Goal: Transaction & Acquisition: Purchase product/service

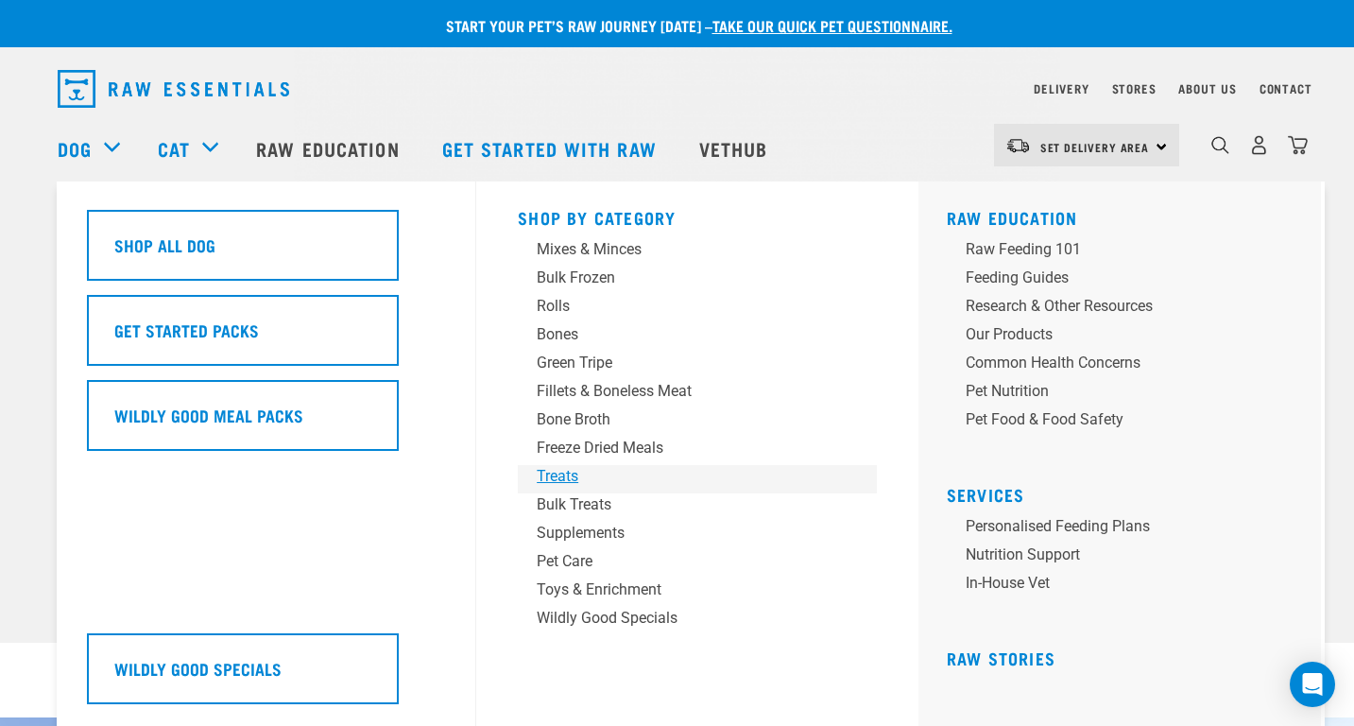
click at [572, 476] on div "Treats" at bounding box center [684, 476] width 295 height 23
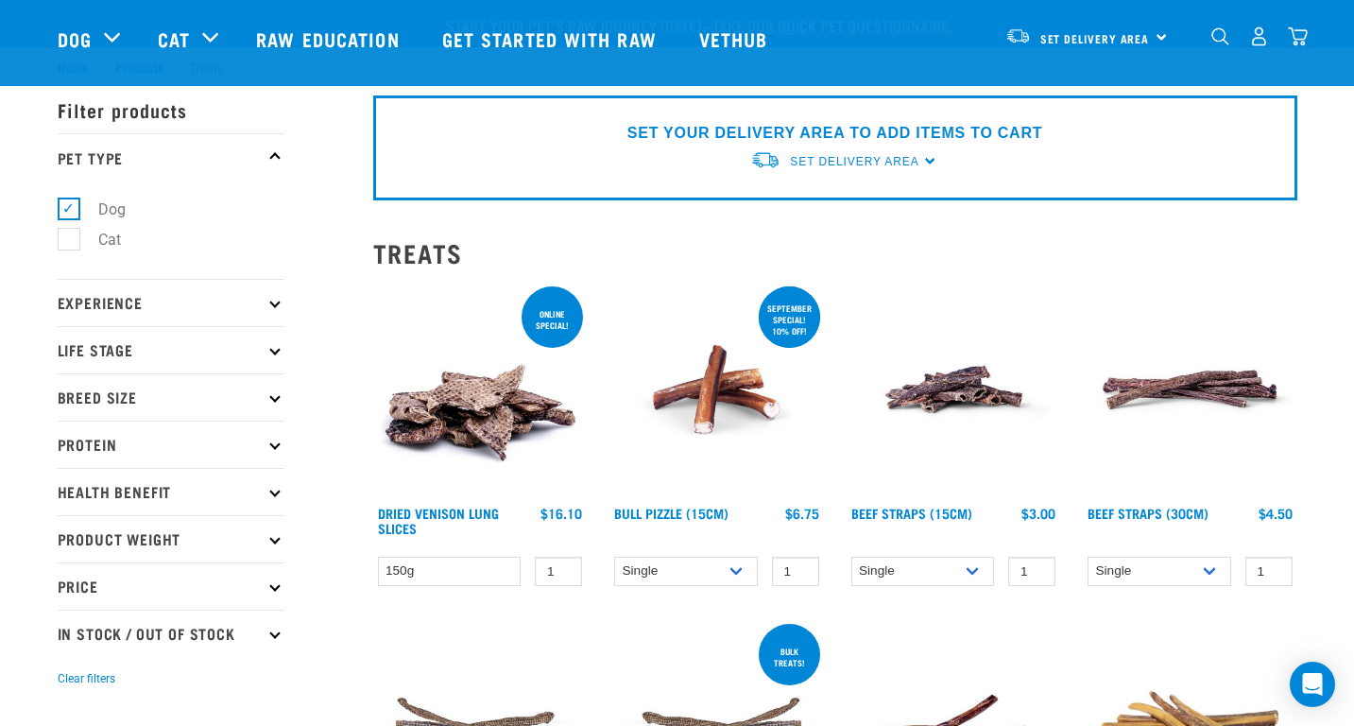
scroll to position [189, 0]
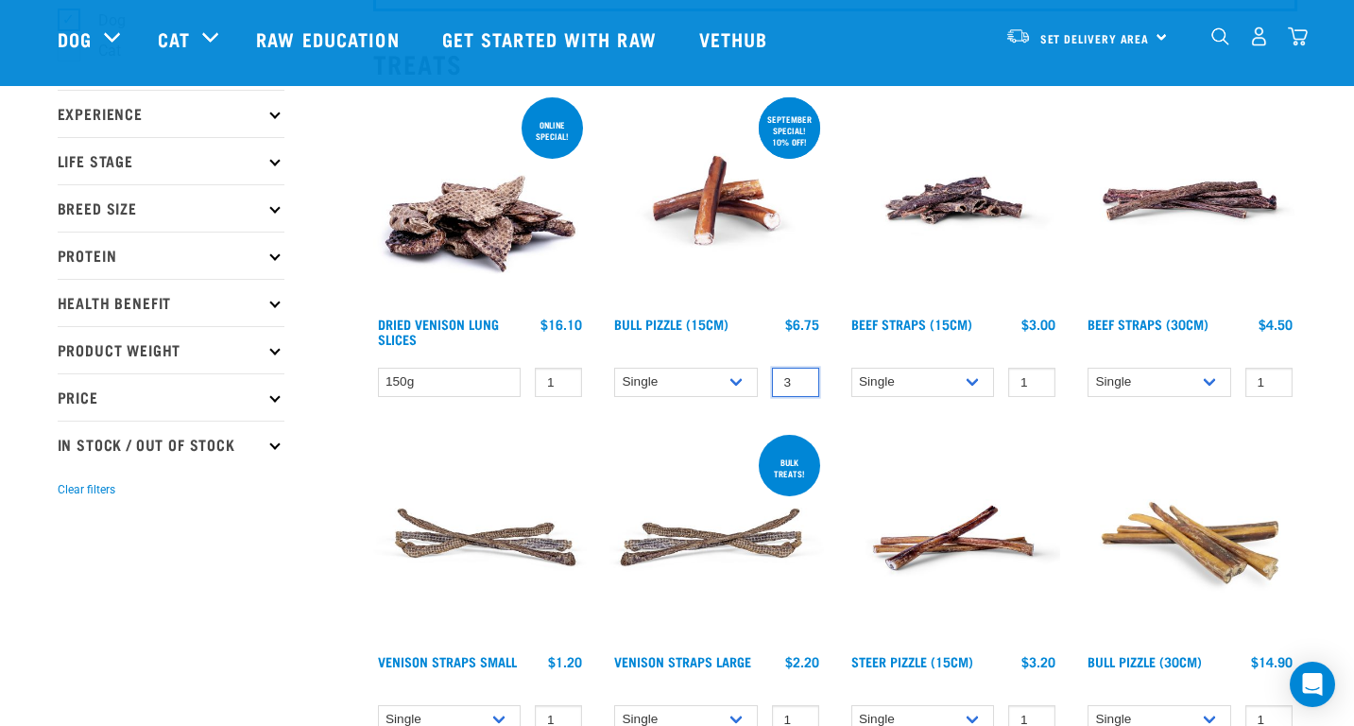
type input "3"
click at [802, 381] on input "3" at bounding box center [795, 382] width 47 height 29
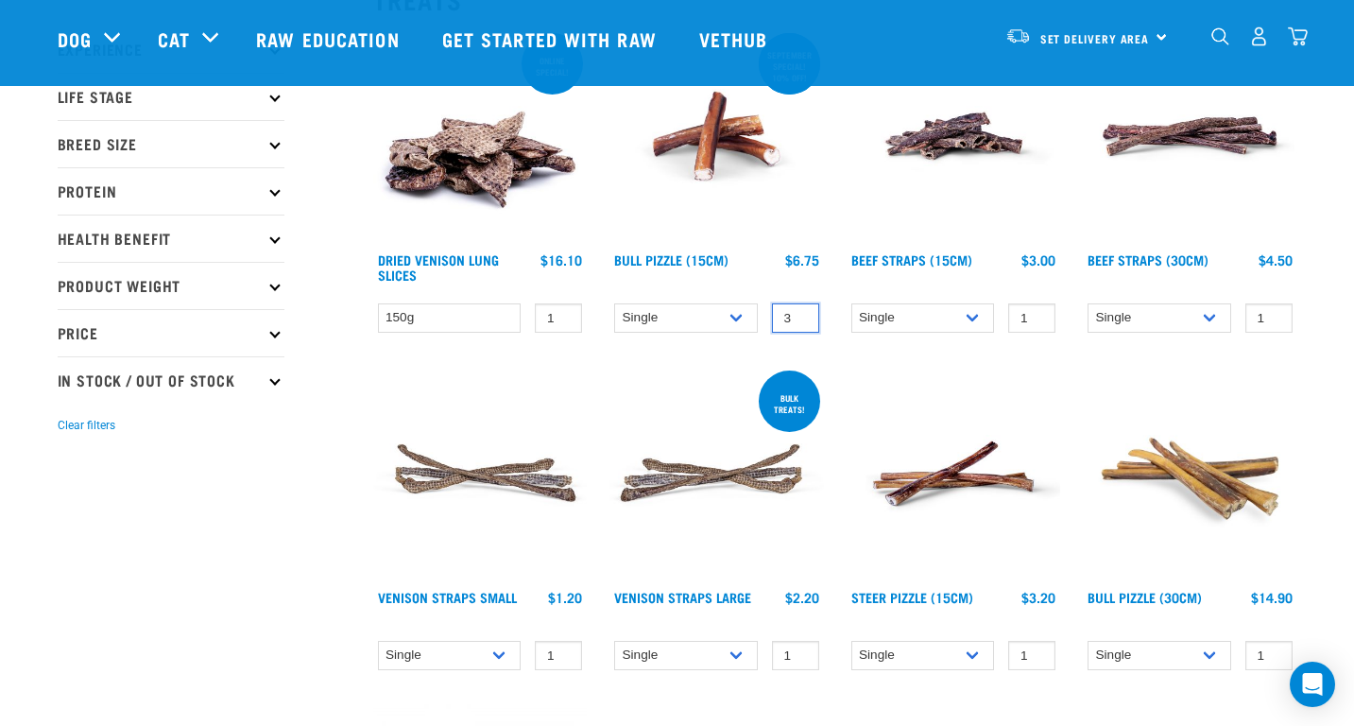
scroll to position [283, 0]
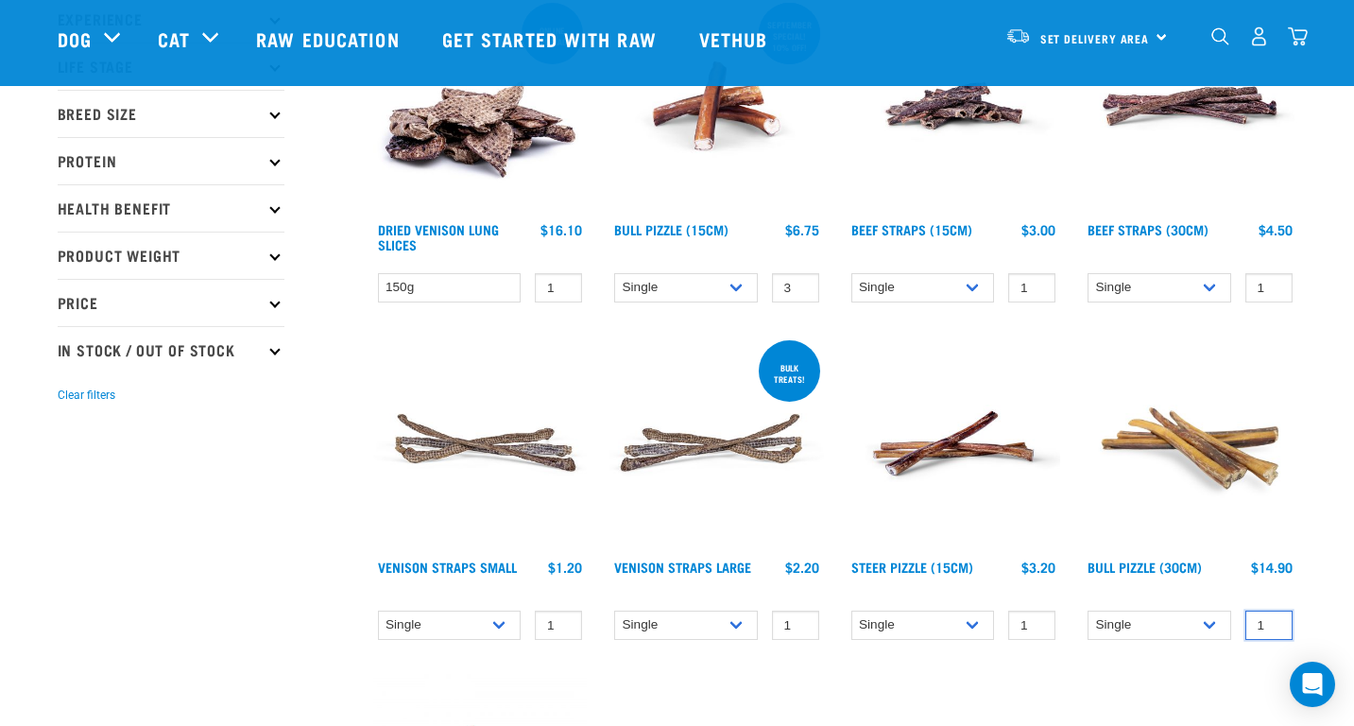
click at [1259, 621] on input "1" at bounding box center [1268, 624] width 47 height 29
type input "2"
click at [1276, 621] on input "2" at bounding box center [1268, 624] width 47 height 29
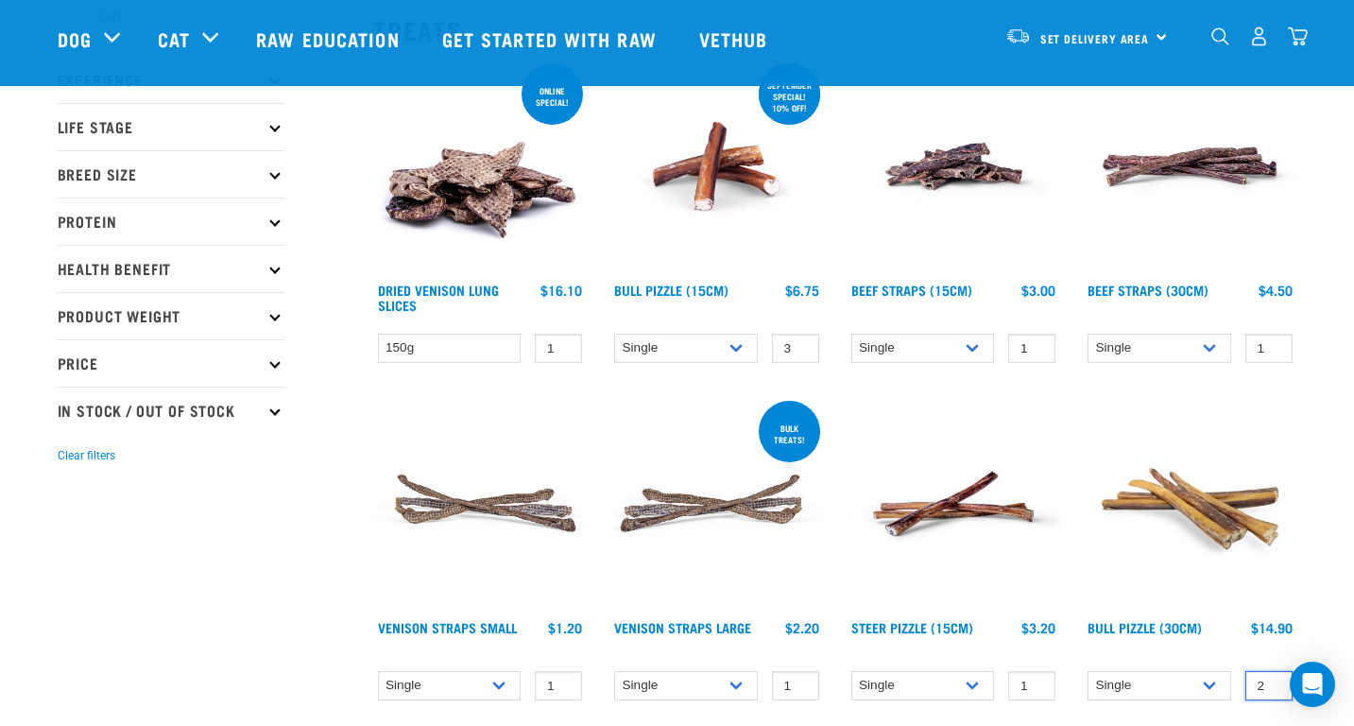
scroll to position [189, 0]
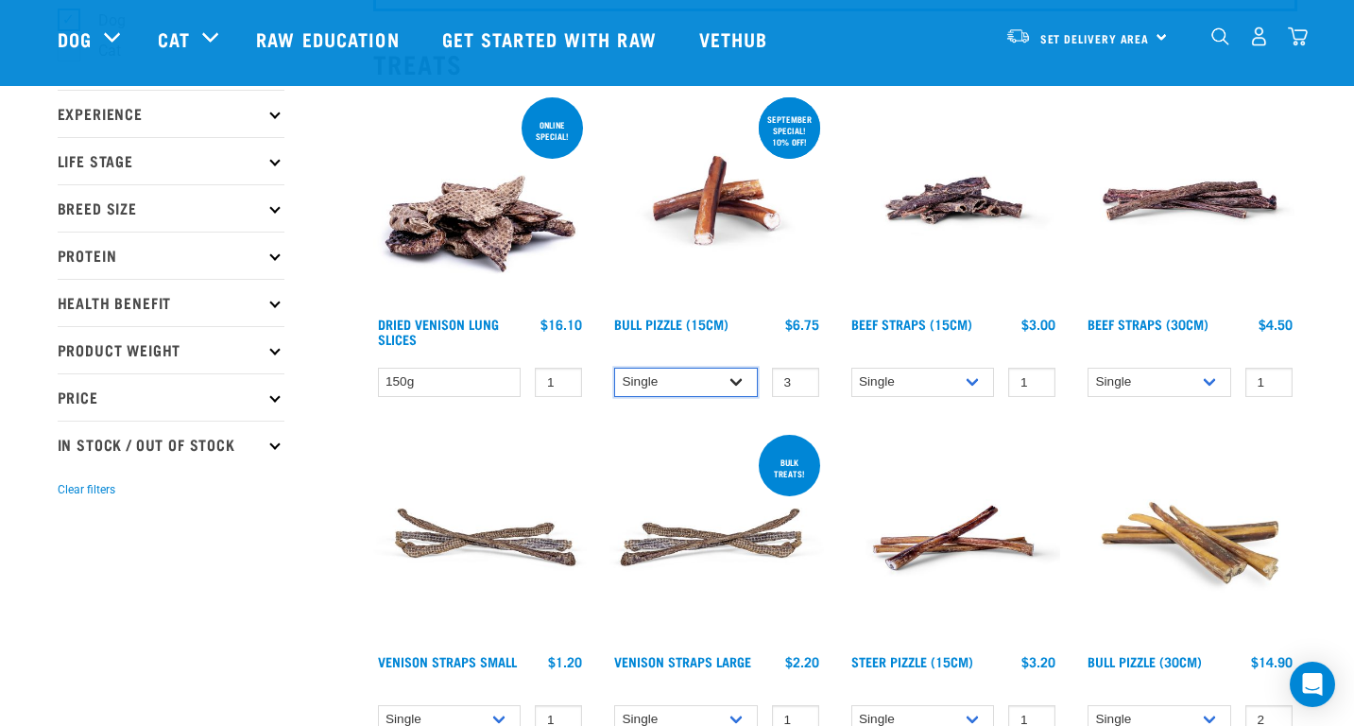
click at [708, 378] on select "Single 10 per pack 25 per pack" at bounding box center [686, 382] width 144 height 29
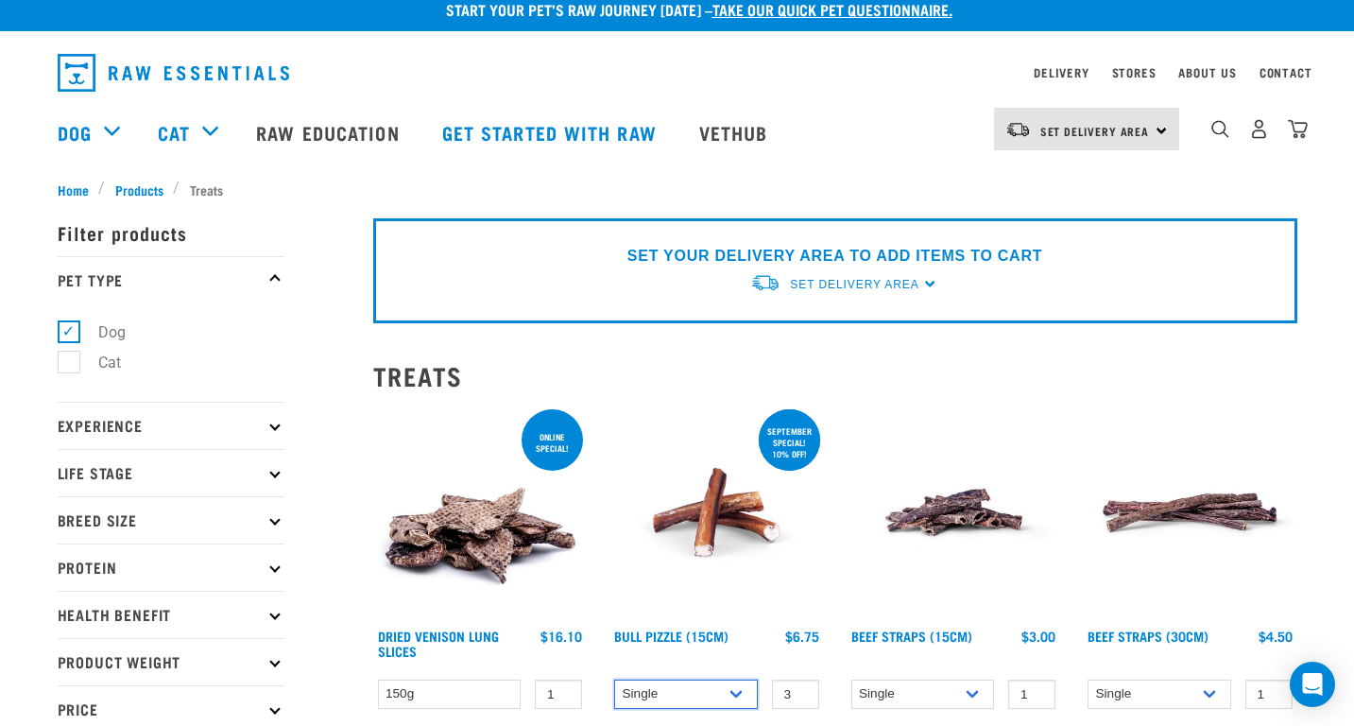
scroll to position [0, 0]
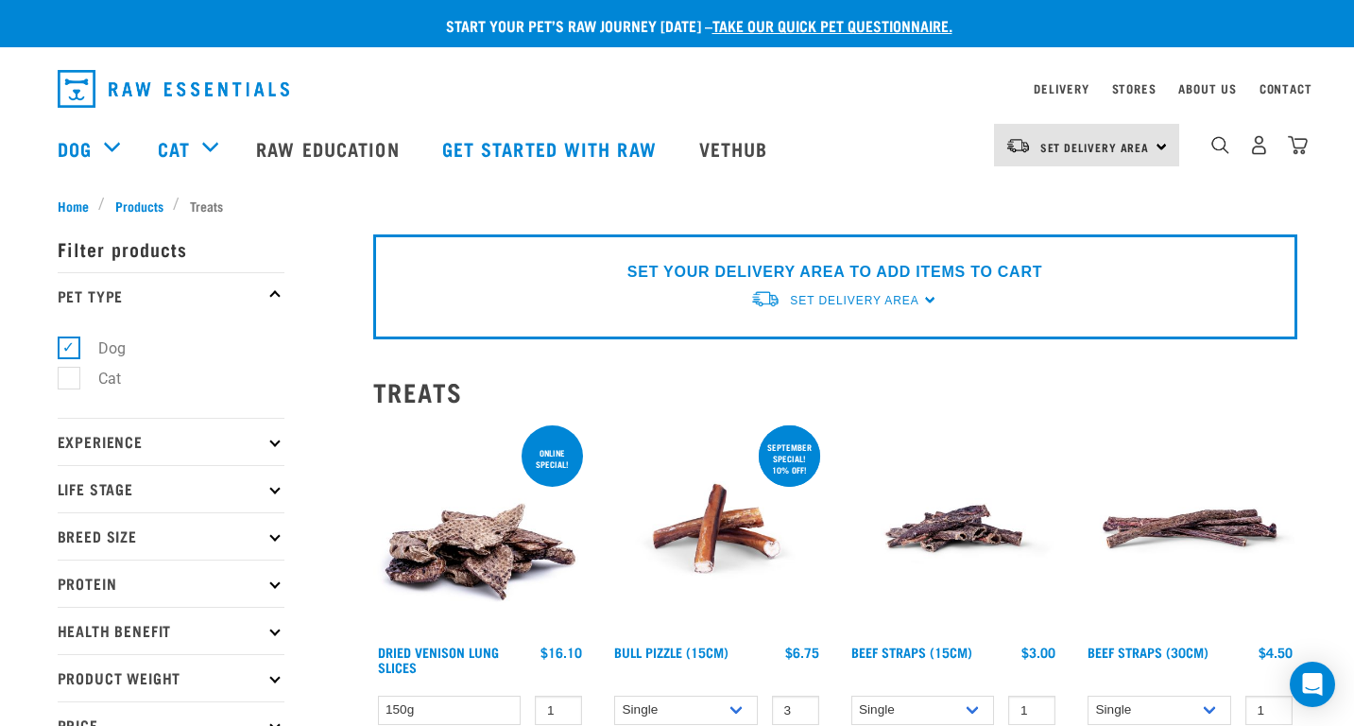
click at [712, 534] on img at bounding box center [716, 528] width 214 height 214
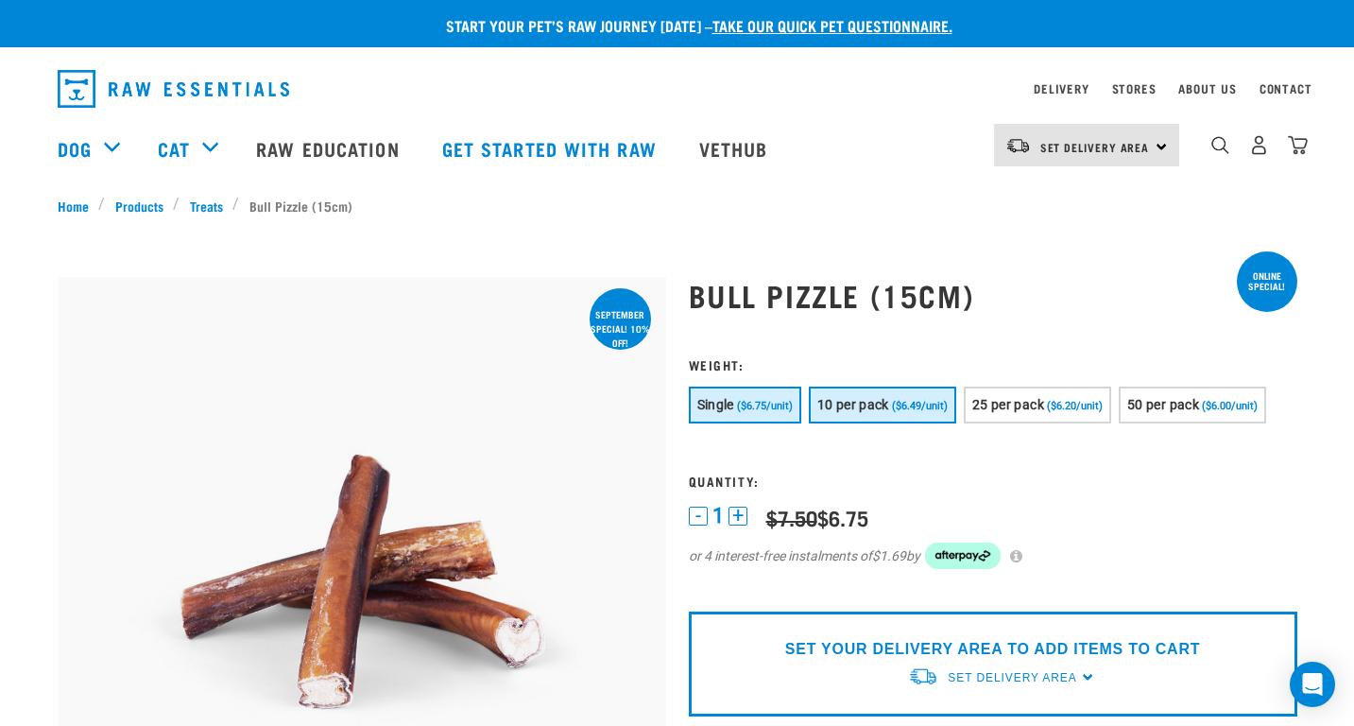
click at [844, 411] on span "10 per pack" at bounding box center [853, 404] width 72 height 15
click at [761, 407] on span "($6.75/unit)" at bounding box center [765, 406] width 56 height 12
click at [823, 403] on span "10 per pack" at bounding box center [853, 404] width 72 height 15
click at [761, 418] on button "Single ($6.75/unit)" at bounding box center [745, 404] width 112 height 37
click at [737, 512] on button "+" at bounding box center [738, 515] width 19 height 19
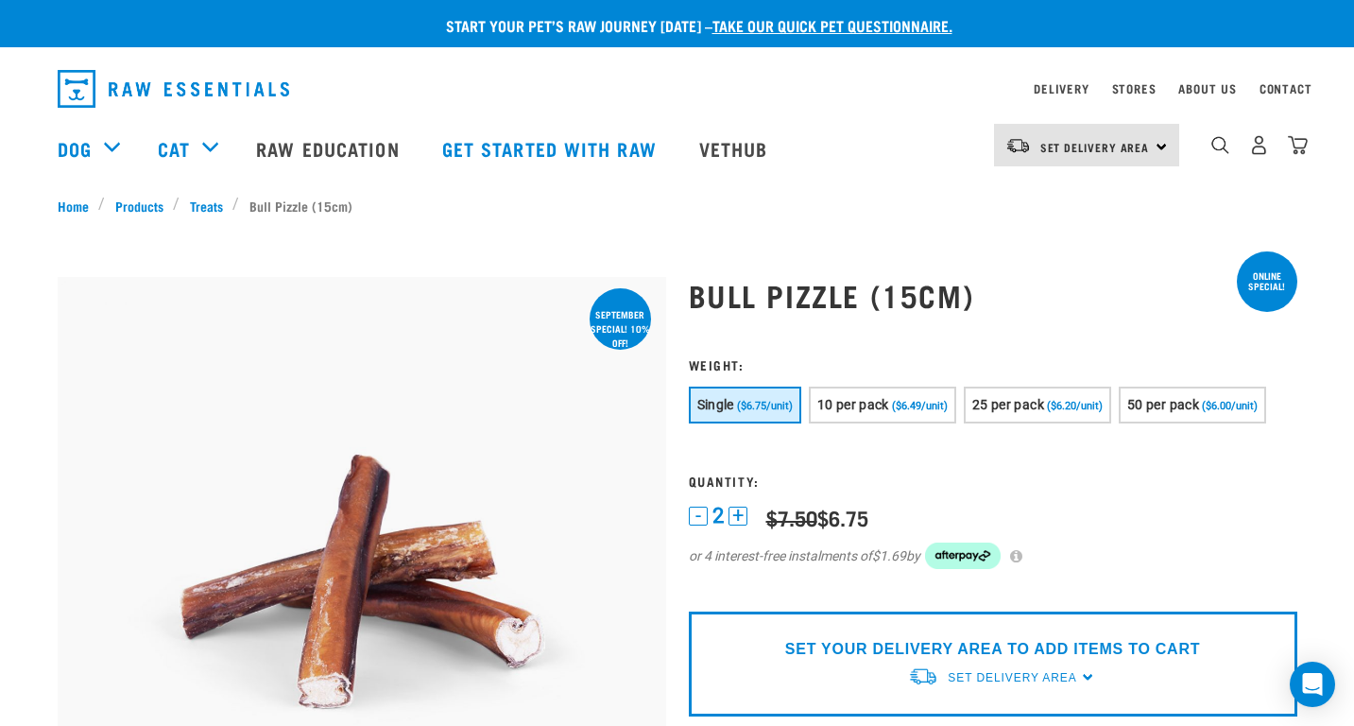
click at [737, 512] on button "+" at bounding box center [738, 515] width 19 height 19
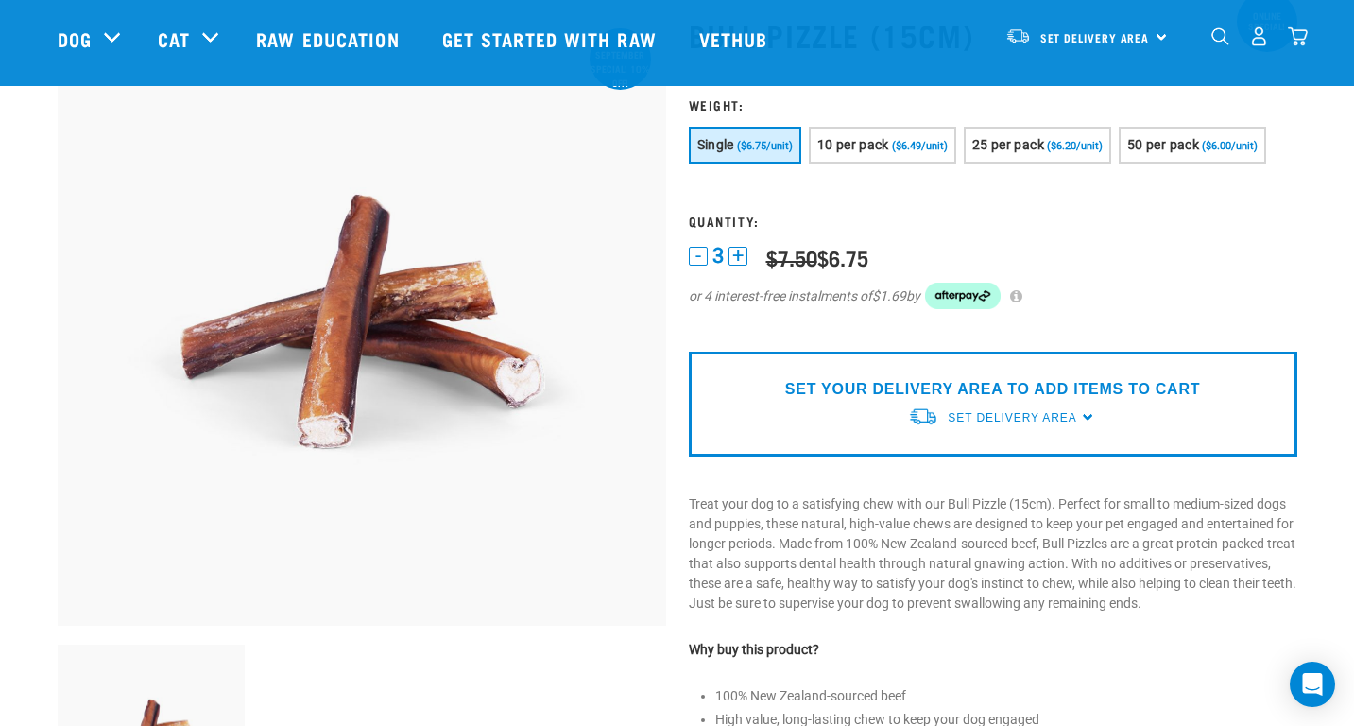
scroll to position [283, 0]
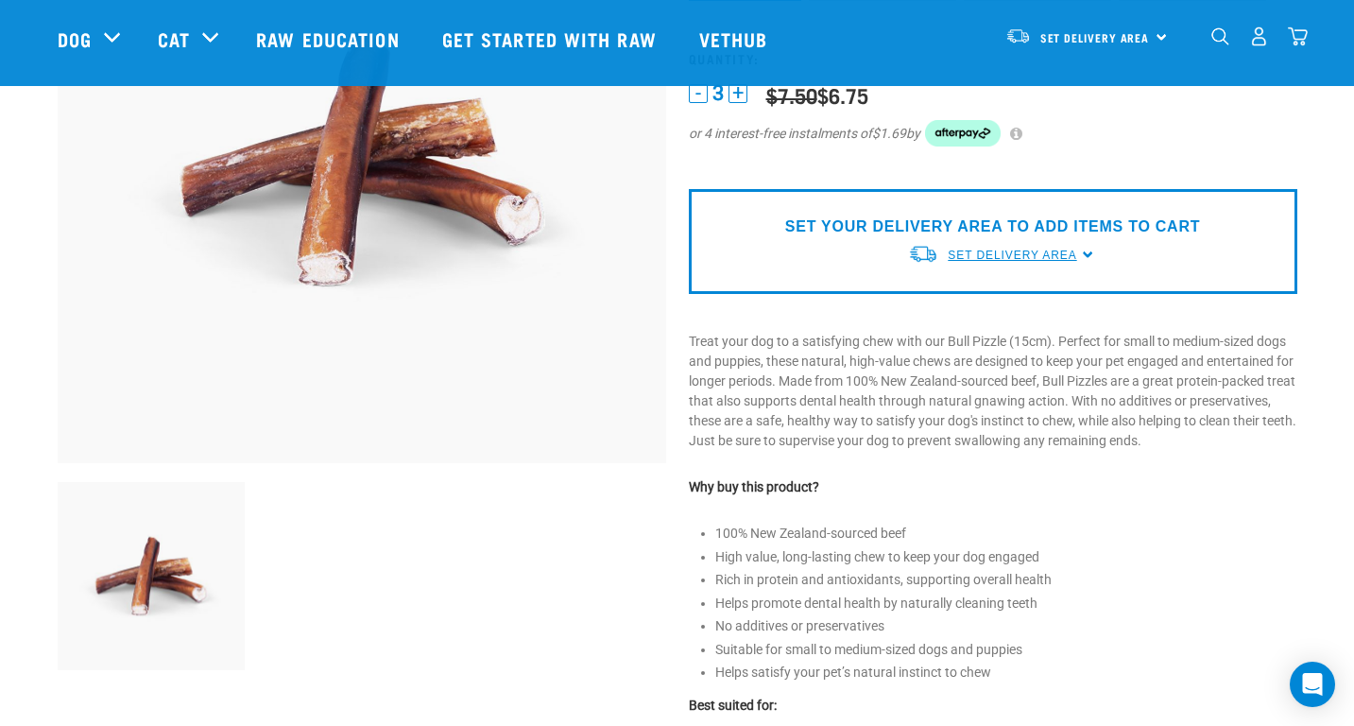
click at [1002, 256] on span "Set Delivery Area" at bounding box center [1012, 255] width 129 height 13
click at [982, 287] on link "[GEOGRAPHIC_DATA]" at bounding box center [1002, 298] width 188 height 31
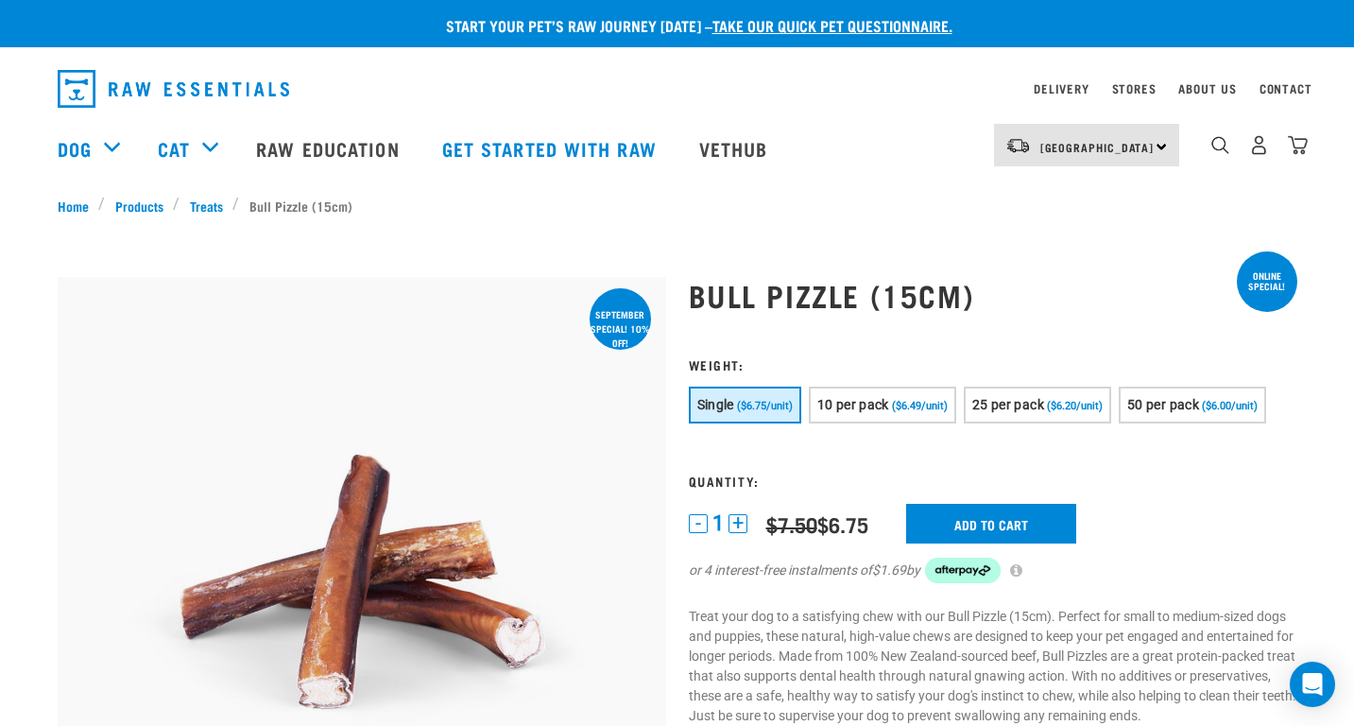
click at [742, 525] on button "+" at bounding box center [738, 523] width 19 height 19
click at [740, 525] on button "+" at bounding box center [738, 523] width 19 height 19
click at [1042, 514] on input "Add to cart" at bounding box center [991, 524] width 170 height 40
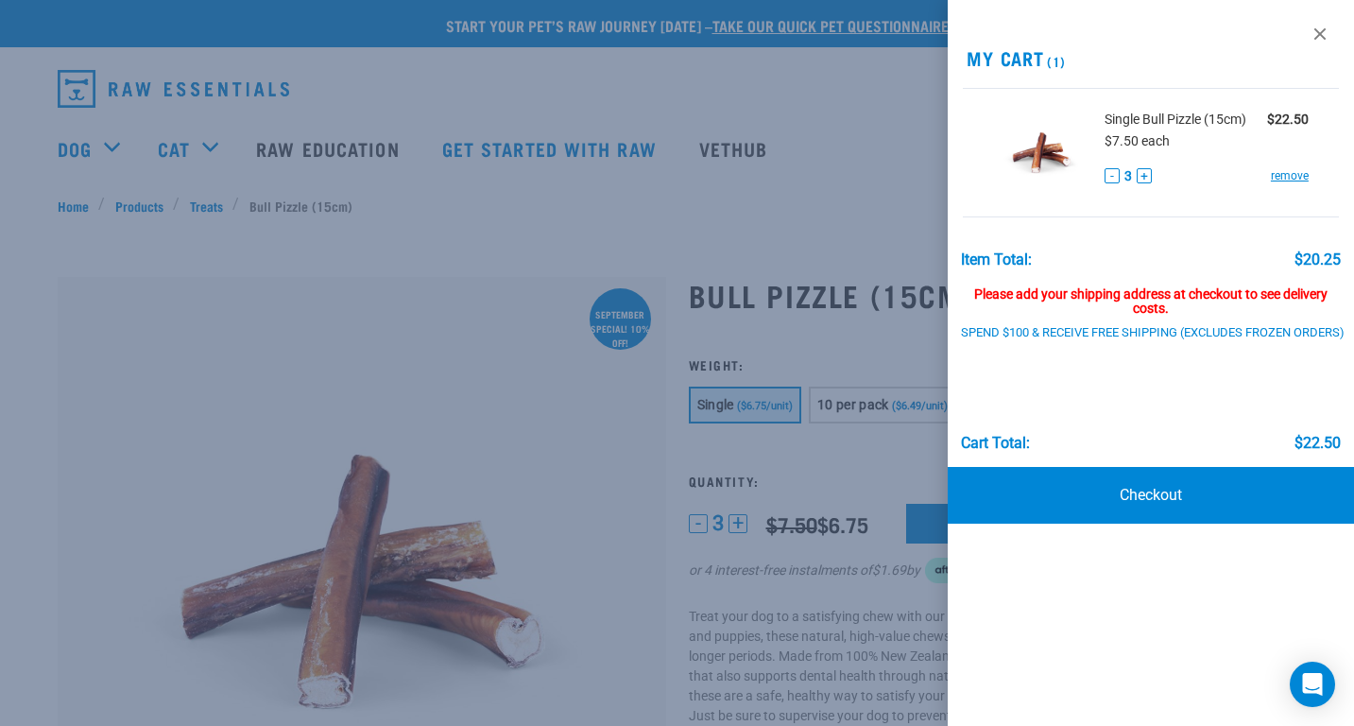
drag, startPoint x: 259, startPoint y: 499, endPoint x: 253, endPoint y: 479, distance: 20.6
click at [259, 498] on div at bounding box center [677, 363] width 1354 height 726
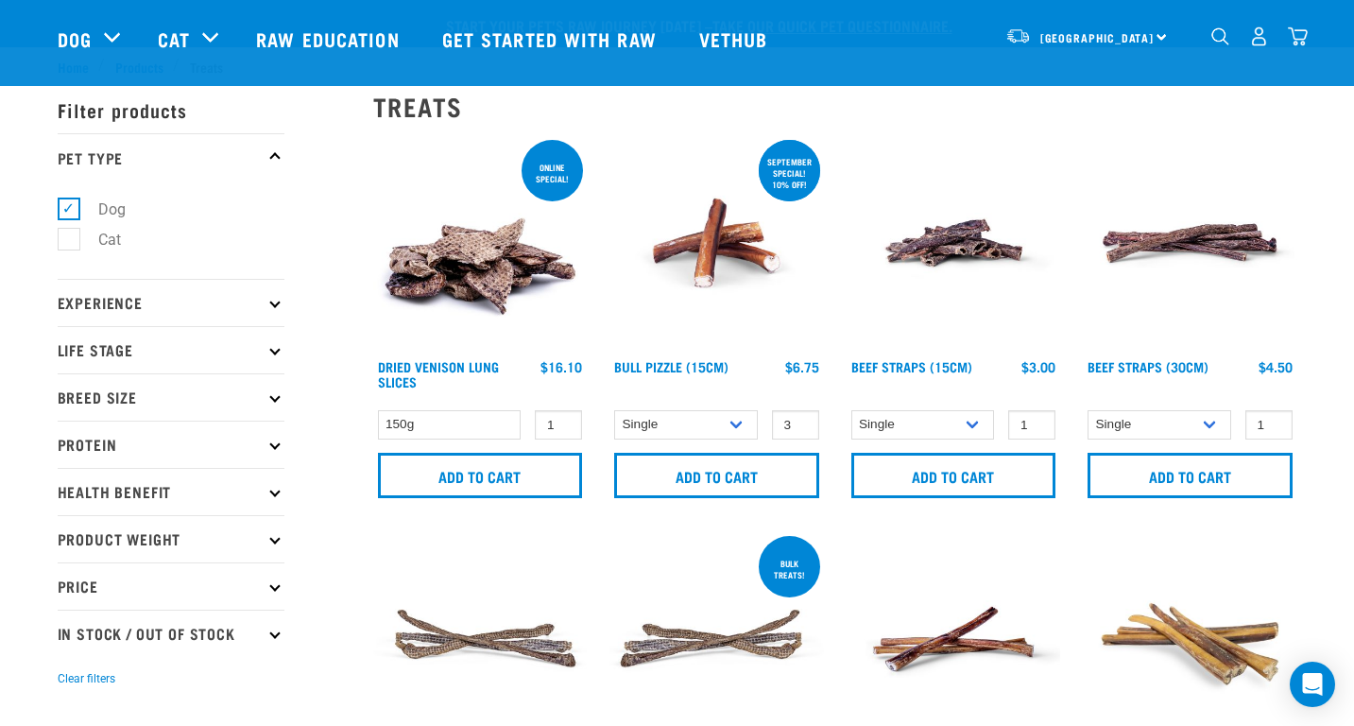
scroll to position [472, 0]
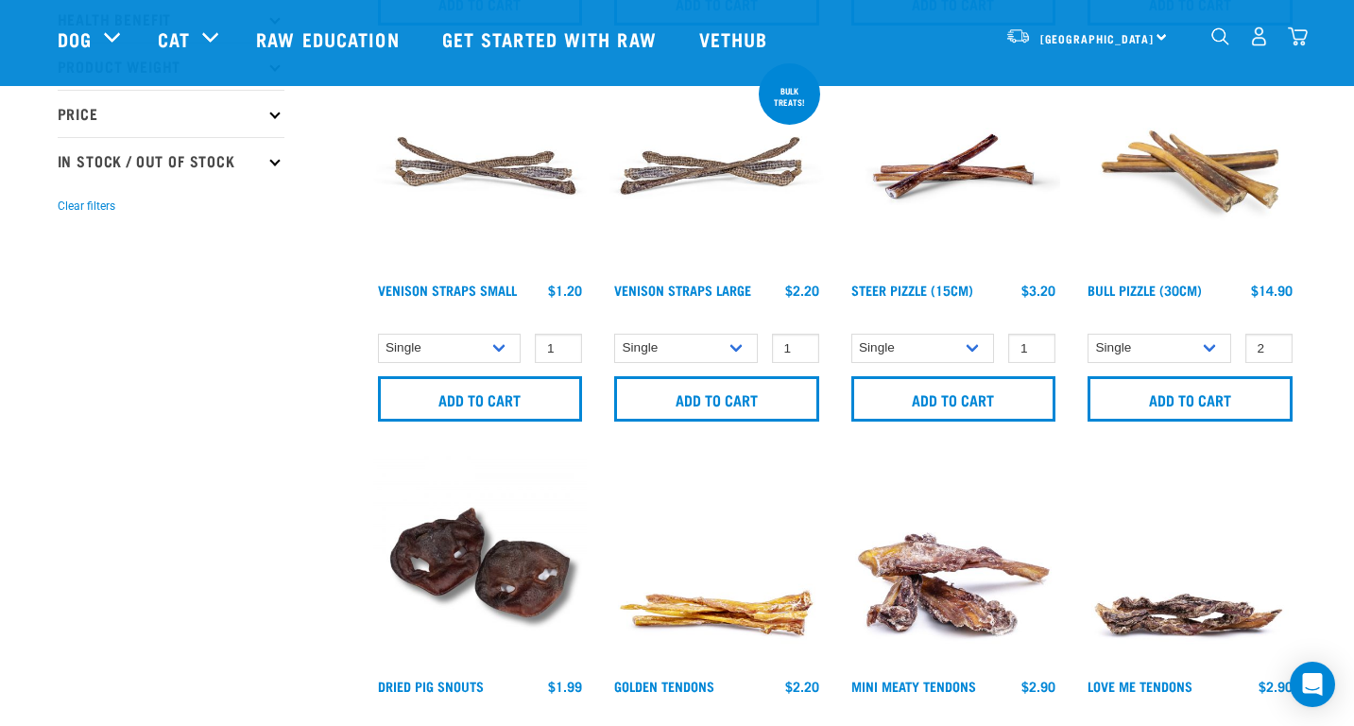
click at [1194, 180] on img at bounding box center [1190, 167] width 214 height 214
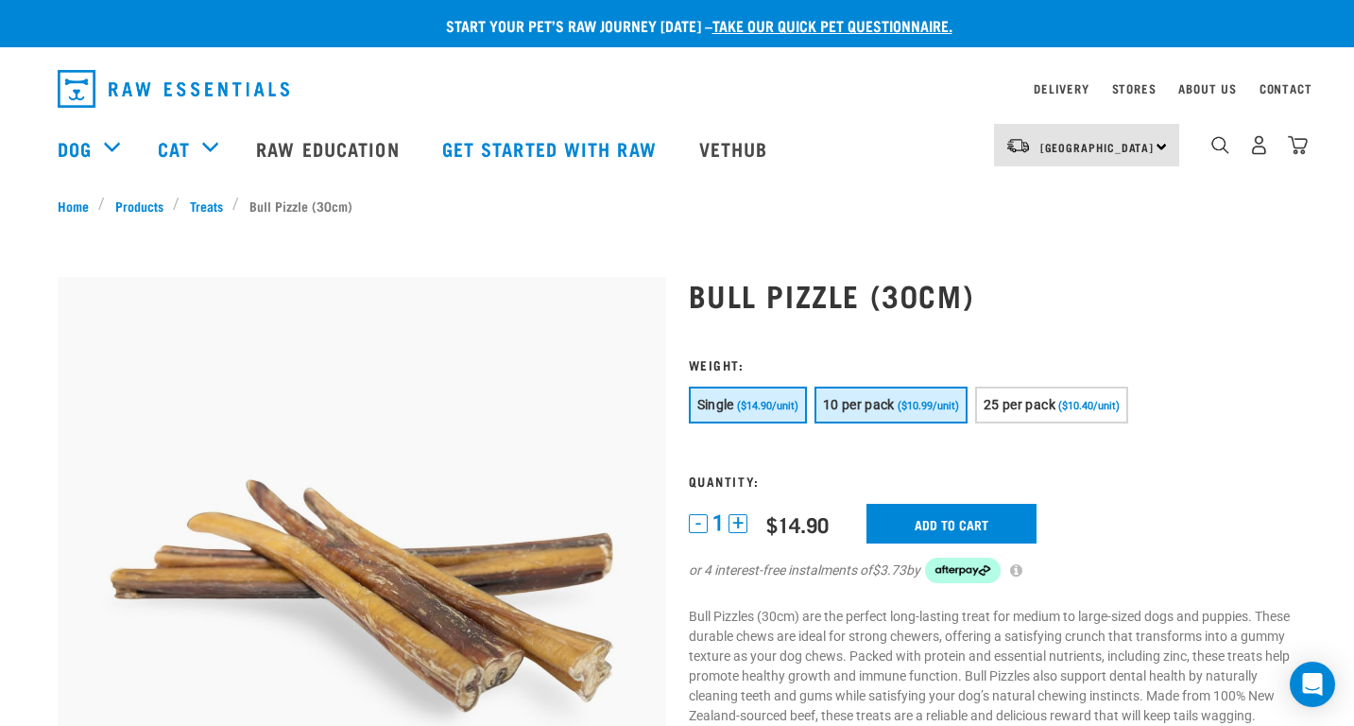
click at [870, 420] on button "10 per pack ($10.99/unit)" at bounding box center [891, 404] width 153 height 37
click at [732, 414] on button "Single ($14.90/unit)" at bounding box center [748, 404] width 118 height 37
click at [735, 521] on button "+" at bounding box center [738, 523] width 19 height 19
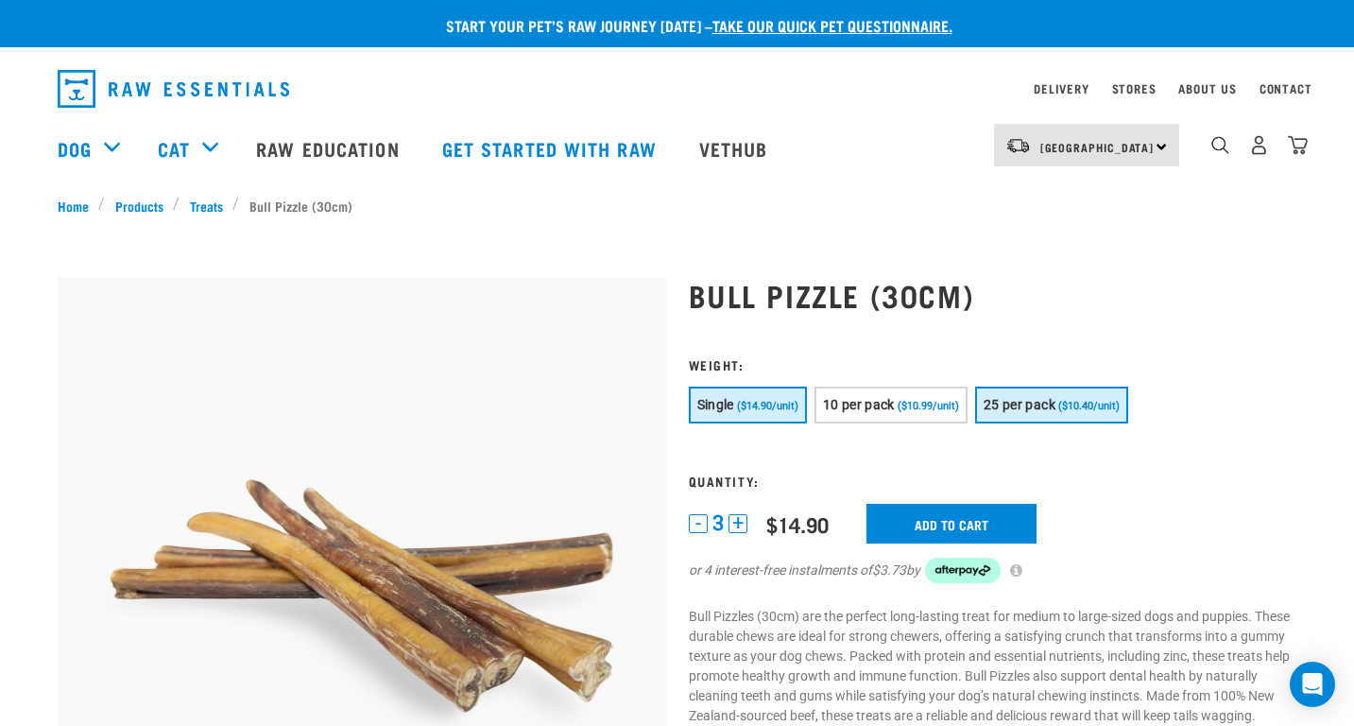
click at [1037, 409] on span "25 per pack" at bounding box center [1020, 404] width 72 height 15
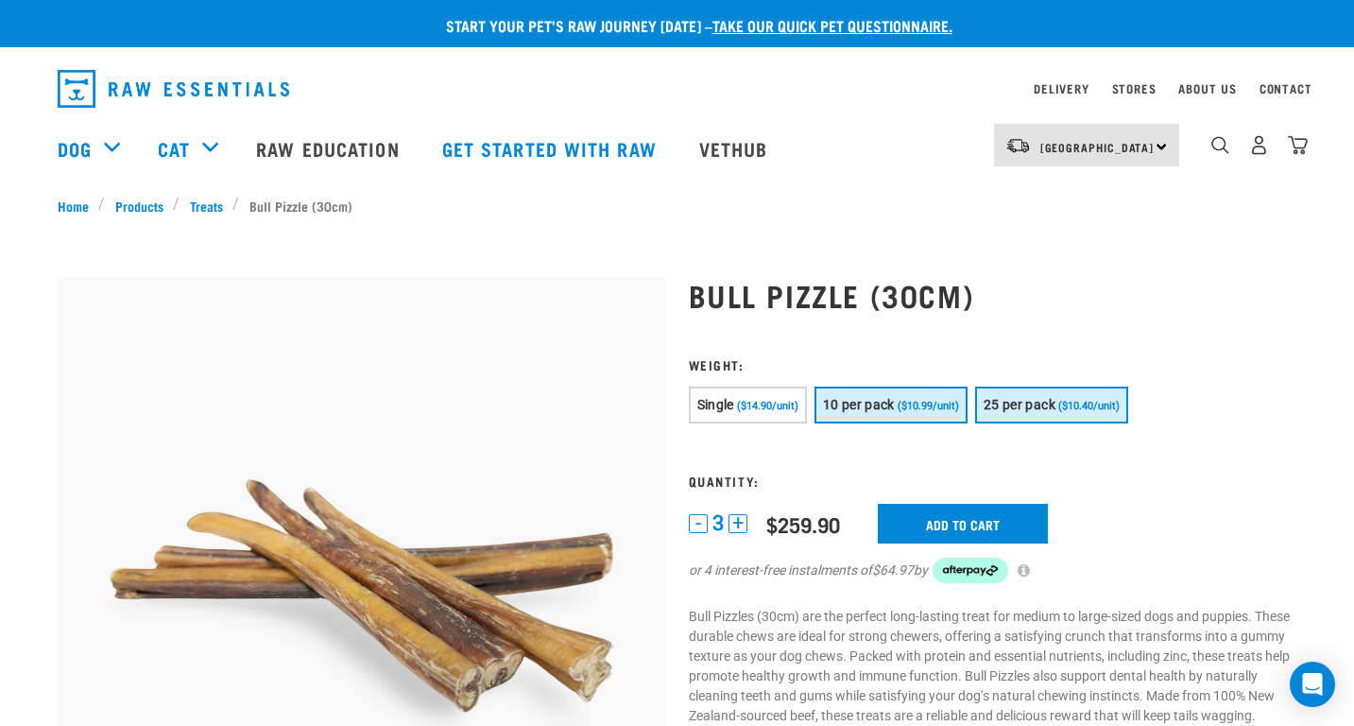
click at [880, 402] on span "10 per pack" at bounding box center [859, 404] width 72 height 15
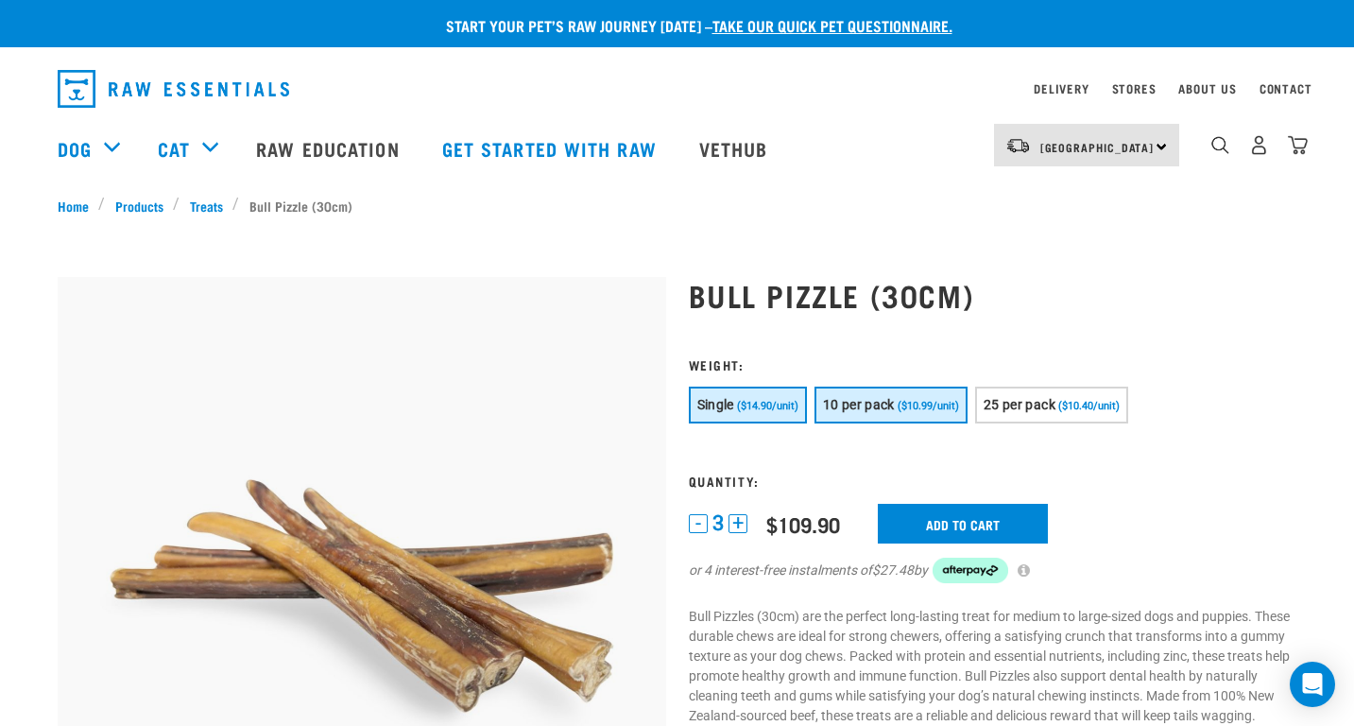
click at [729, 411] on span "Single" at bounding box center [715, 404] width 37 height 15
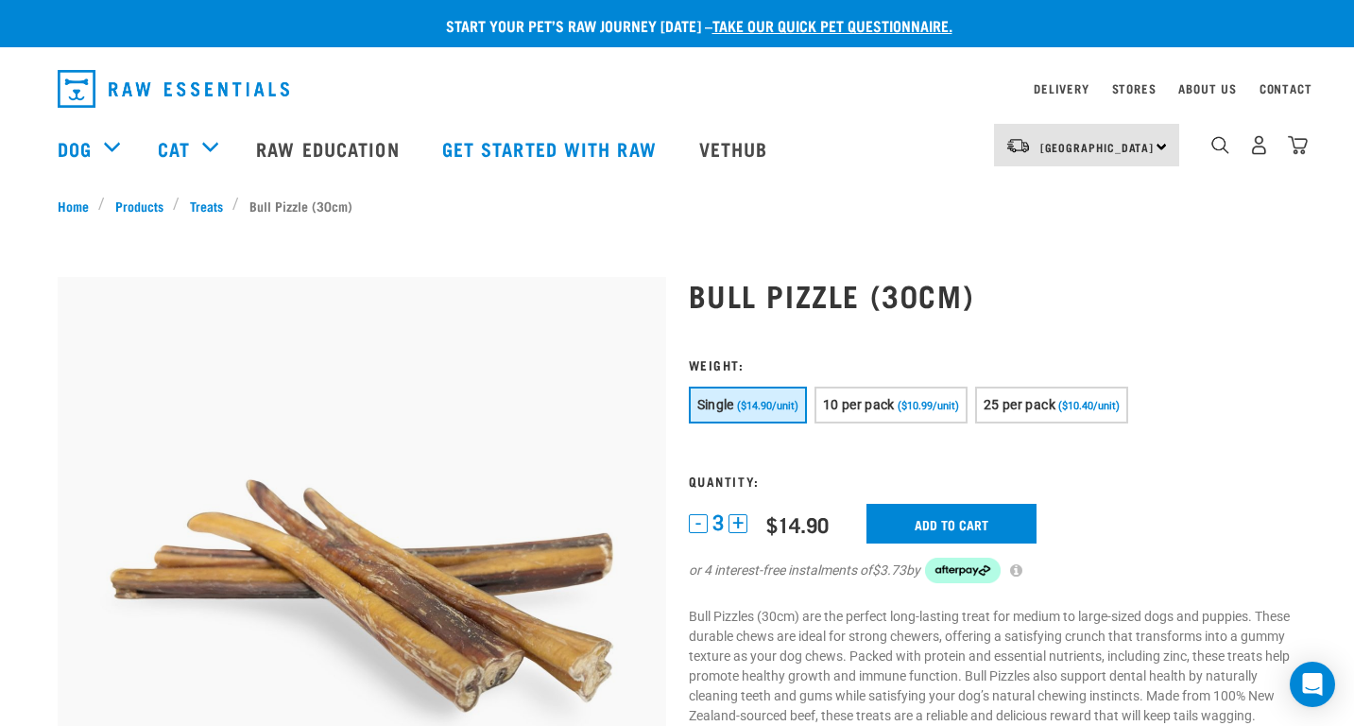
click at [744, 521] on button "+" at bounding box center [738, 523] width 19 height 19
click at [689, 523] on button "-" at bounding box center [698, 523] width 19 height 19
click at [969, 518] on input "Add to cart" at bounding box center [951, 524] width 170 height 40
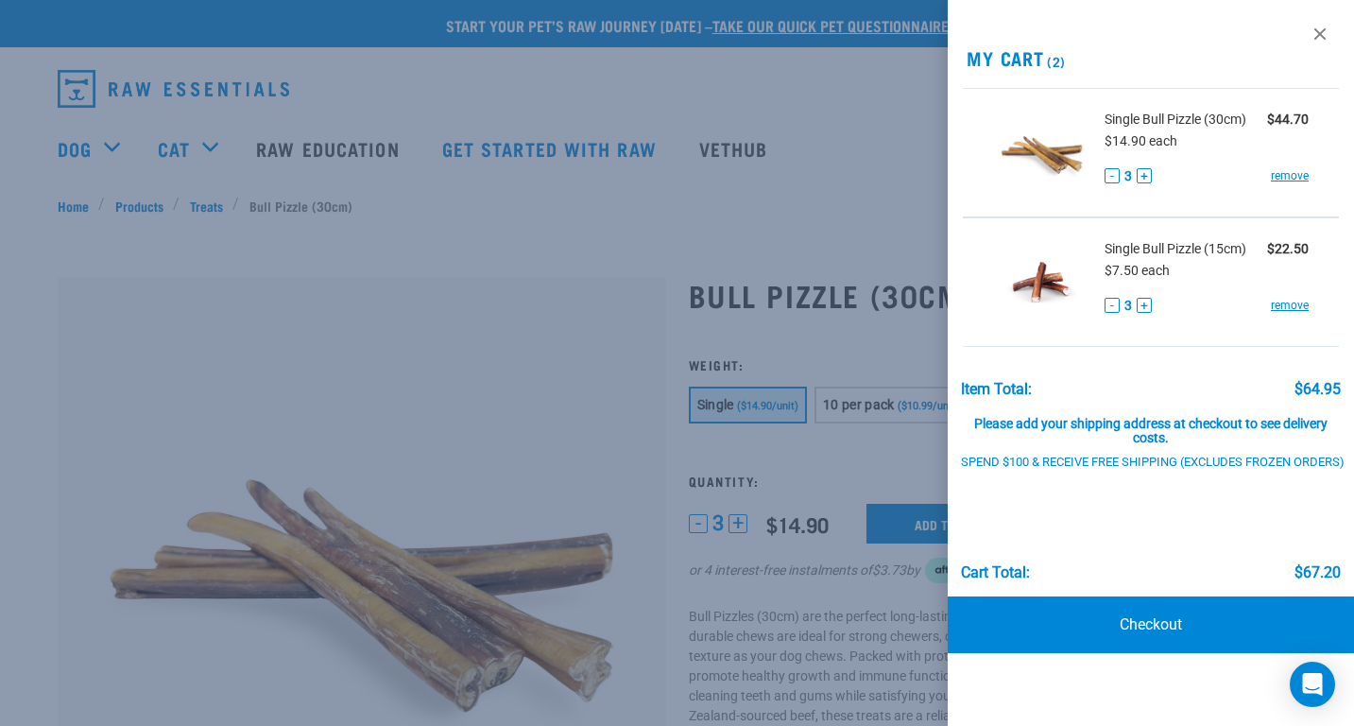
drag, startPoint x: 841, startPoint y: 464, endPoint x: 833, endPoint y: 457, distance: 10.0
click at [841, 464] on div at bounding box center [677, 363] width 1354 height 726
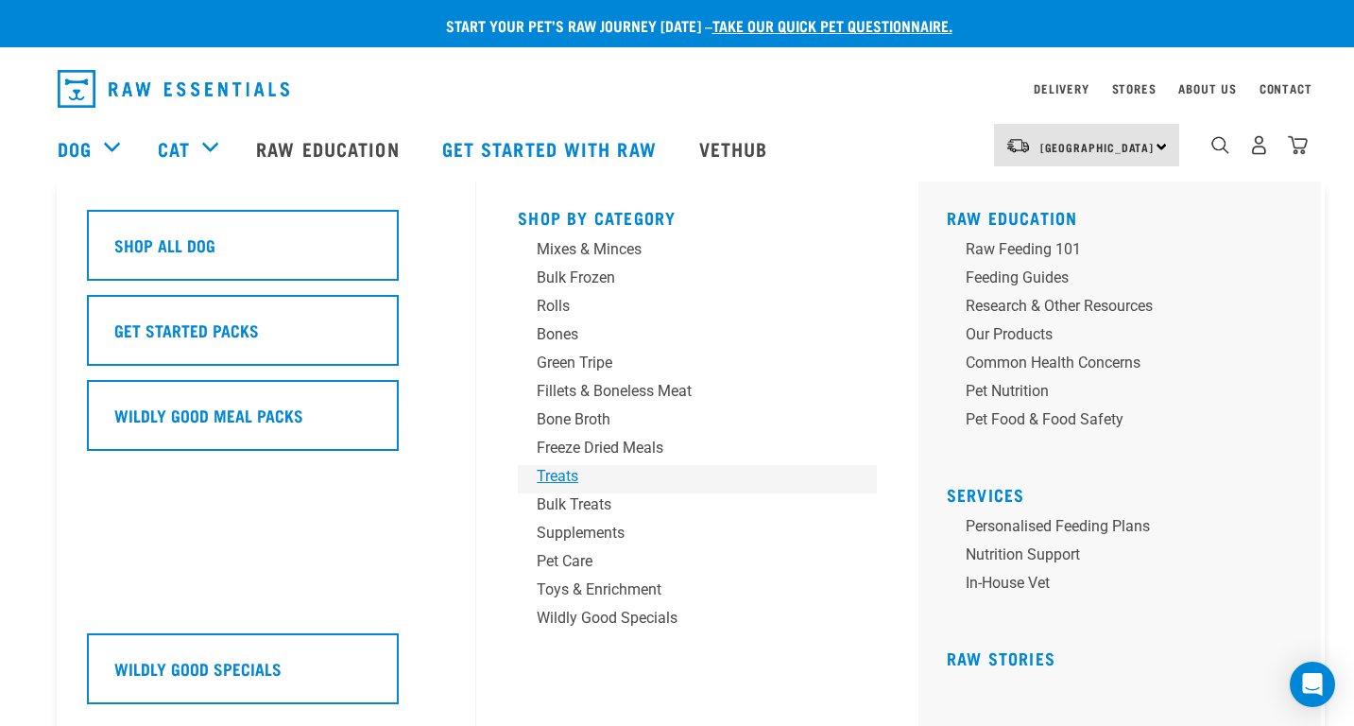
click at [579, 481] on div "Treats" at bounding box center [684, 476] width 295 height 23
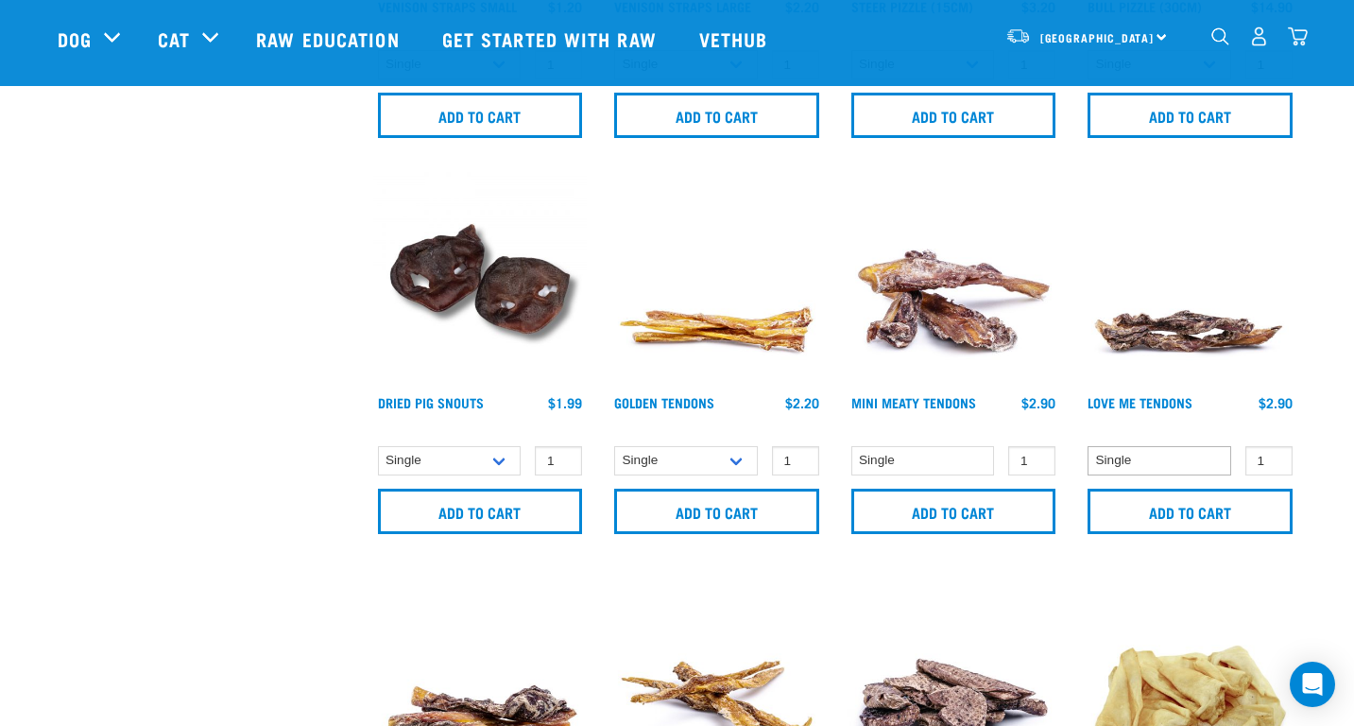
scroll to position [1134, 0]
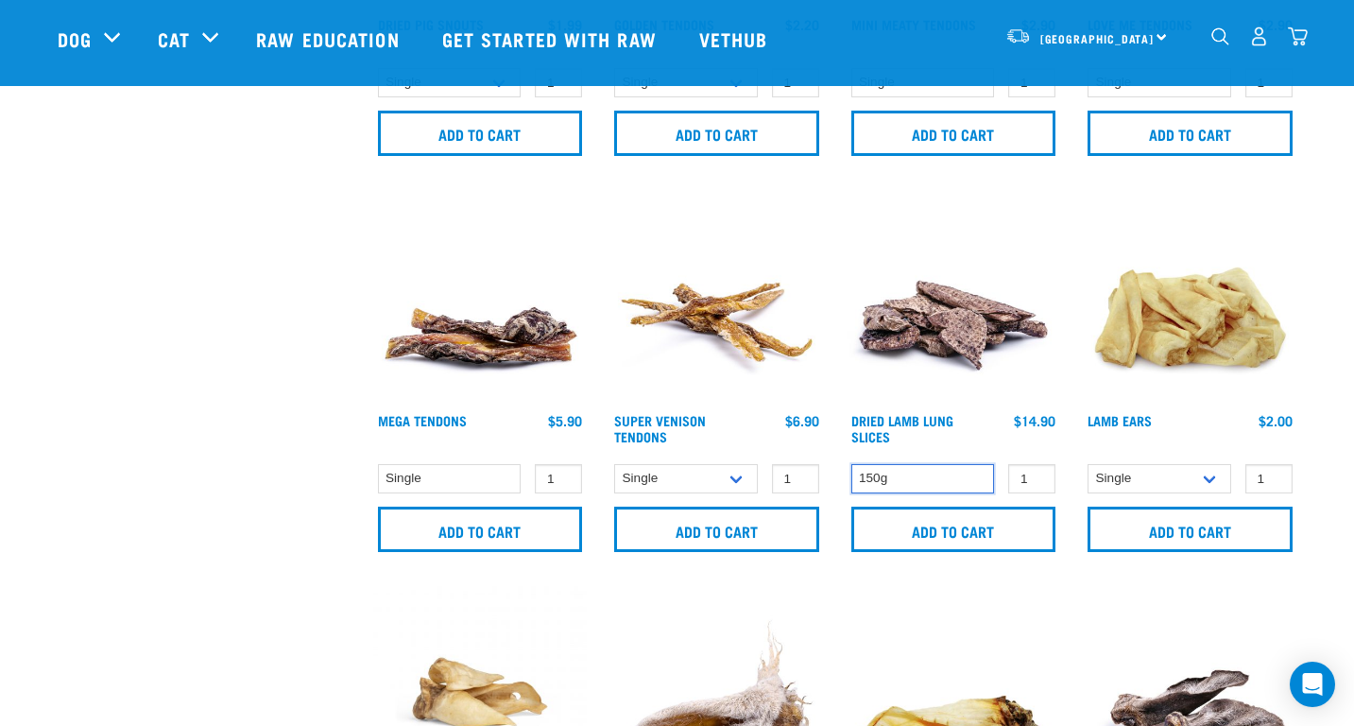
click at [972, 484] on select "150g" at bounding box center [923, 478] width 144 height 29
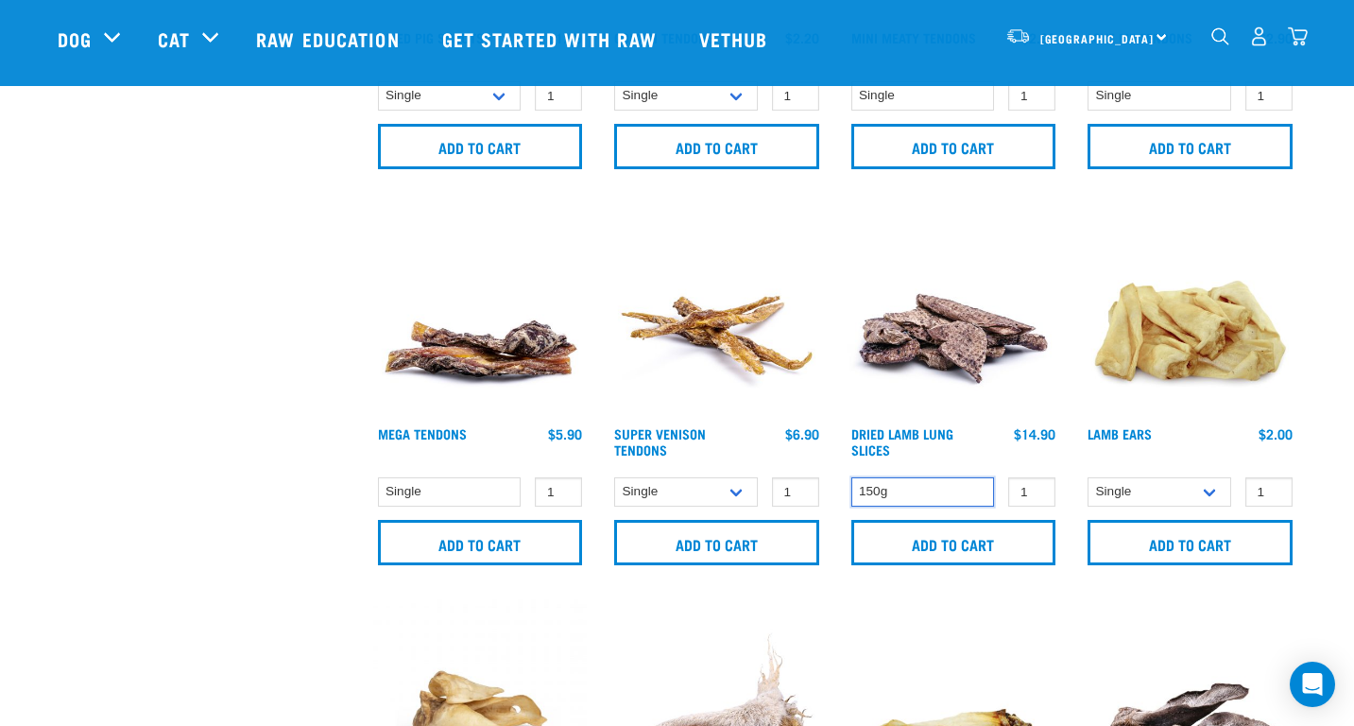
scroll to position [1039, 0]
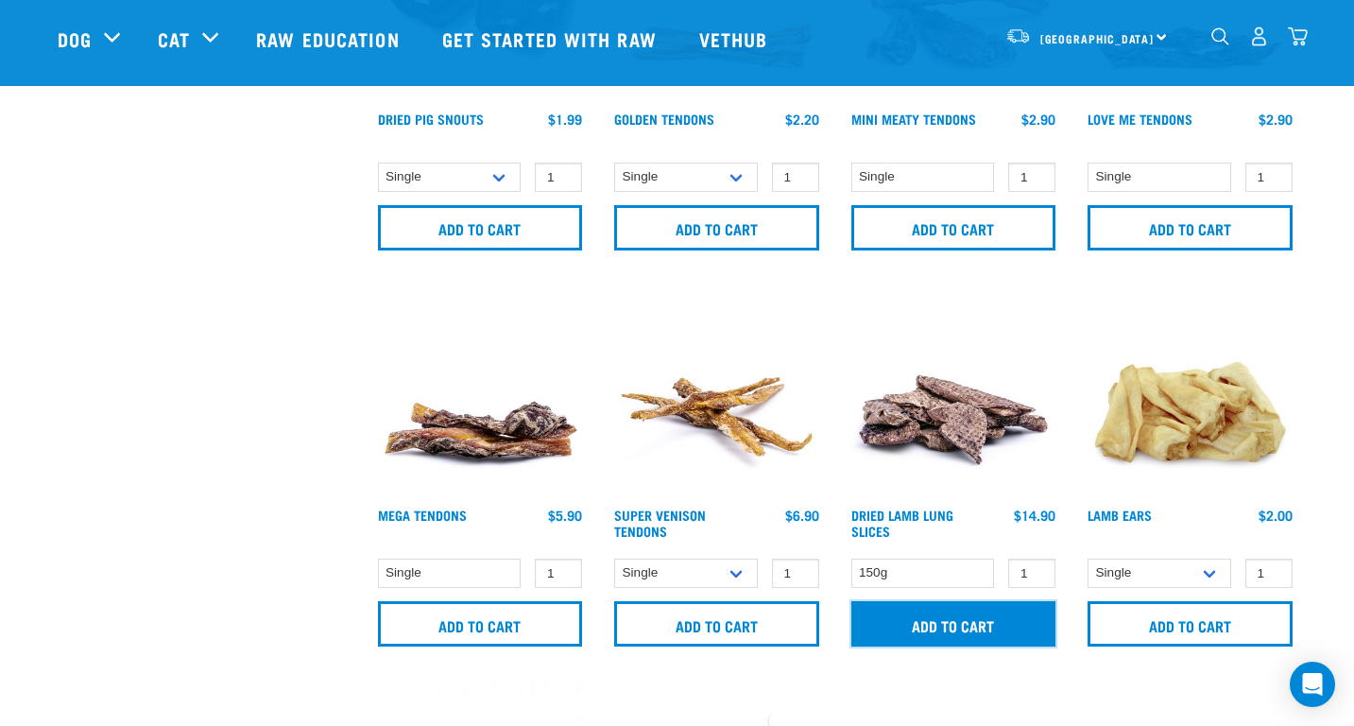
click at [909, 626] on input "Add to cart" at bounding box center [953, 623] width 205 height 45
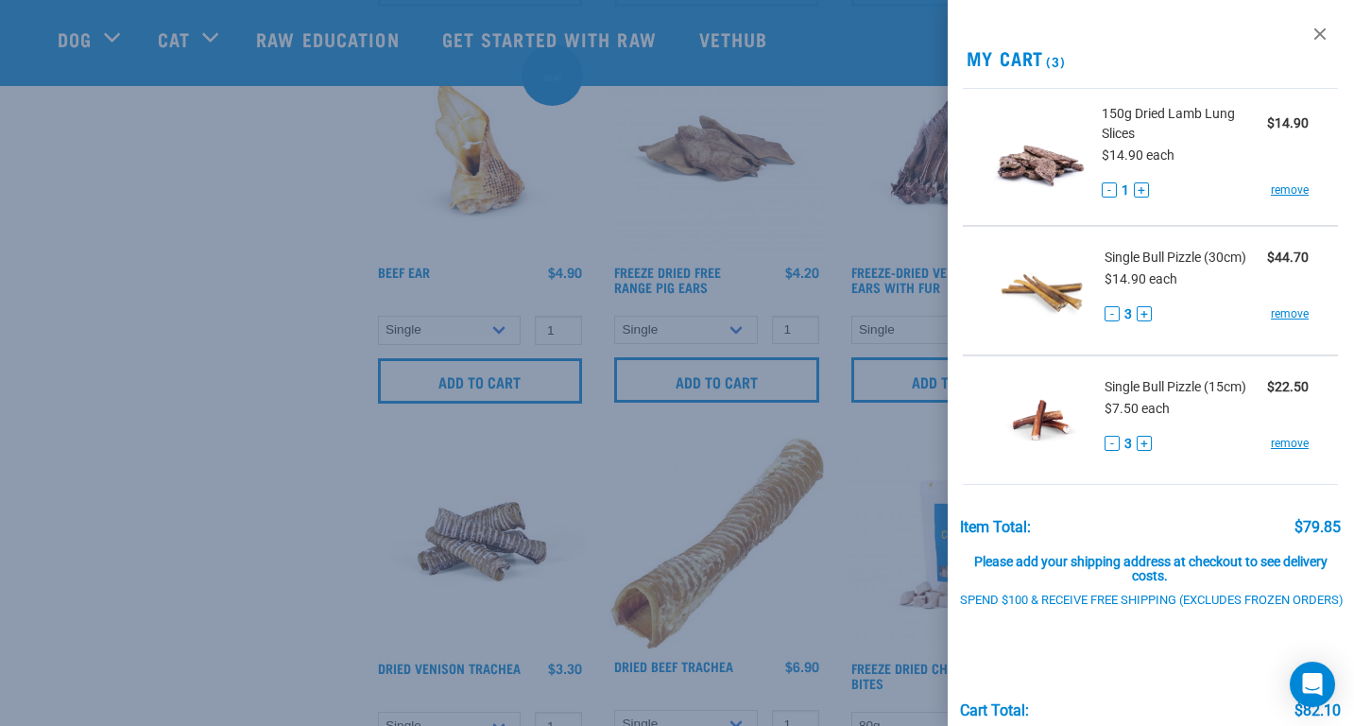
scroll to position [2079, 0]
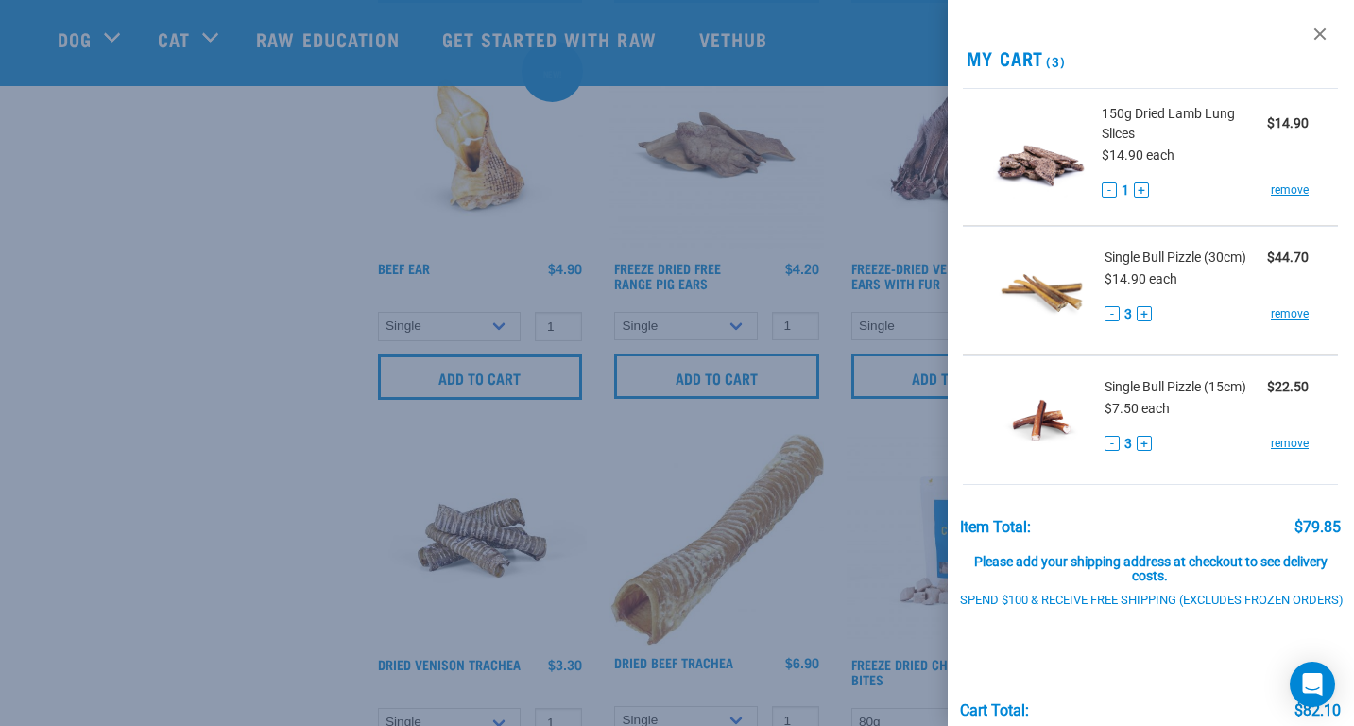
click at [823, 585] on div at bounding box center [677, 363] width 1354 height 726
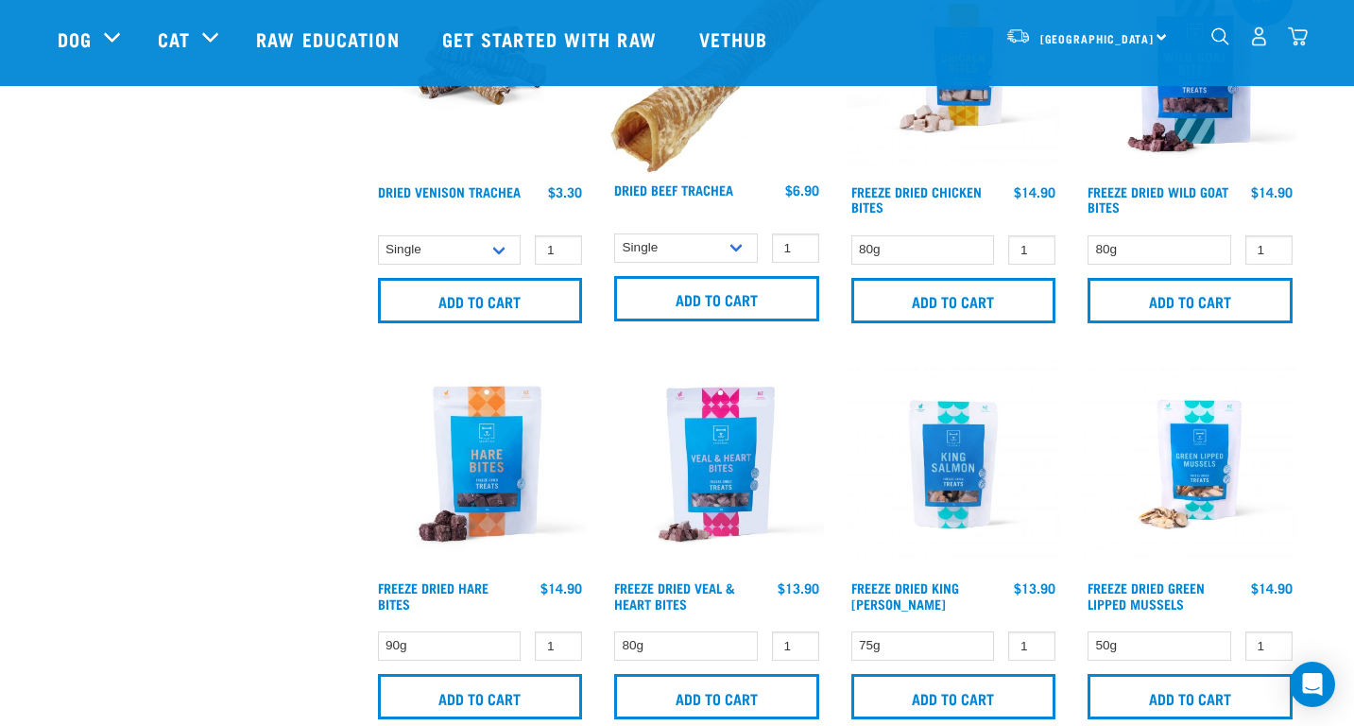
scroll to position [2646, 0]
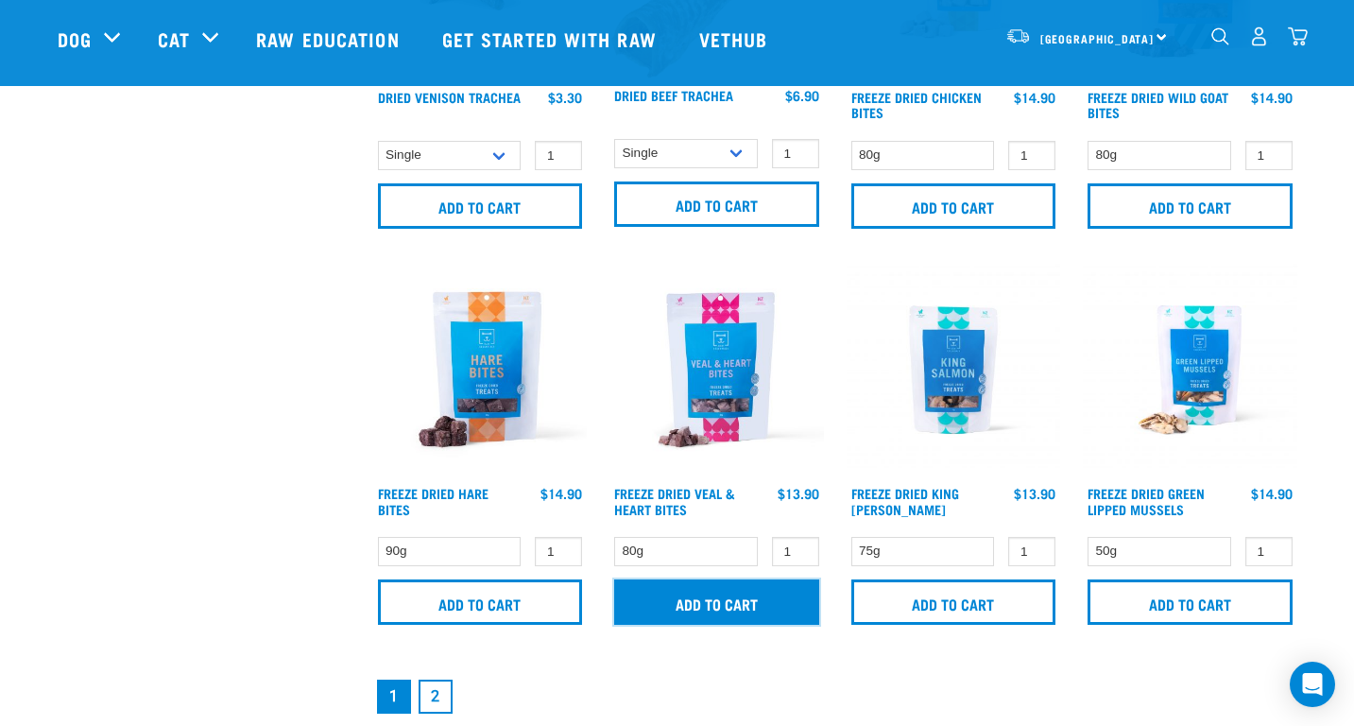
click at [728, 602] on input "Add to cart" at bounding box center [716, 601] width 205 height 45
click at [439, 700] on link "2" at bounding box center [436, 696] width 34 height 34
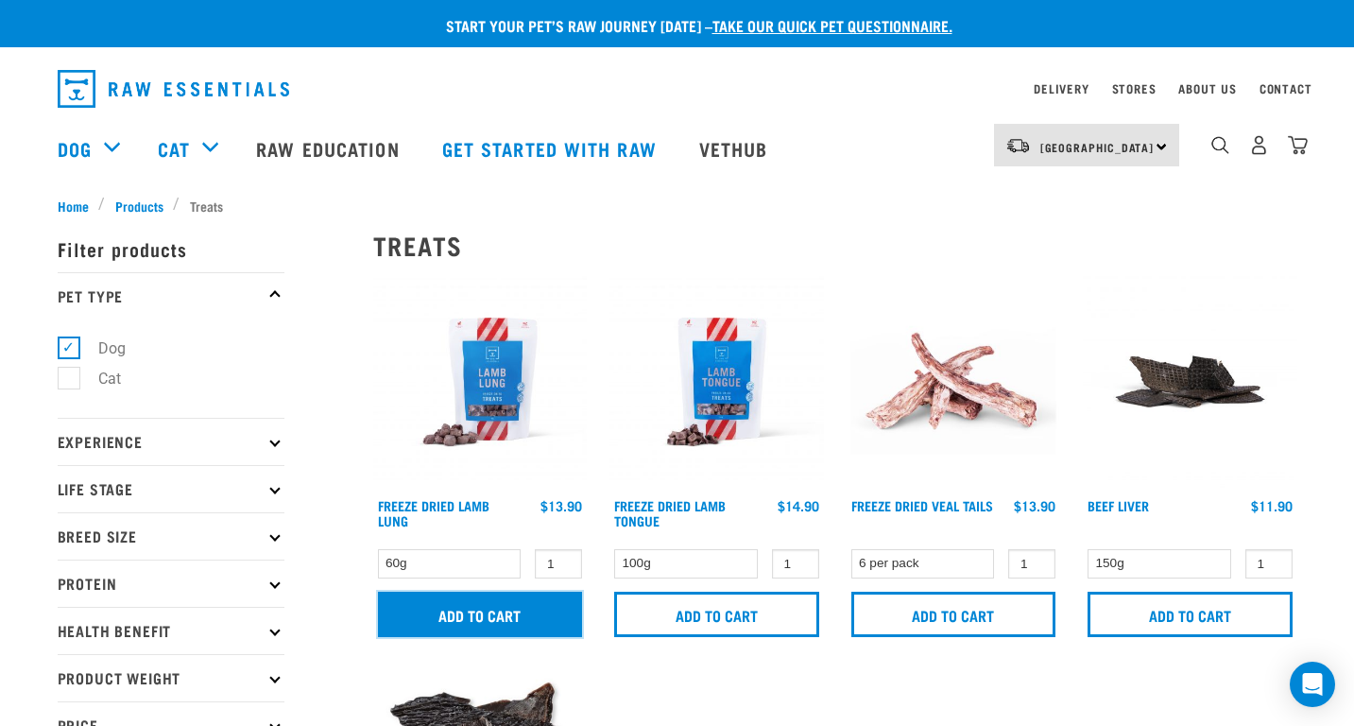
click at [466, 623] on input "Add to cart" at bounding box center [480, 614] width 205 height 45
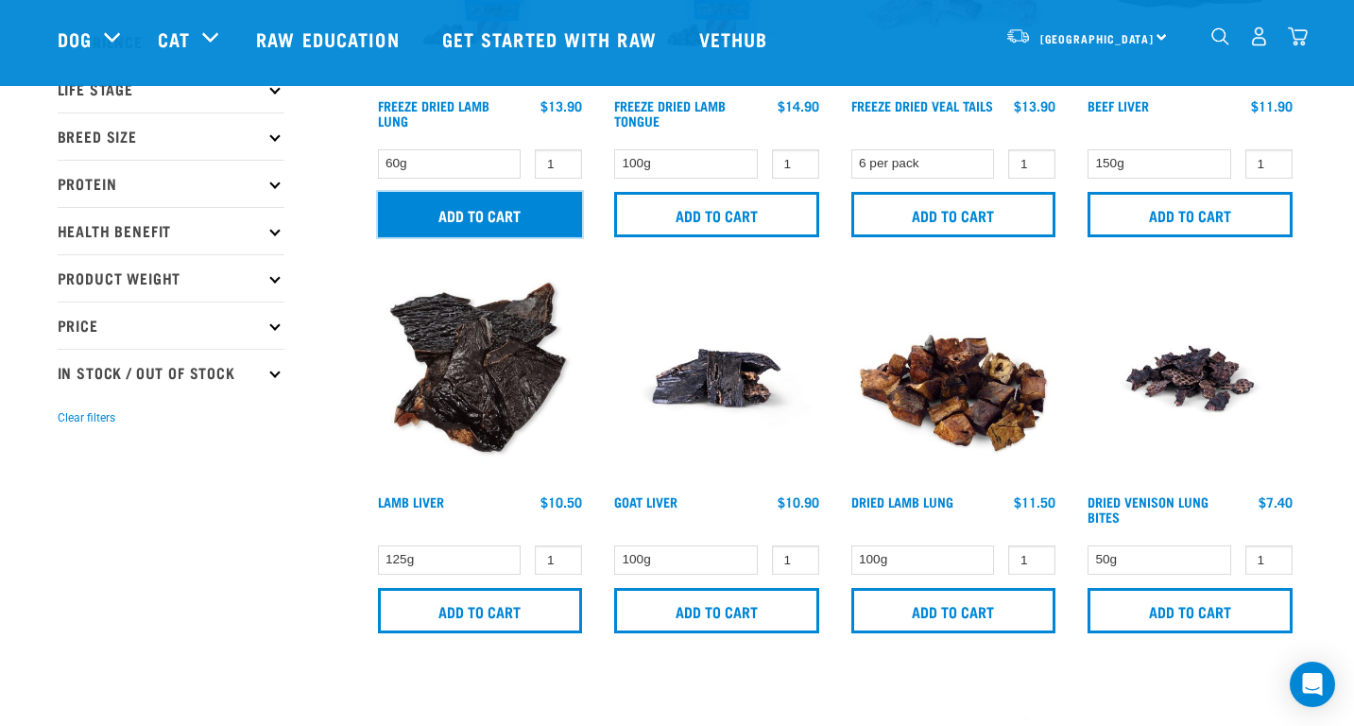
scroll to position [283, 0]
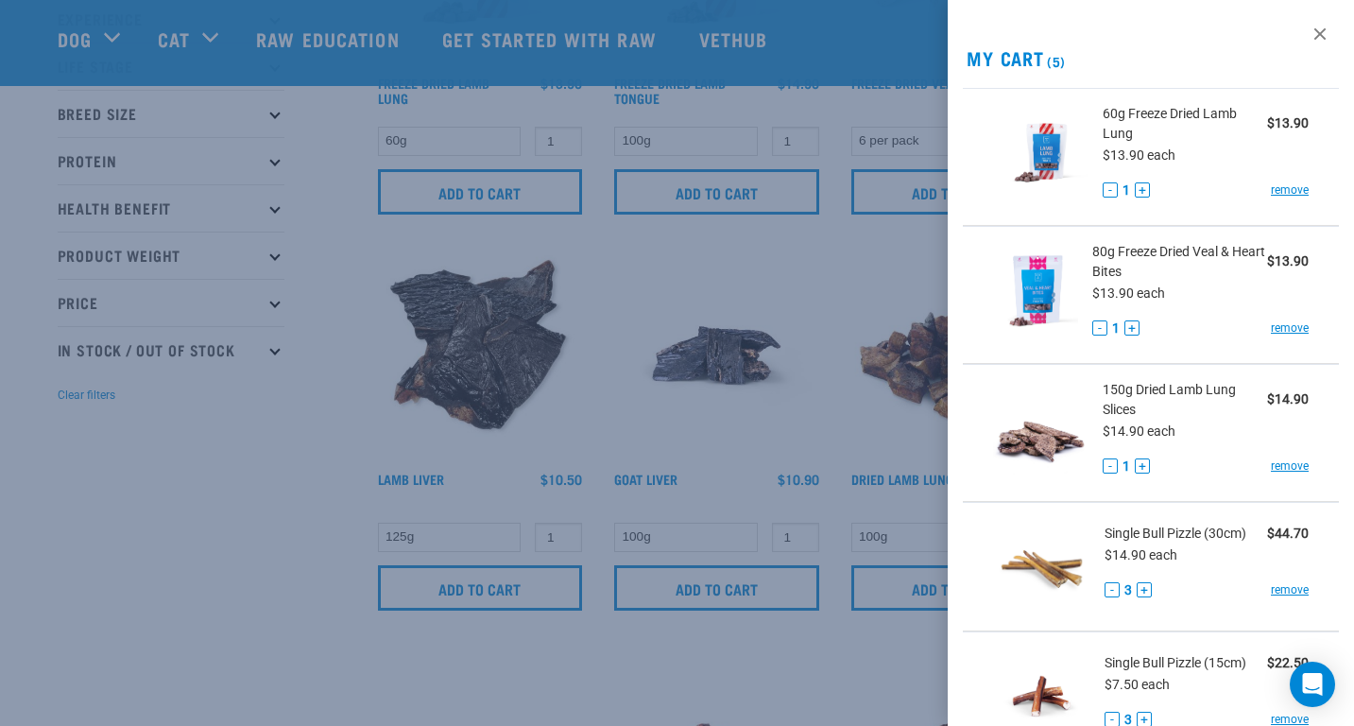
click at [788, 643] on div at bounding box center [677, 363] width 1354 height 726
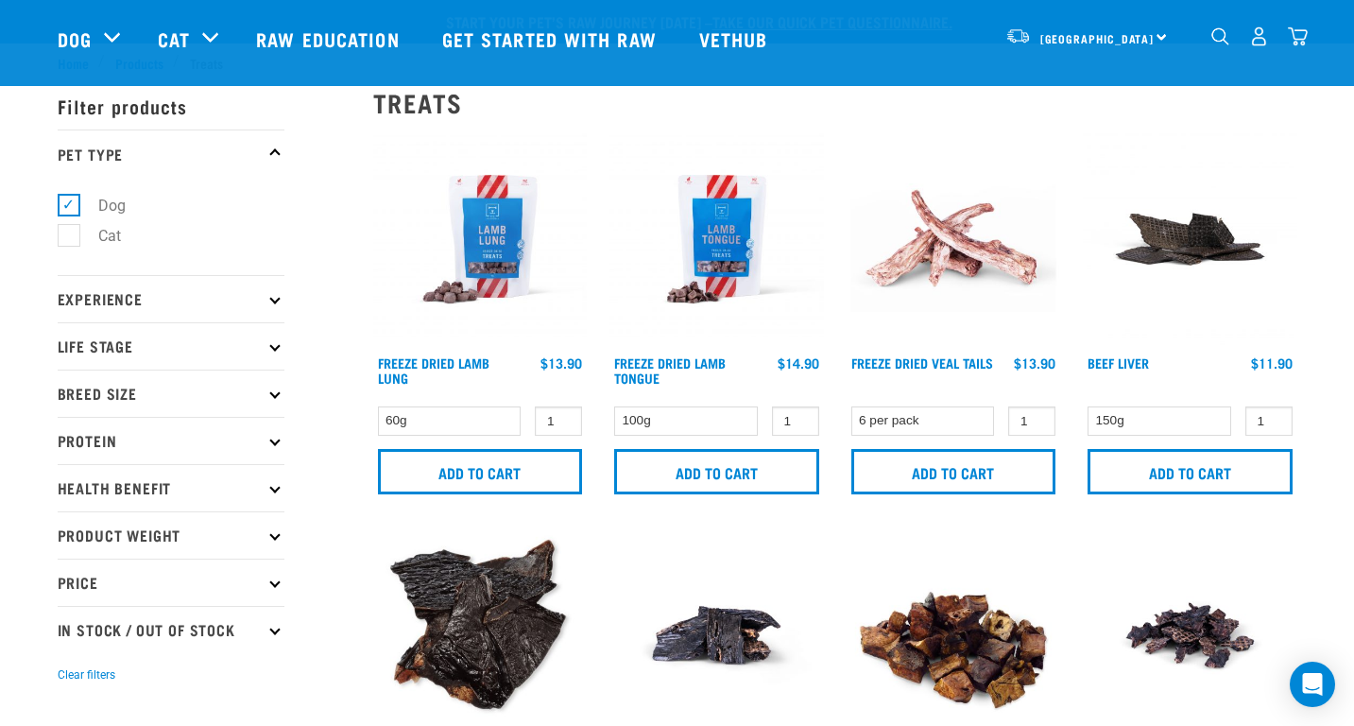
scroll to position [0, 0]
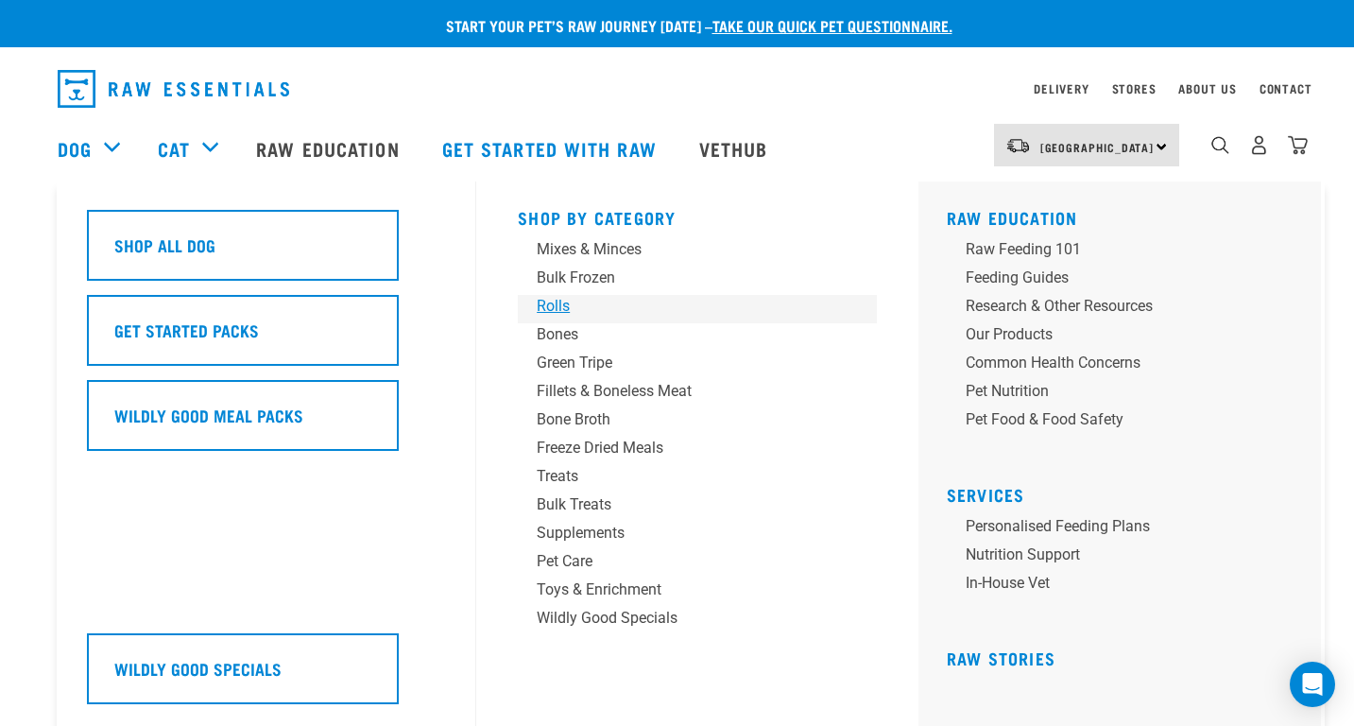
click at [558, 301] on div "Rolls" at bounding box center [684, 306] width 295 height 23
click at [563, 249] on div "Mixes & Minces" at bounding box center [684, 249] width 295 height 23
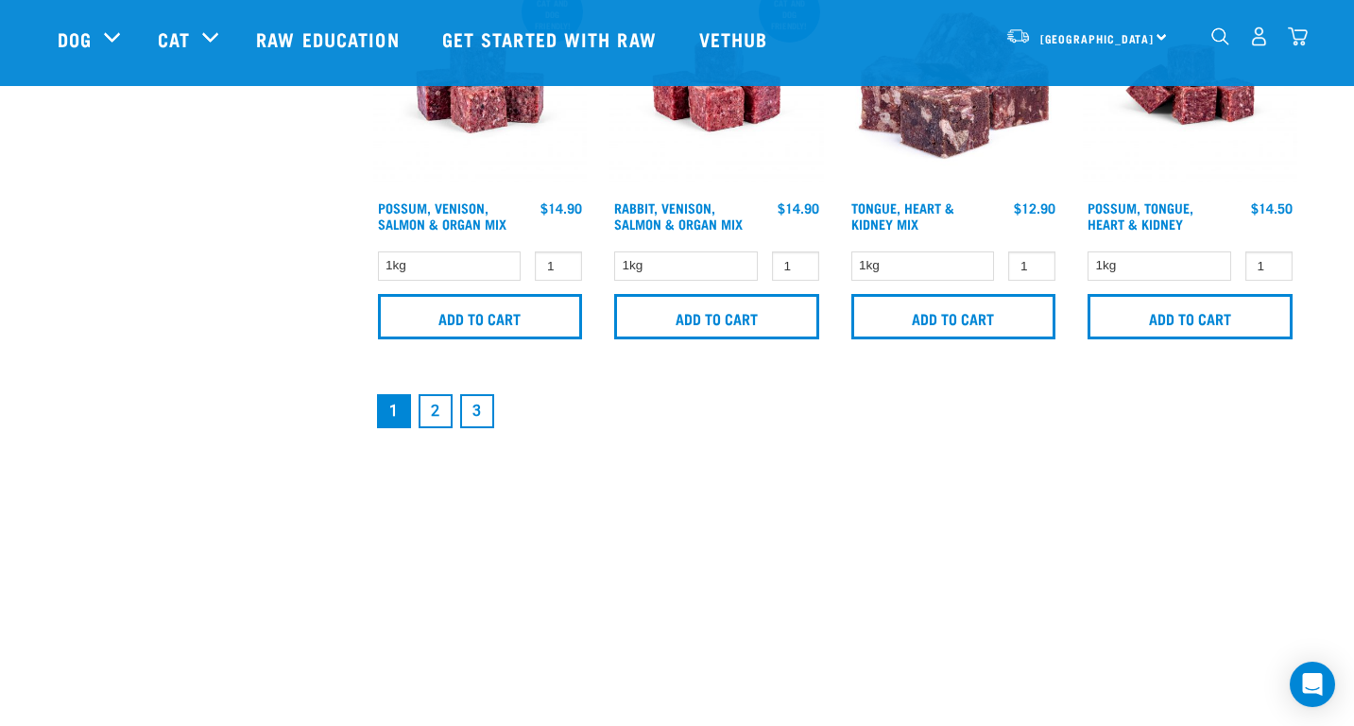
scroll to position [2835, 0]
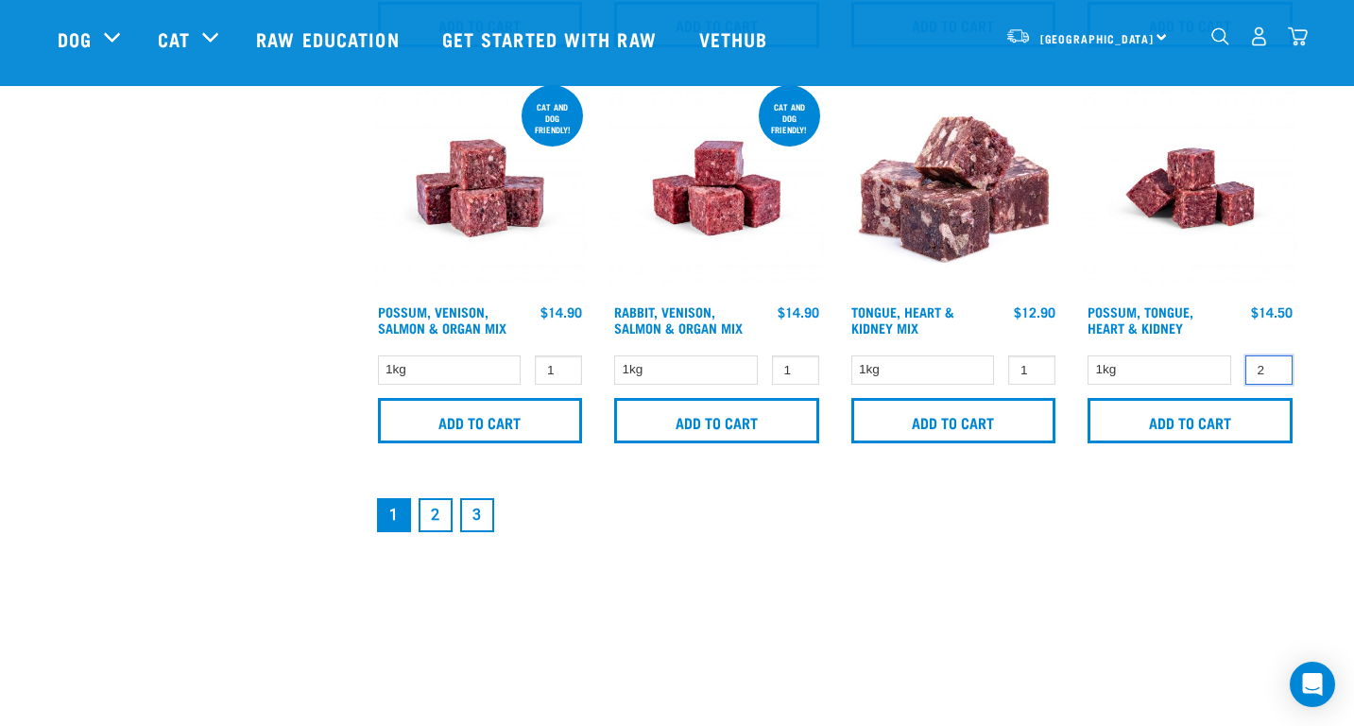
type input "2"
click at [1275, 363] on input "2" at bounding box center [1268, 369] width 47 height 29
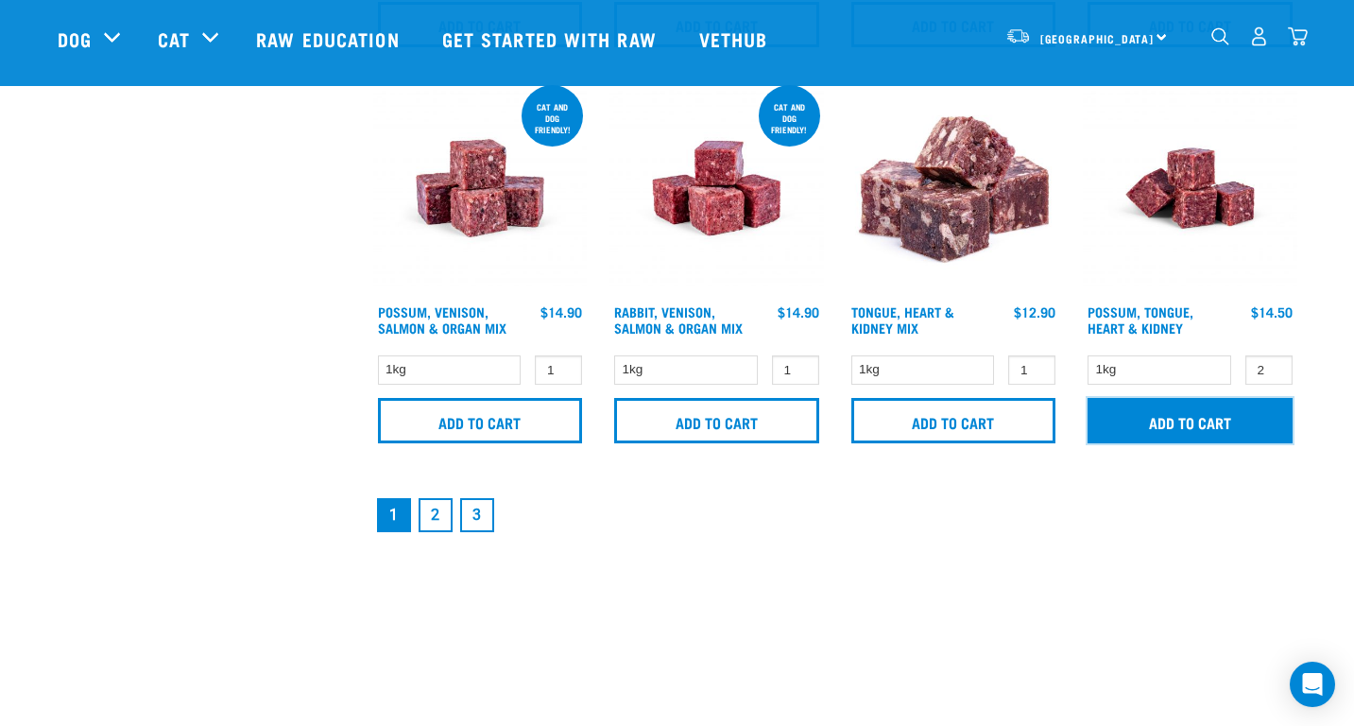
click at [1230, 416] on input "Add to cart" at bounding box center [1190, 420] width 205 height 45
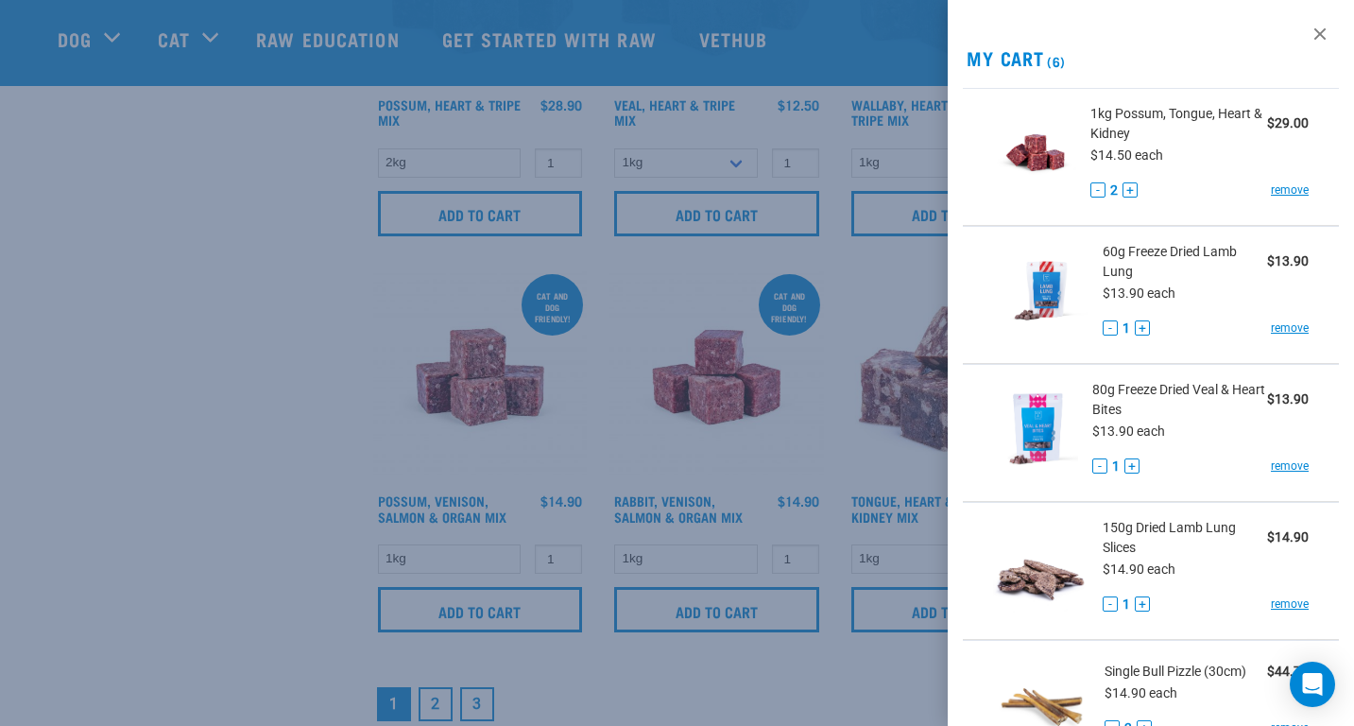
scroll to position [2362, 0]
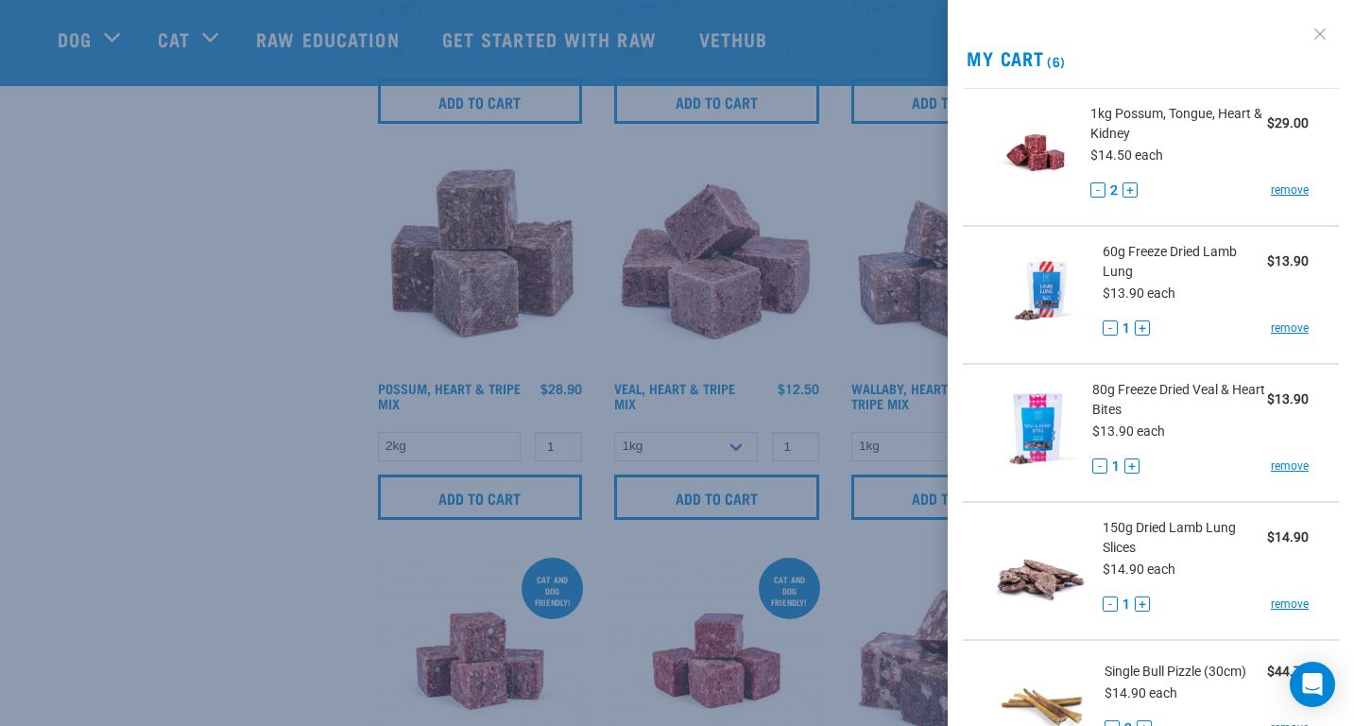
click at [1309, 33] on link at bounding box center [1320, 34] width 30 height 30
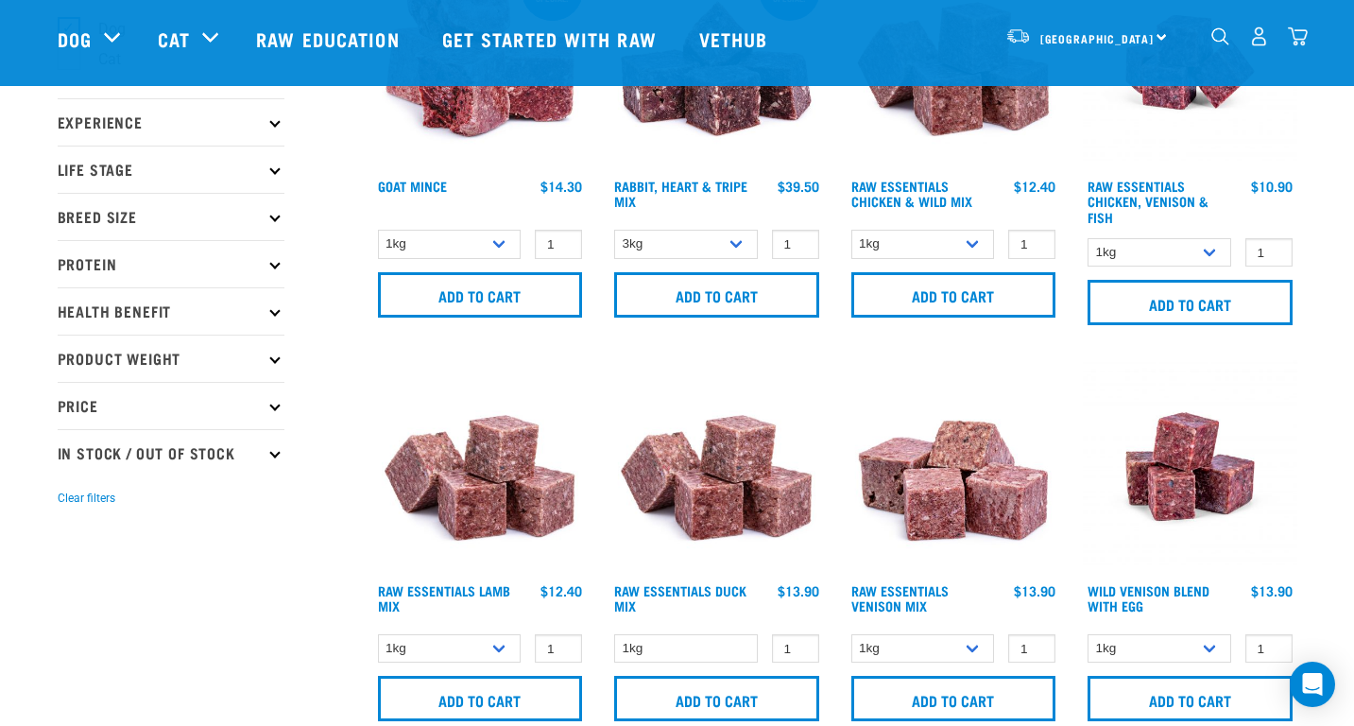
scroll to position [0, 0]
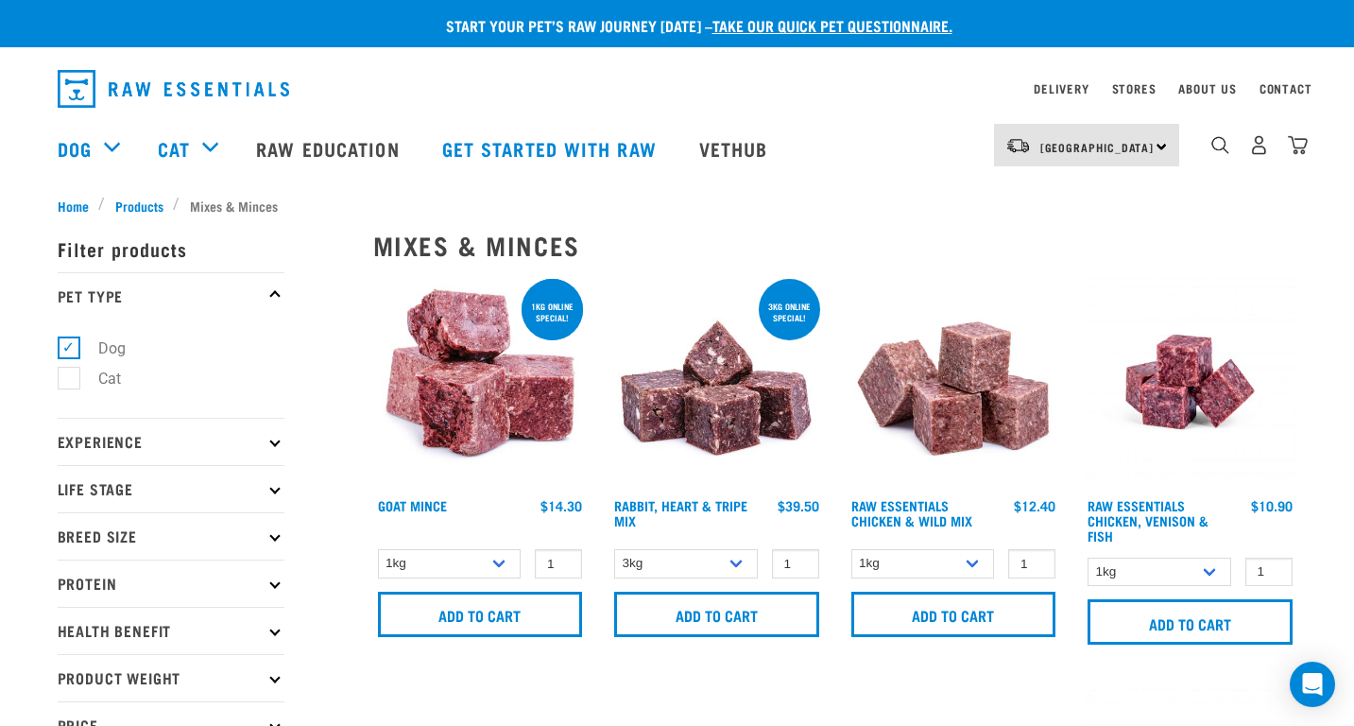
click at [472, 383] on img at bounding box center [480, 382] width 214 height 214
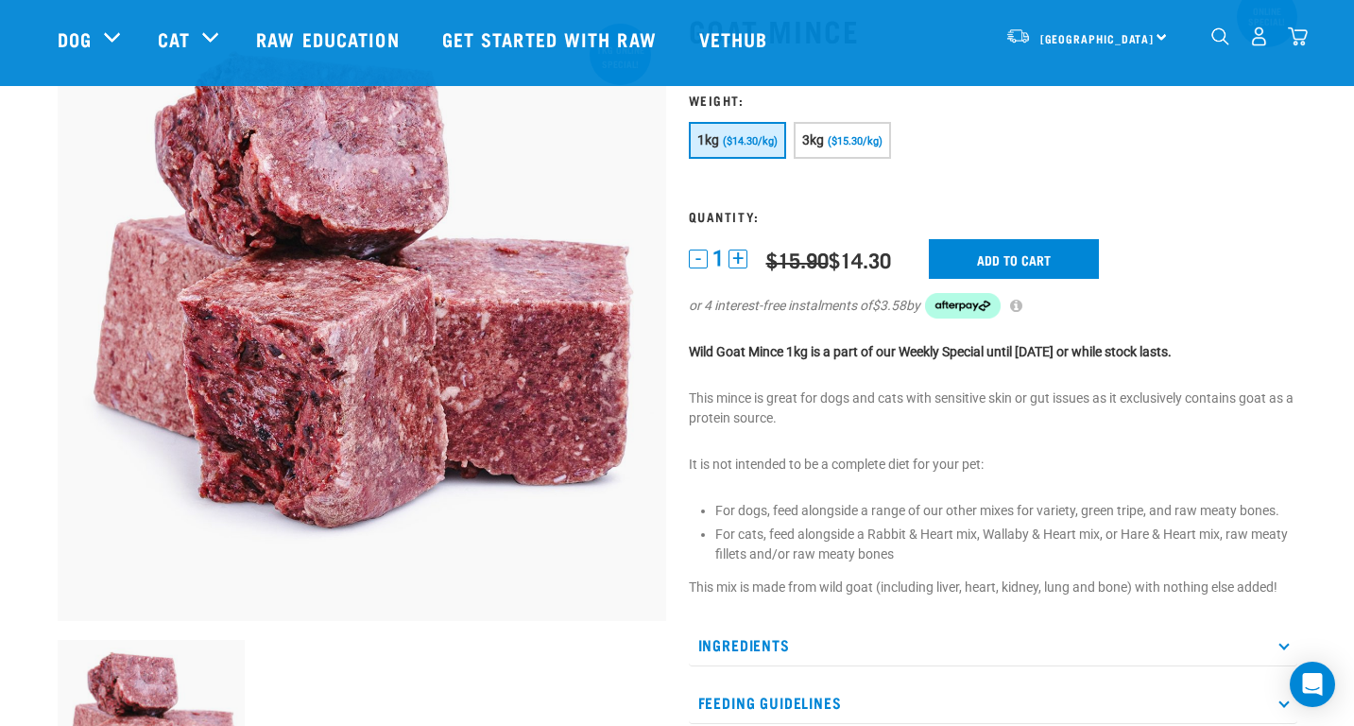
scroll to position [378, 0]
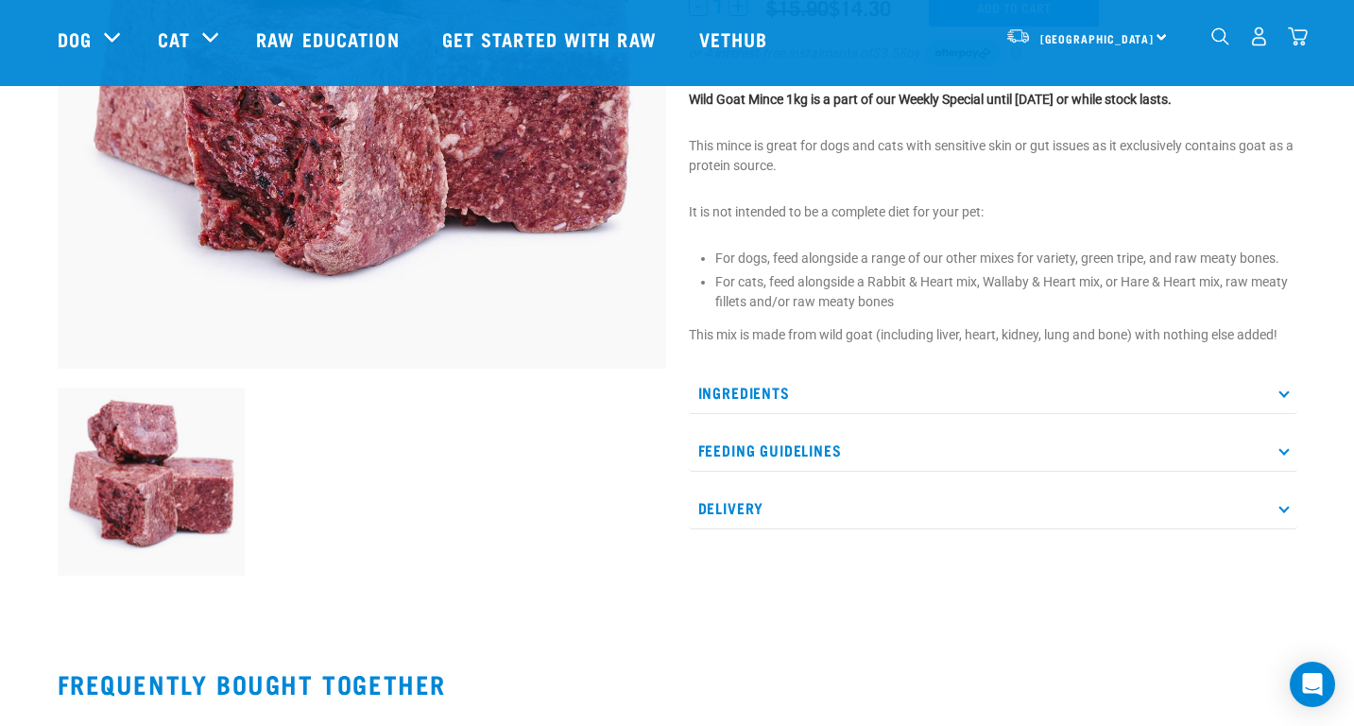
click at [837, 403] on p "Ingredients" at bounding box center [993, 392] width 609 height 43
click at [835, 402] on p "Ingredients" at bounding box center [993, 392] width 609 height 43
click at [840, 396] on p "Ingredients" at bounding box center [993, 392] width 609 height 43
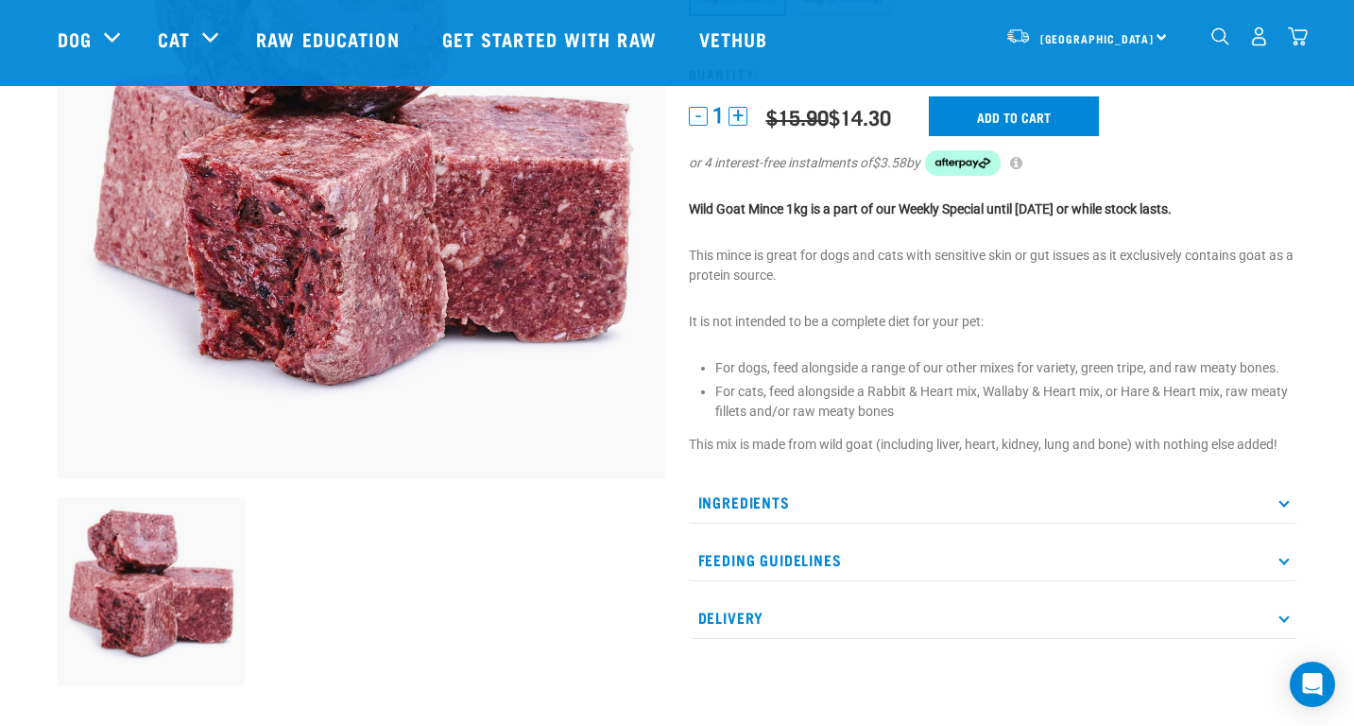
scroll to position [94, 0]
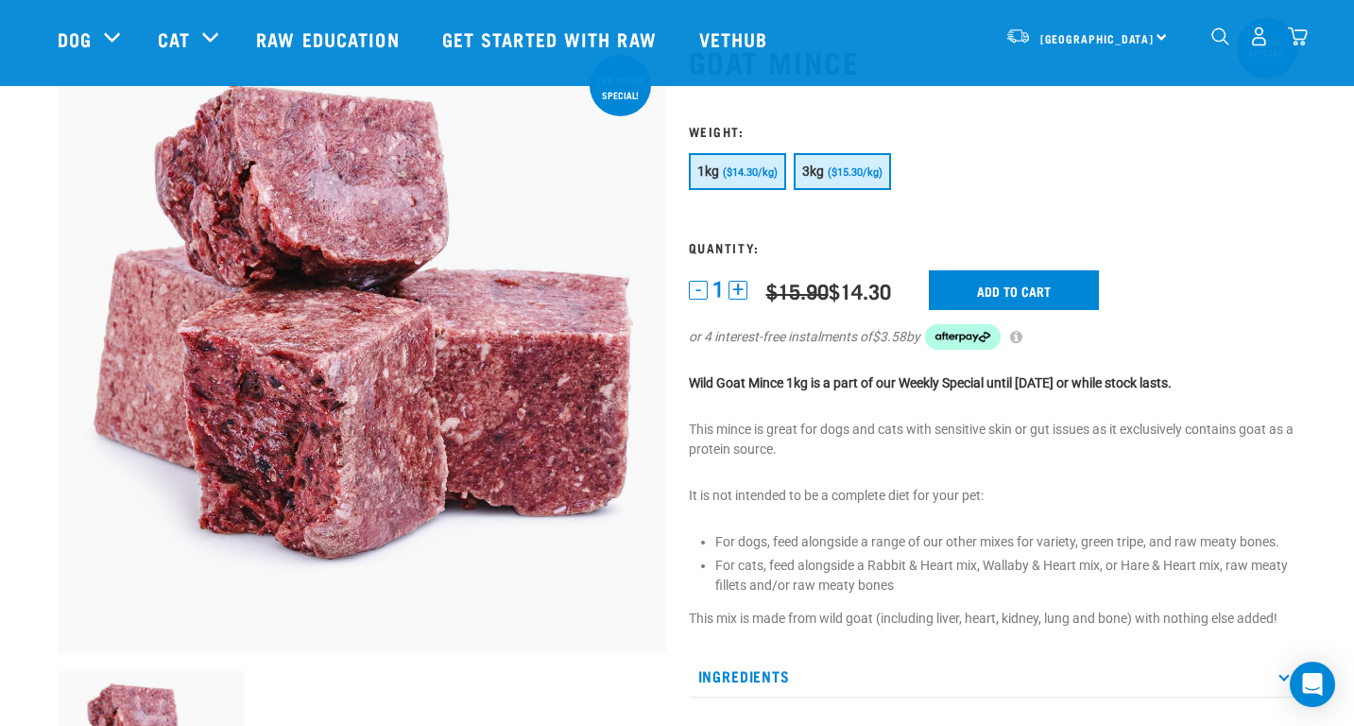
click at [838, 173] on span "($15.30/kg)" at bounding box center [855, 172] width 55 height 12
click at [767, 179] on button "1kg ($14.30/kg)" at bounding box center [737, 171] width 97 height 37
click at [805, 175] on span "3kg" at bounding box center [813, 170] width 23 height 15
click at [764, 173] on span "($14.30/kg)" at bounding box center [750, 172] width 55 height 12
click at [989, 286] on input "Add to cart" at bounding box center [1014, 290] width 170 height 40
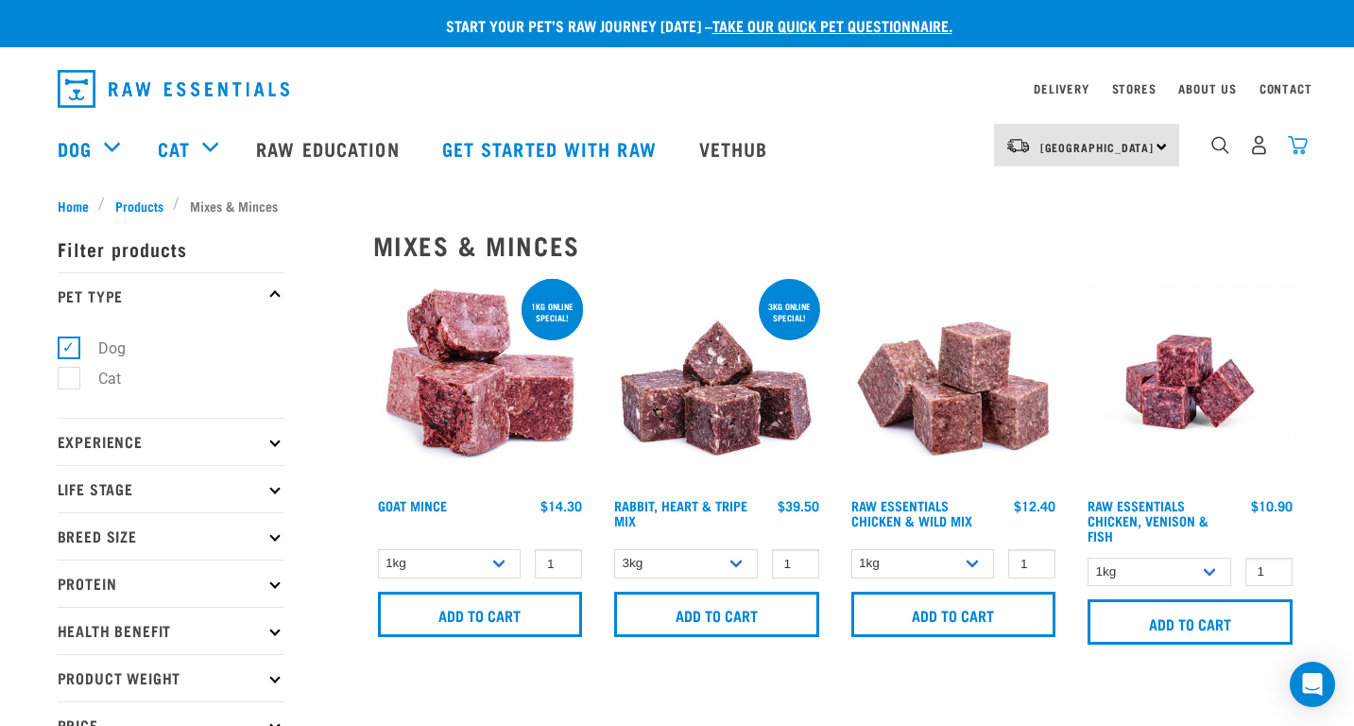
click at [1289, 148] on img "dropdown navigation" at bounding box center [1298, 145] width 20 height 20
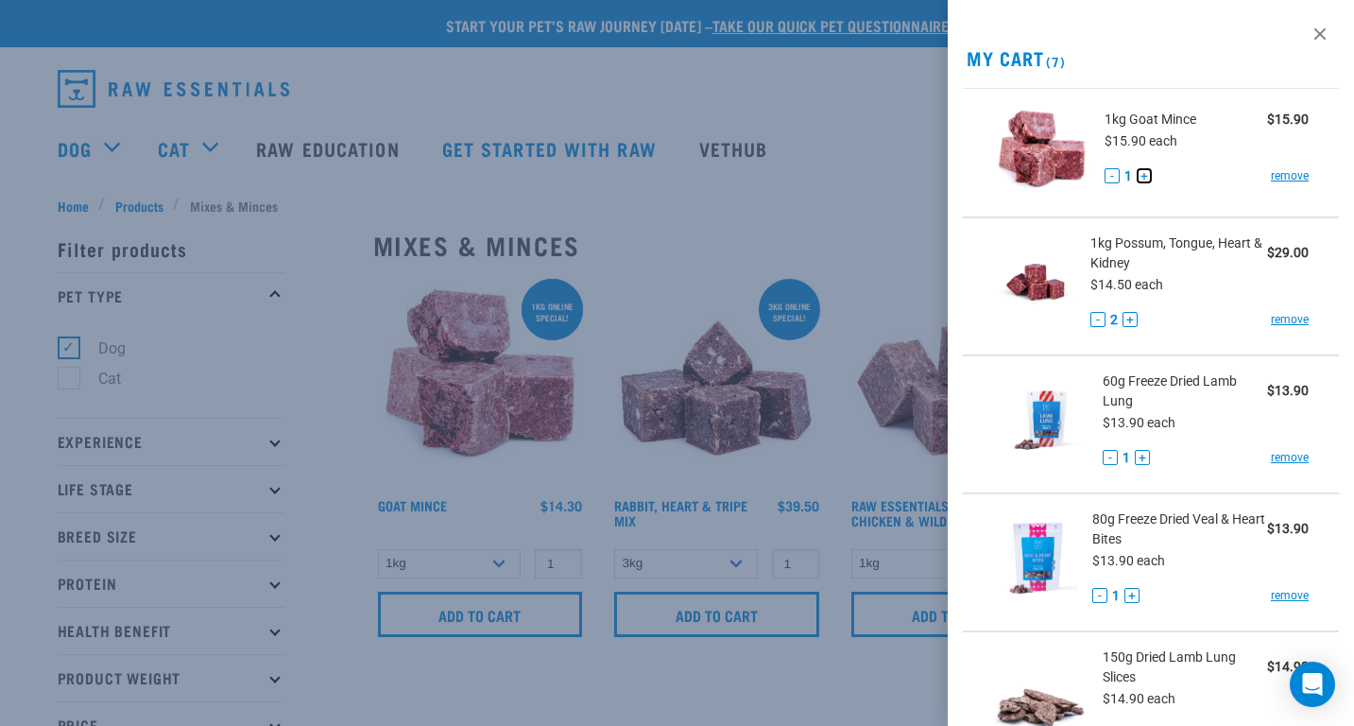
click at [1147, 178] on button "+" at bounding box center [1144, 175] width 15 height 15
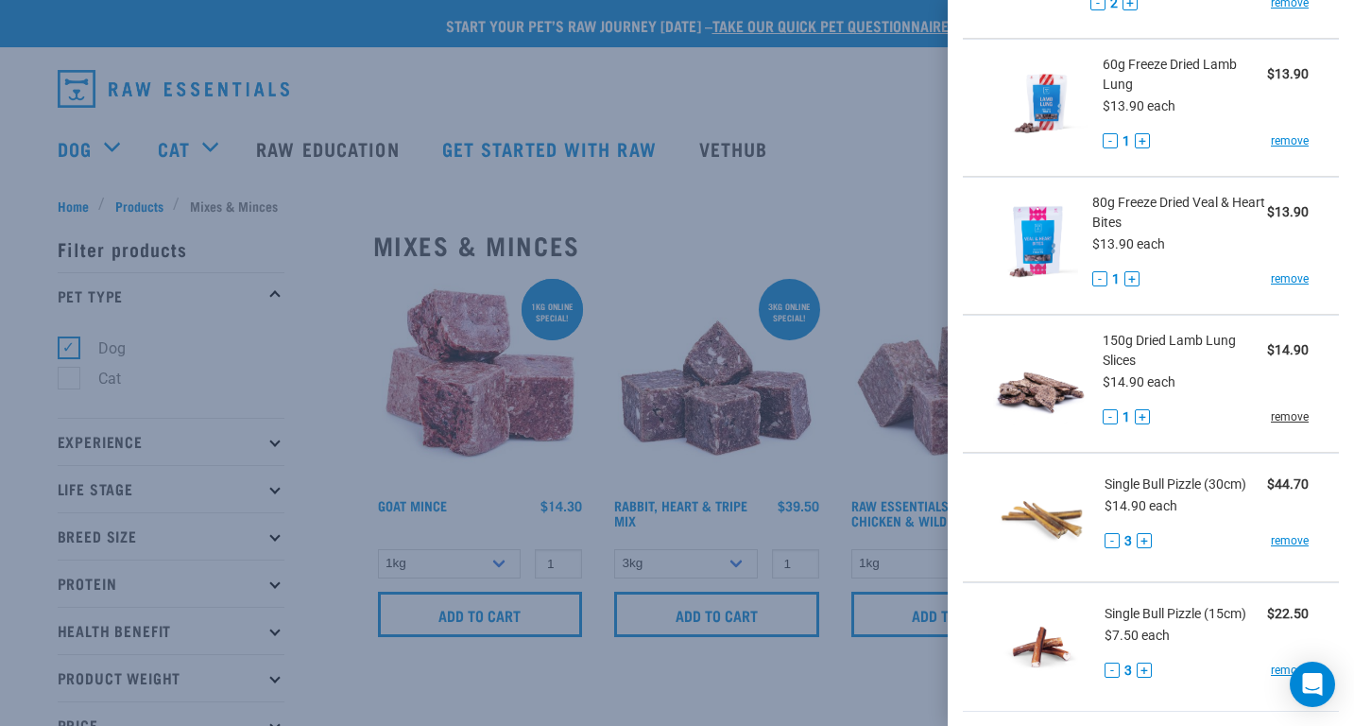
scroll to position [283, 0]
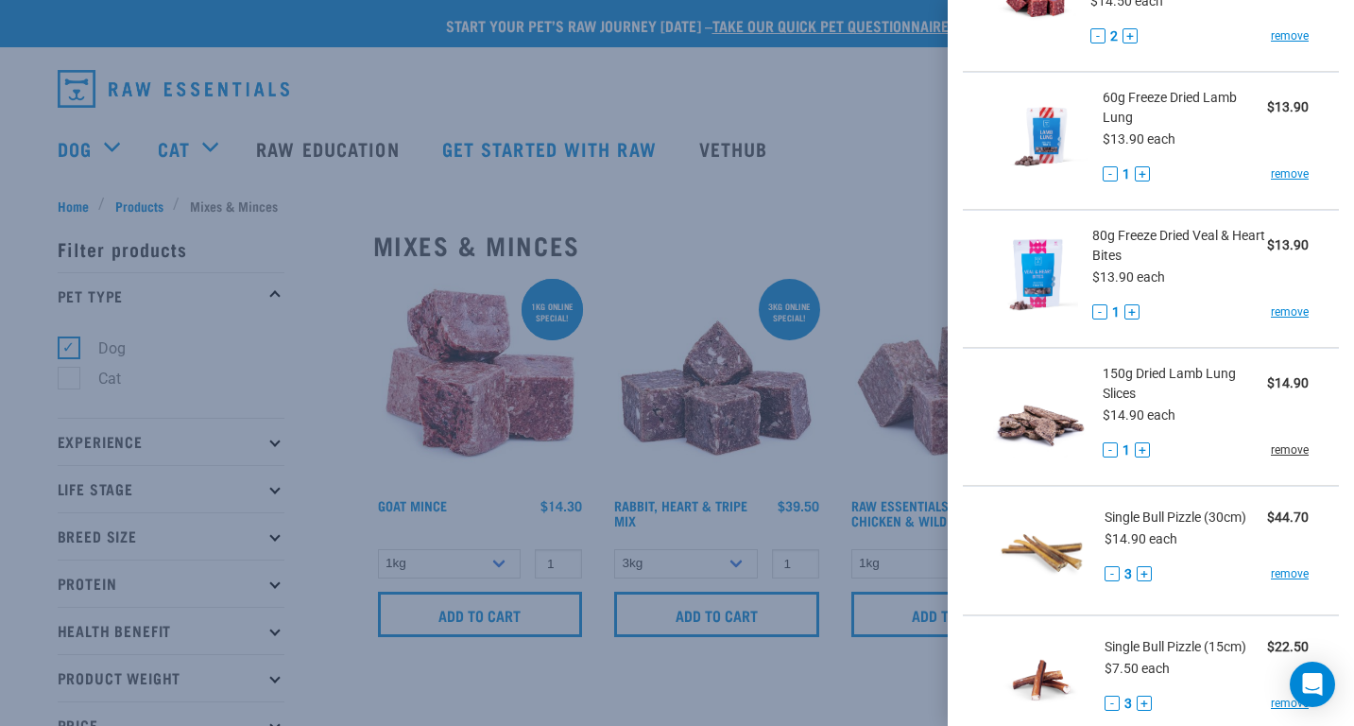
click at [1278, 449] on link "remove" at bounding box center [1290, 449] width 38 height 17
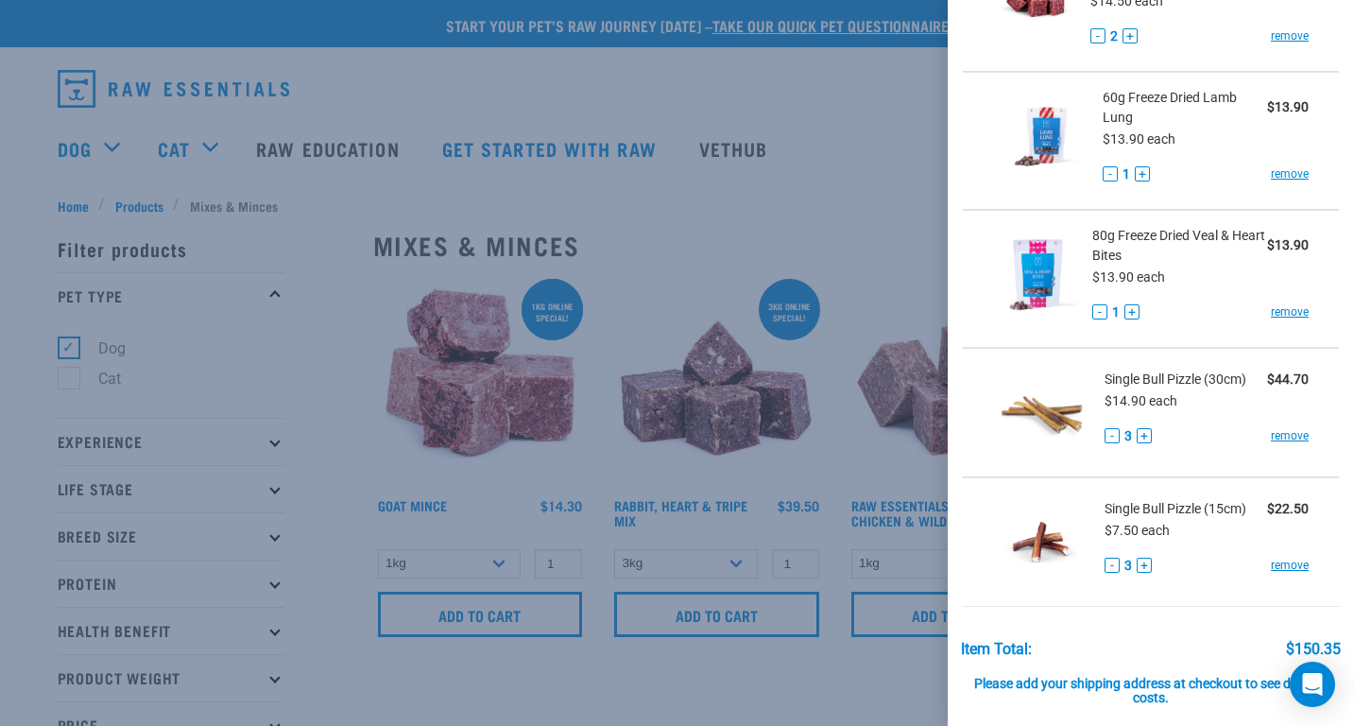
click at [864, 244] on div at bounding box center [677, 363] width 1354 height 726
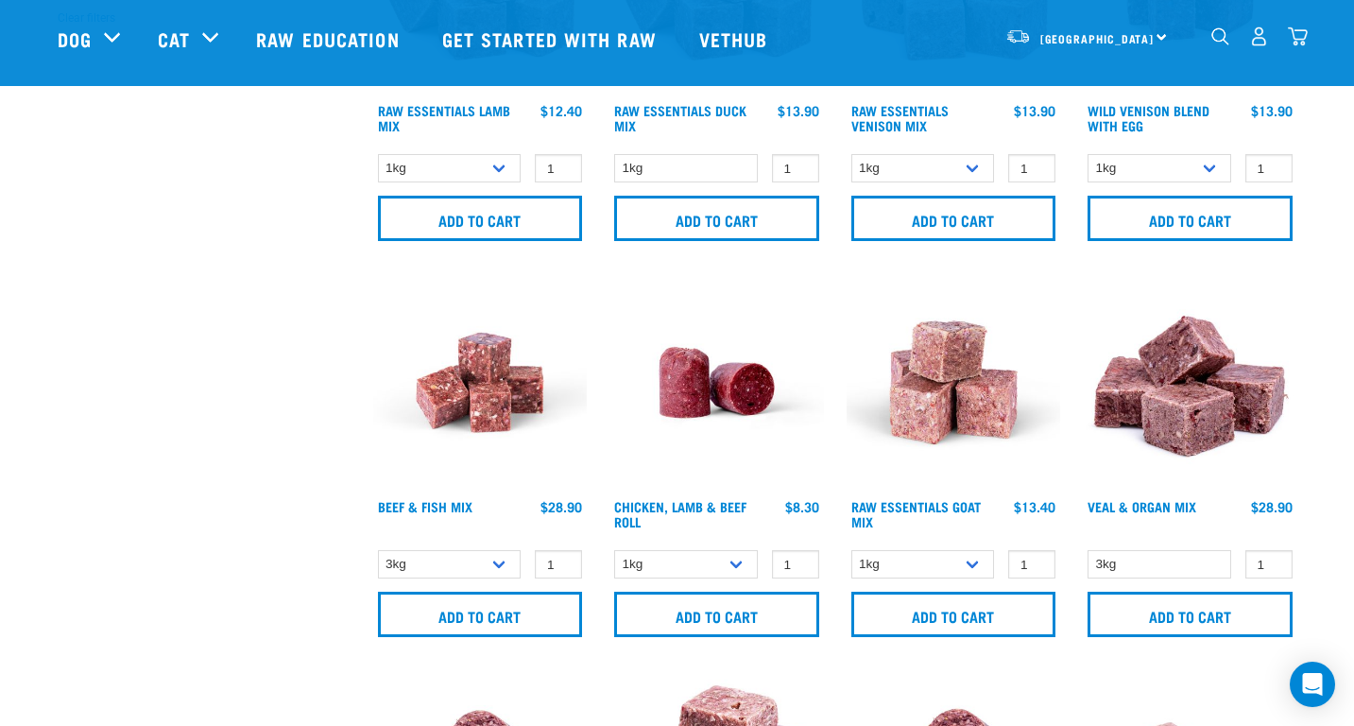
scroll to position [661, 0]
click at [885, 562] on select "1kg 3kg Bulk (10kg)" at bounding box center [923, 563] width 144 height 29
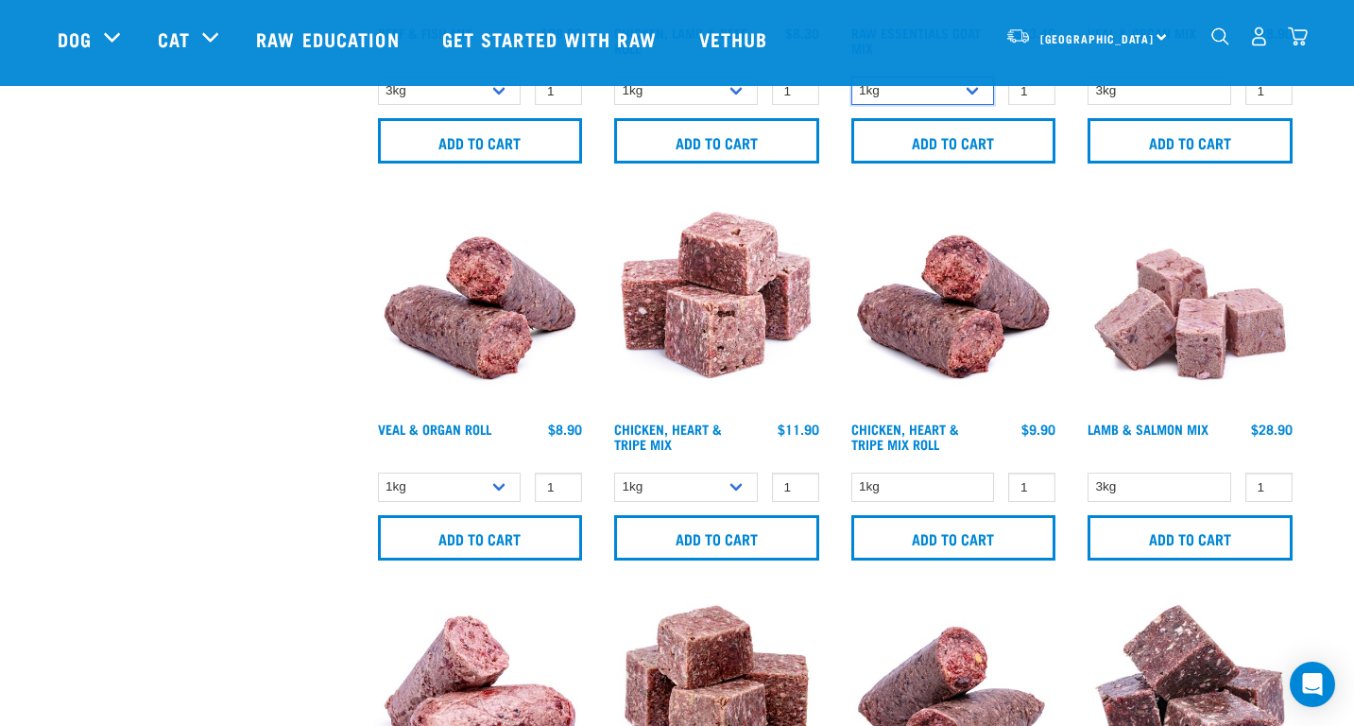
scroll to position [1795, 0]
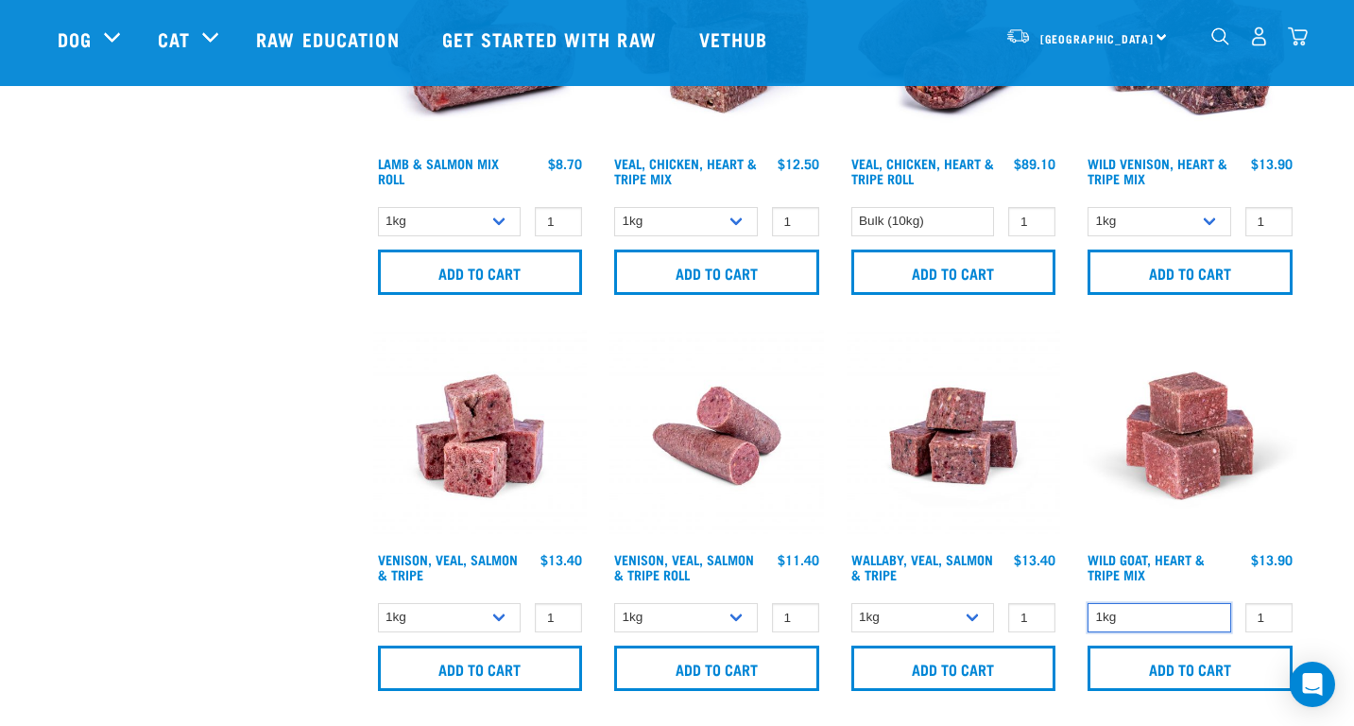
click at [1158, 624] on select "1kg" at bounding box center [1160, 617] width 144 height 29
click at [1157, 623] on select "1kg" at bounding box center [1160, 617] width 144 height 29
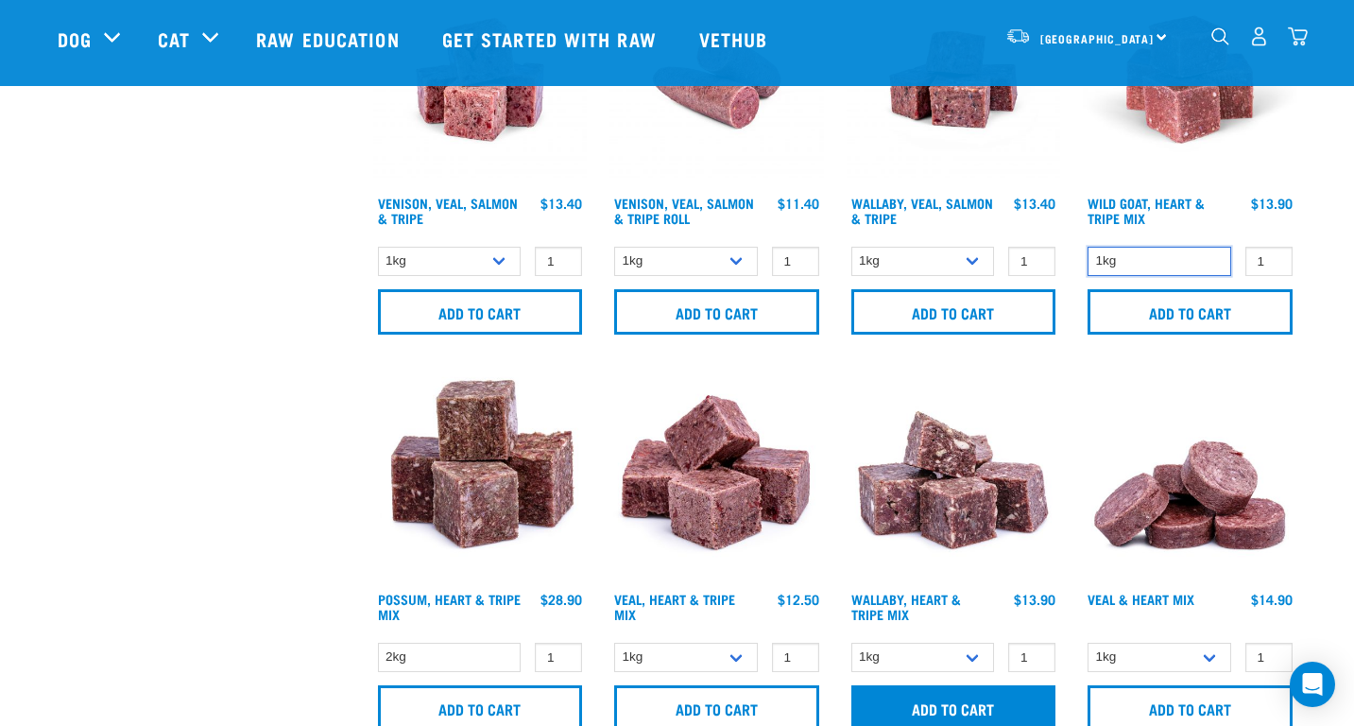
scroll to position [2268, 0]
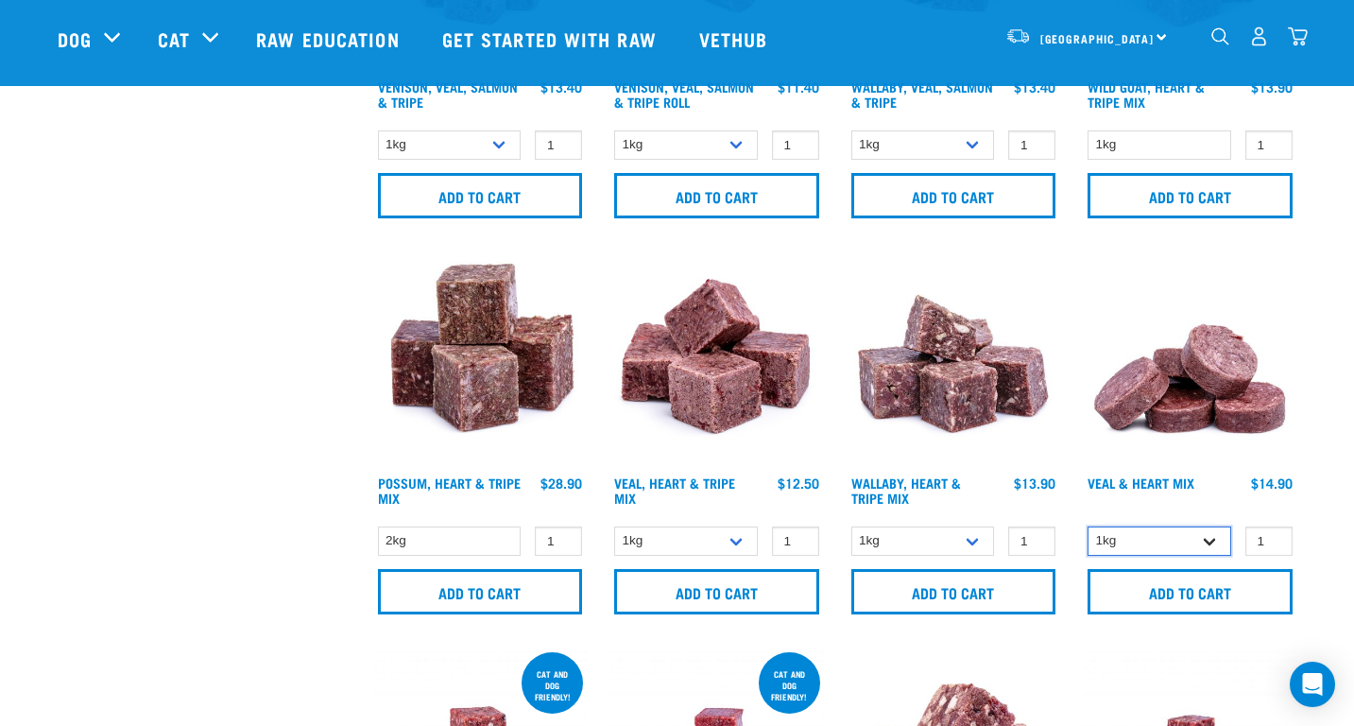
click at [1101, 540] on select "1kg 3kg" at bounding box center [1160, 540] width 144 height 29
click at [1195, 364] on img at bounding box center [1190, 359] width 214 height 214
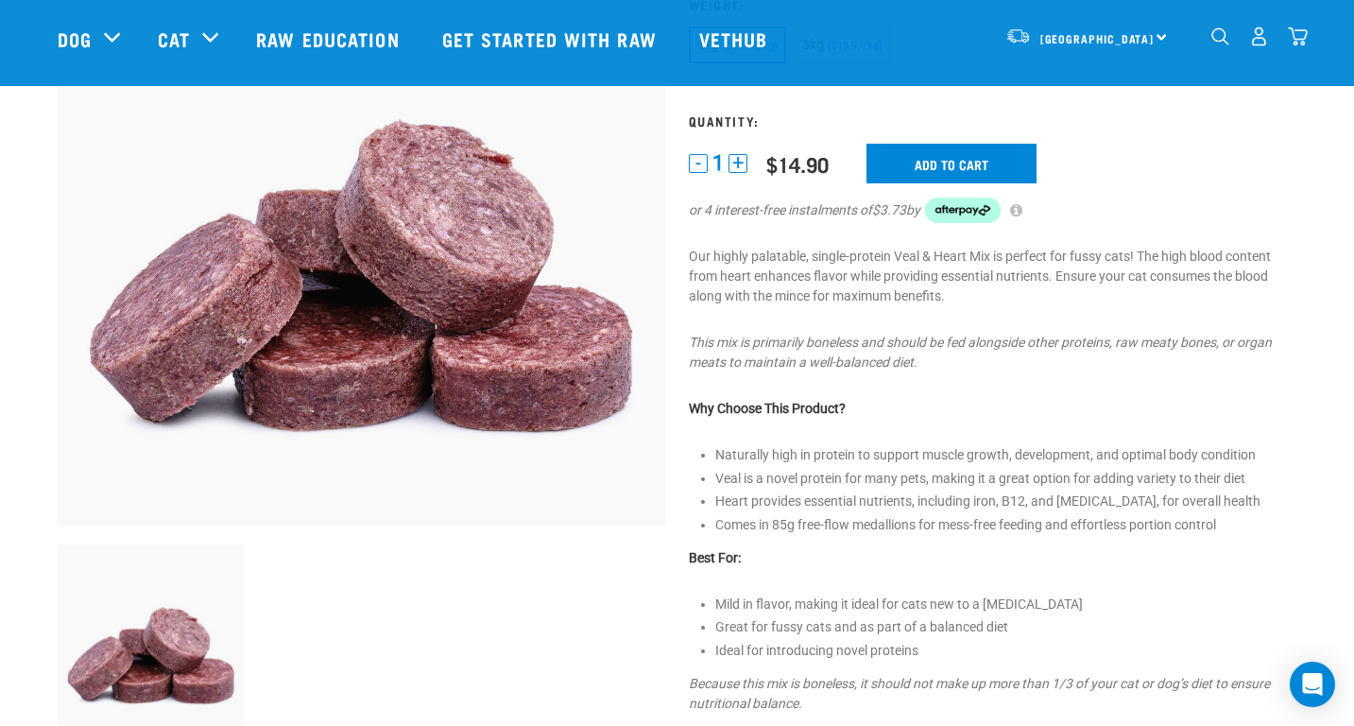
scroll to position [94, 0]
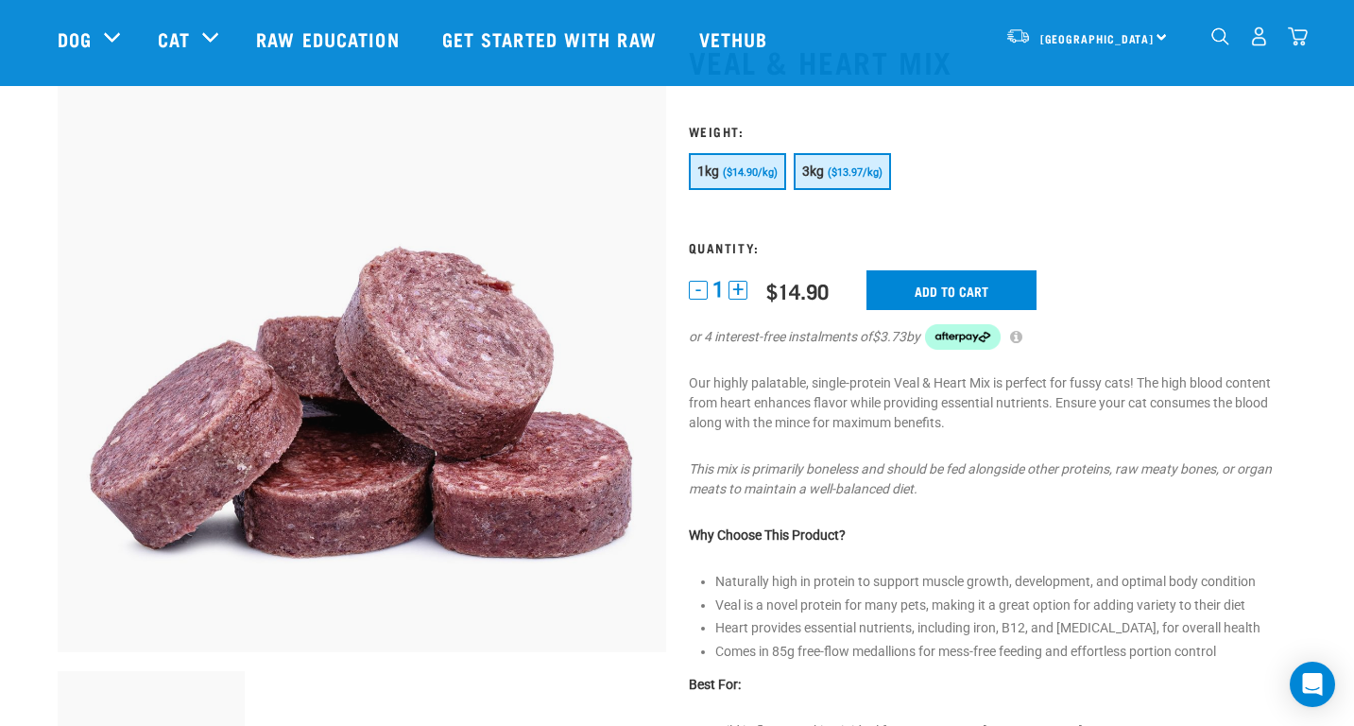
click at [820, 161] on button "3kg ($13.97/kg)" at bounding box center [842, 171] width 97 height 37
click at [906, 289] on input "Add to cart" at bounding box center [951, 290] width 170 height 40
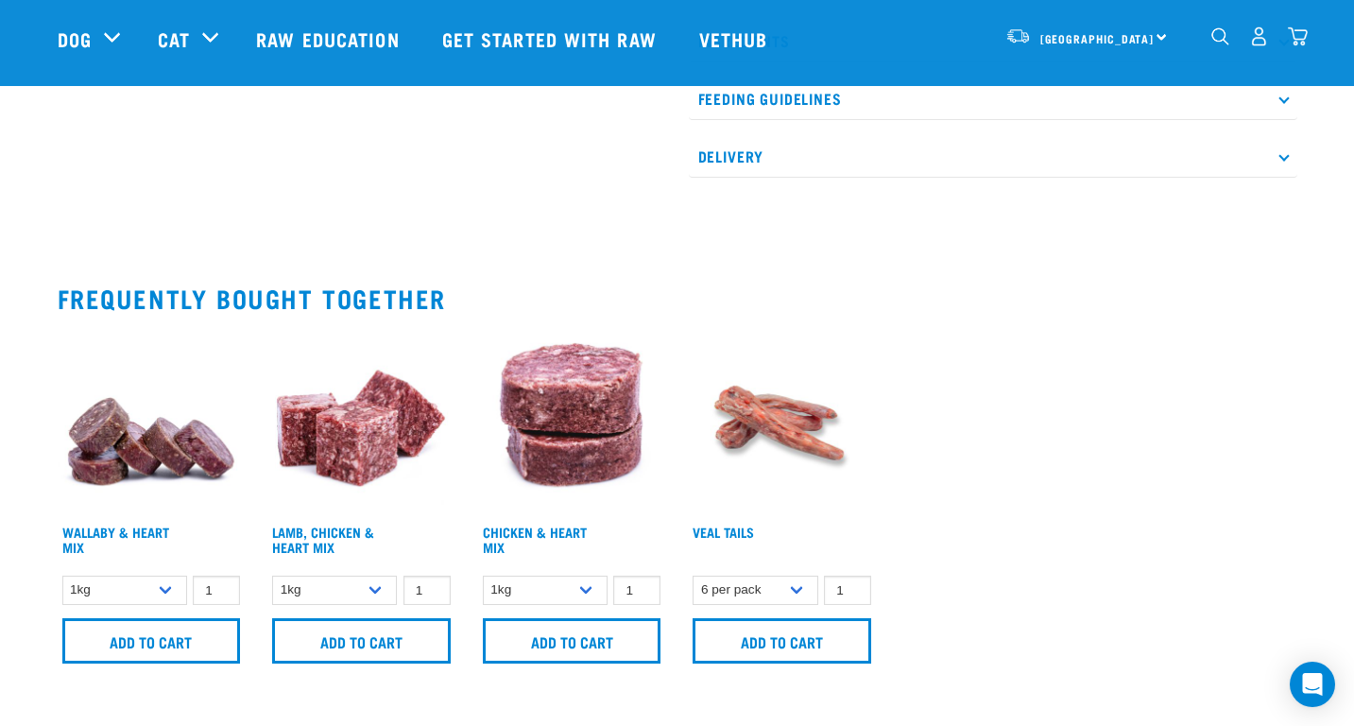
scroll to position [945, 0]
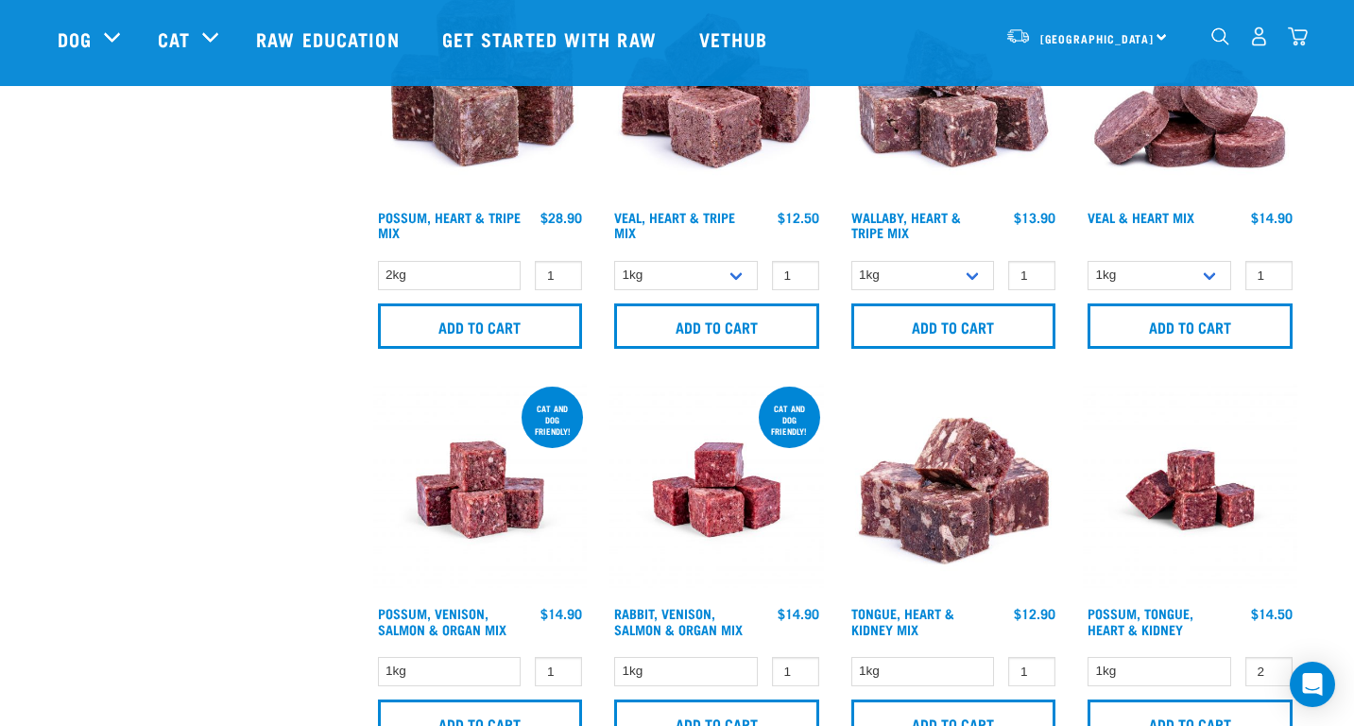
scroll to position [2785, 0]
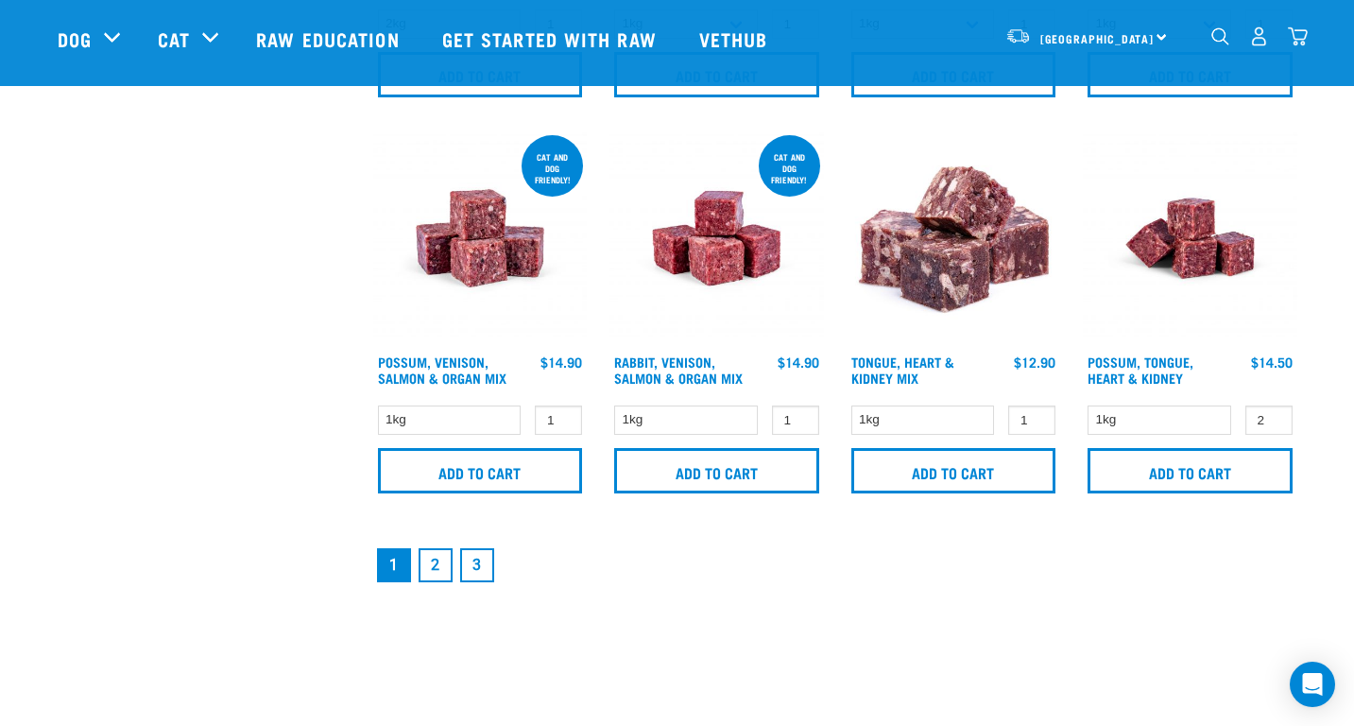
click at [438, 573] on link "2" at bounding box center [436, 565] width 34 height 34
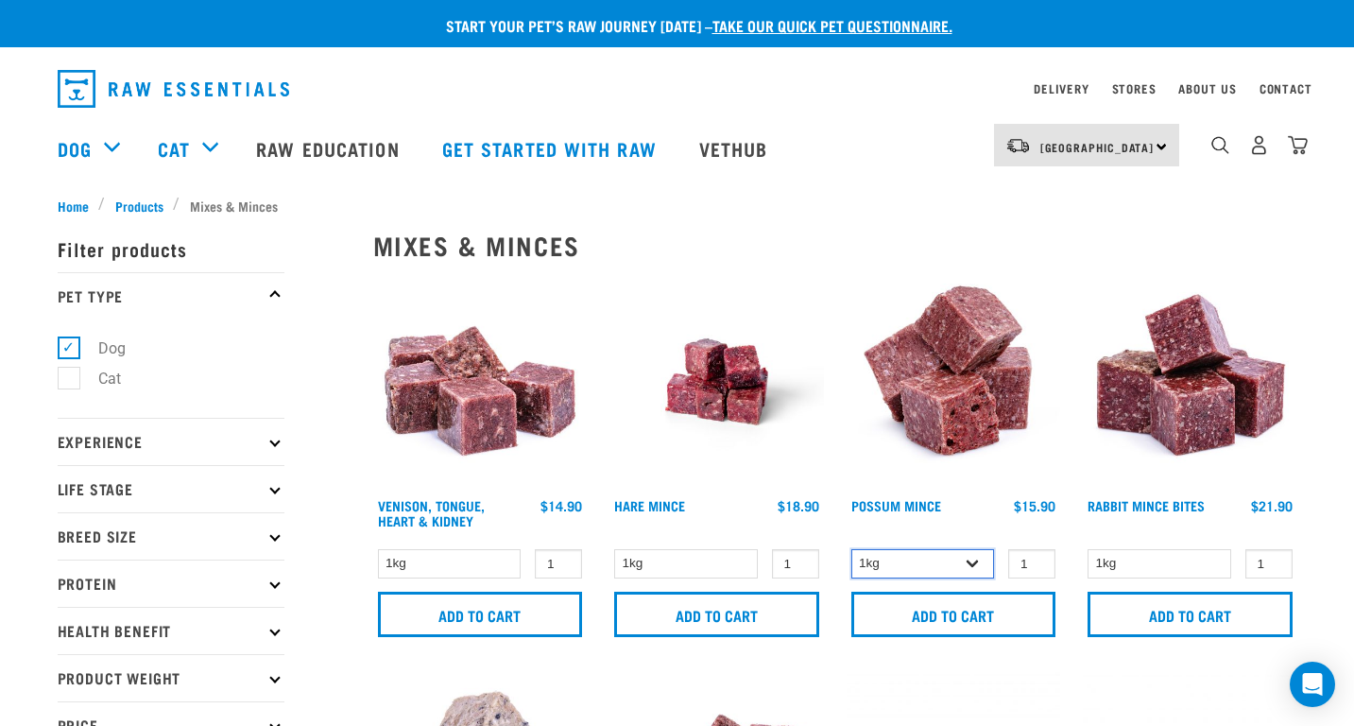
click at [955, 570] on select "1kg 3kg" at bounding box center [923, 563] width 144 height 29
click at [954, 570] on select "1kg 3kg" at bounding box center [923, 563] width 144 height 29
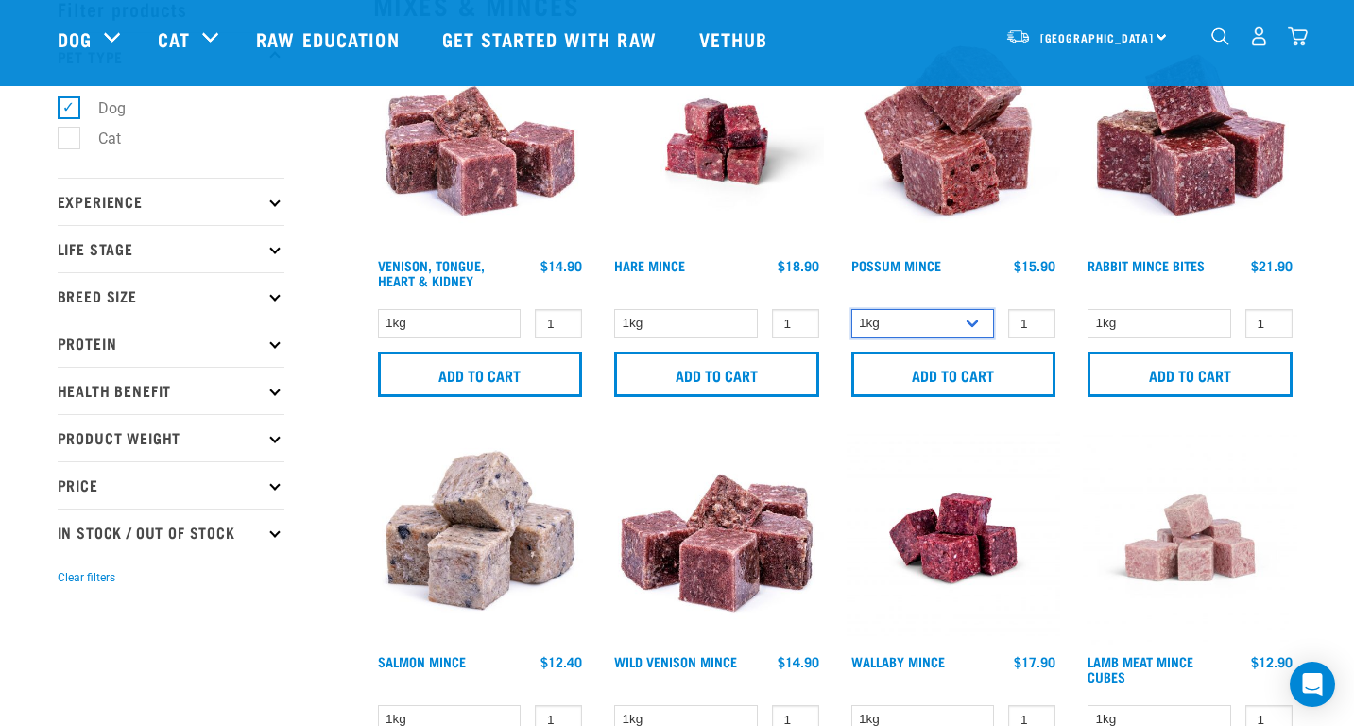
scroll to position [94, 0]
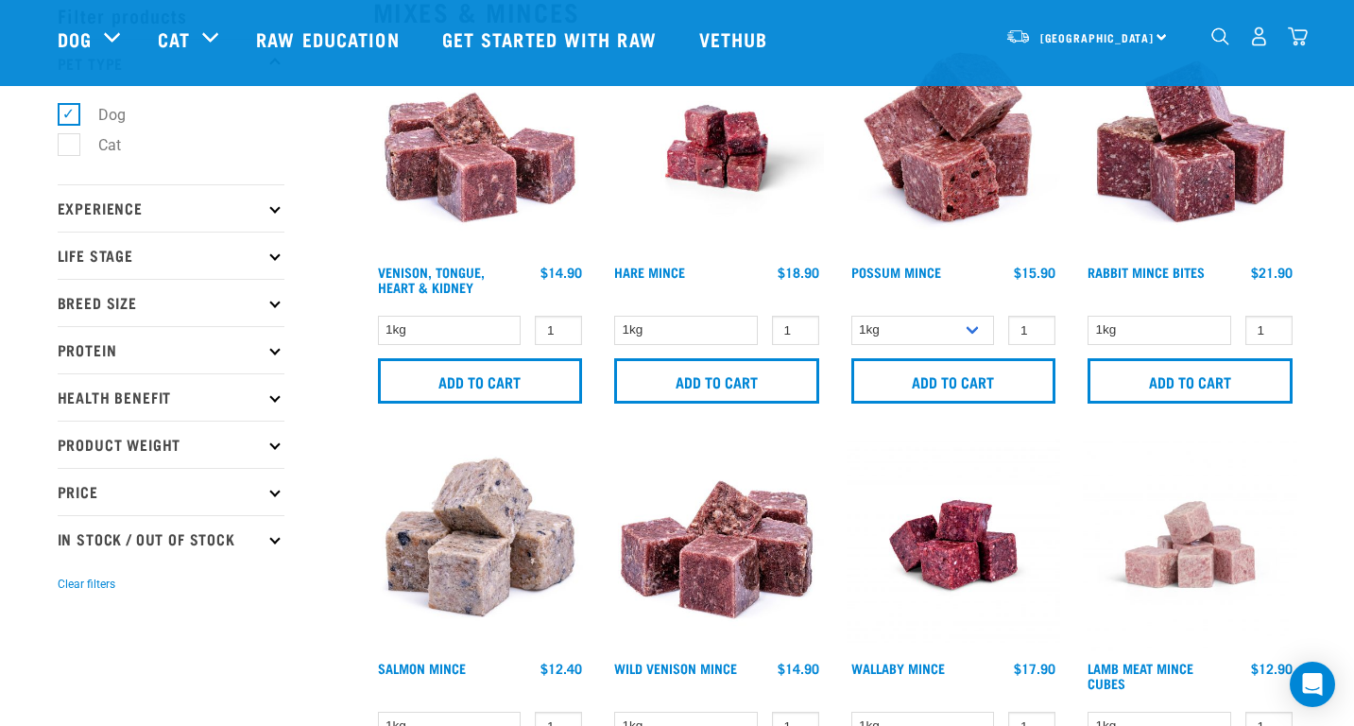
click at [944, 159] on img at bounding box center [954, 149] width 214 height 214
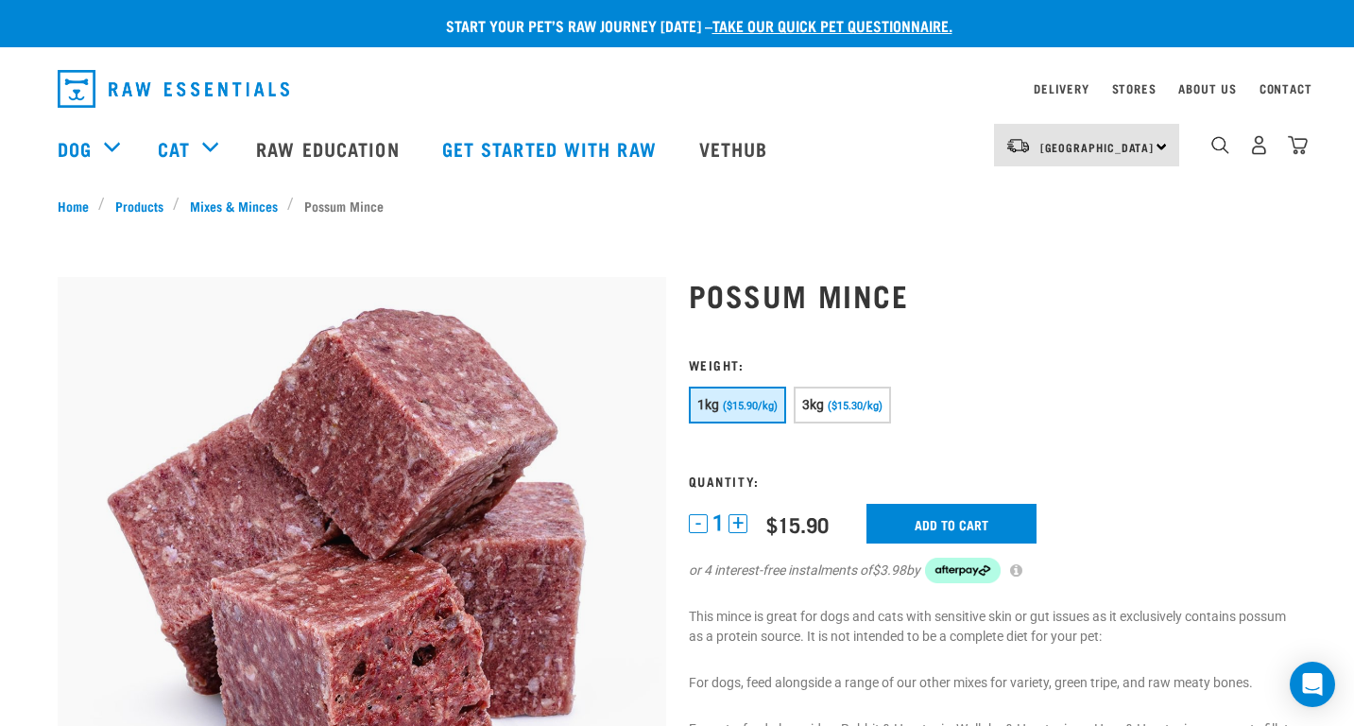
scroll to position [378, 0]
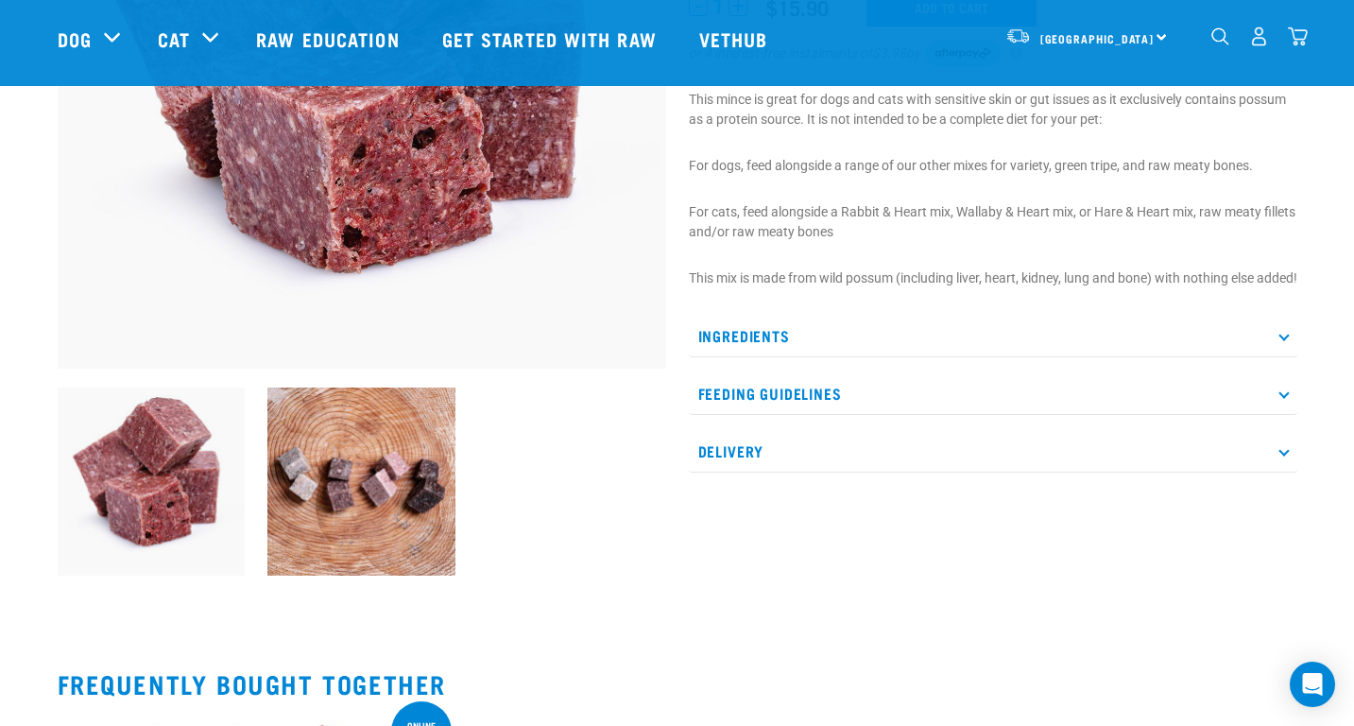
click at [788, 350] on p "Ingredients" at bounding box center [993, 336] width 609 height 43
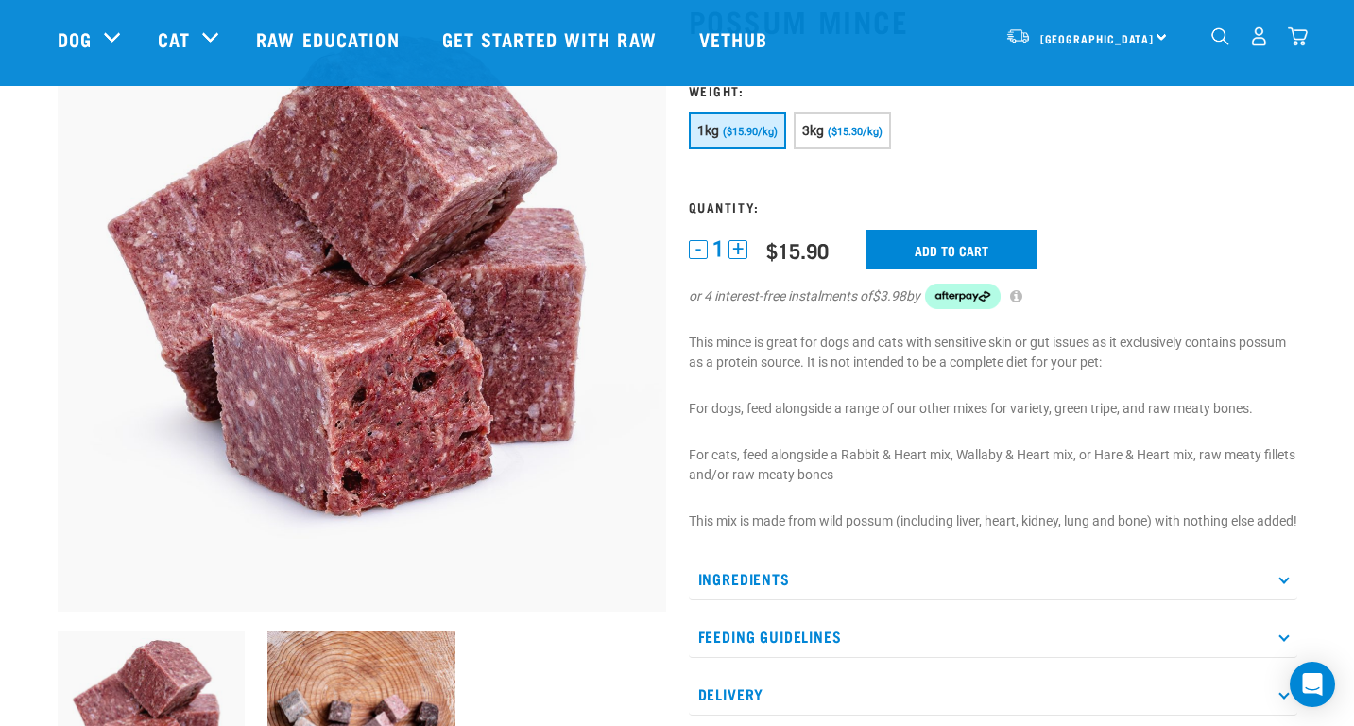
scroll to position [0, 0]
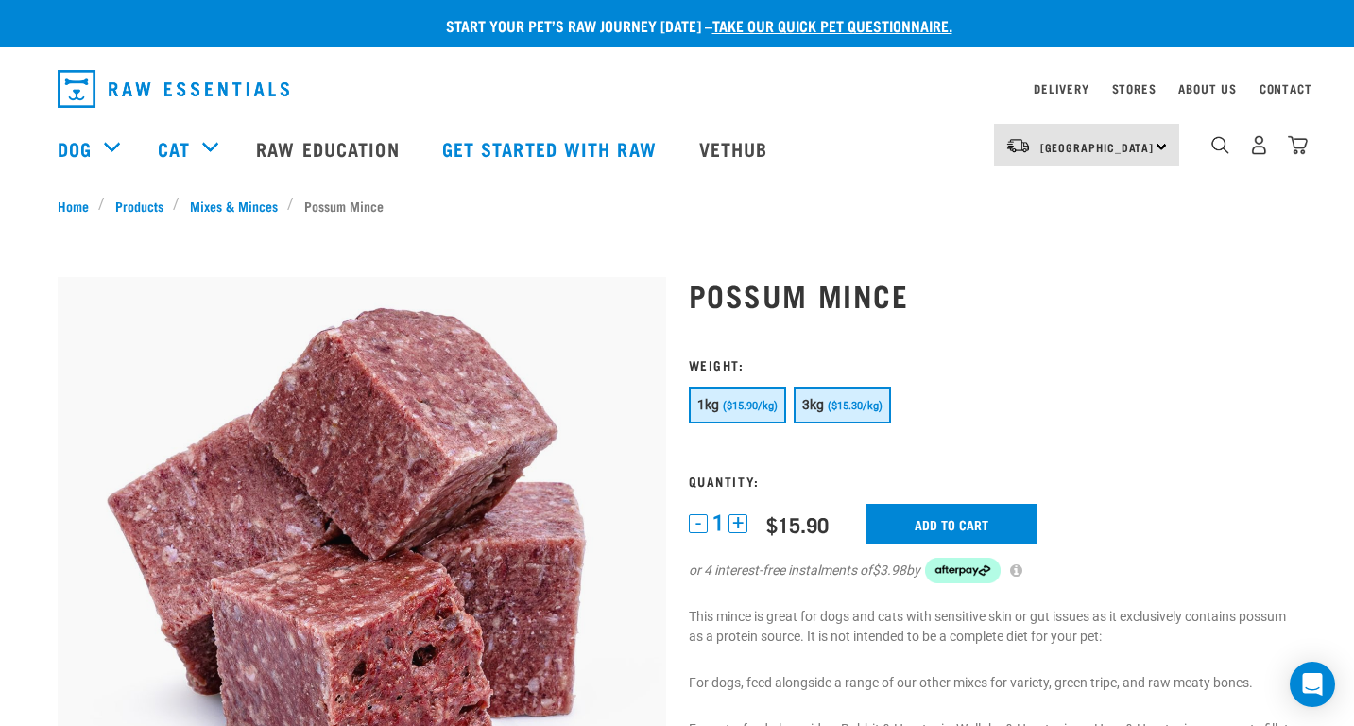
click at [826, 413] on button "3kg ($15.30/kg)" at bounding box center [842, 404] width 97 height 37
click at [925, 519] on input "Add to cart" at bounding box center [951, 524] width 170 height 40
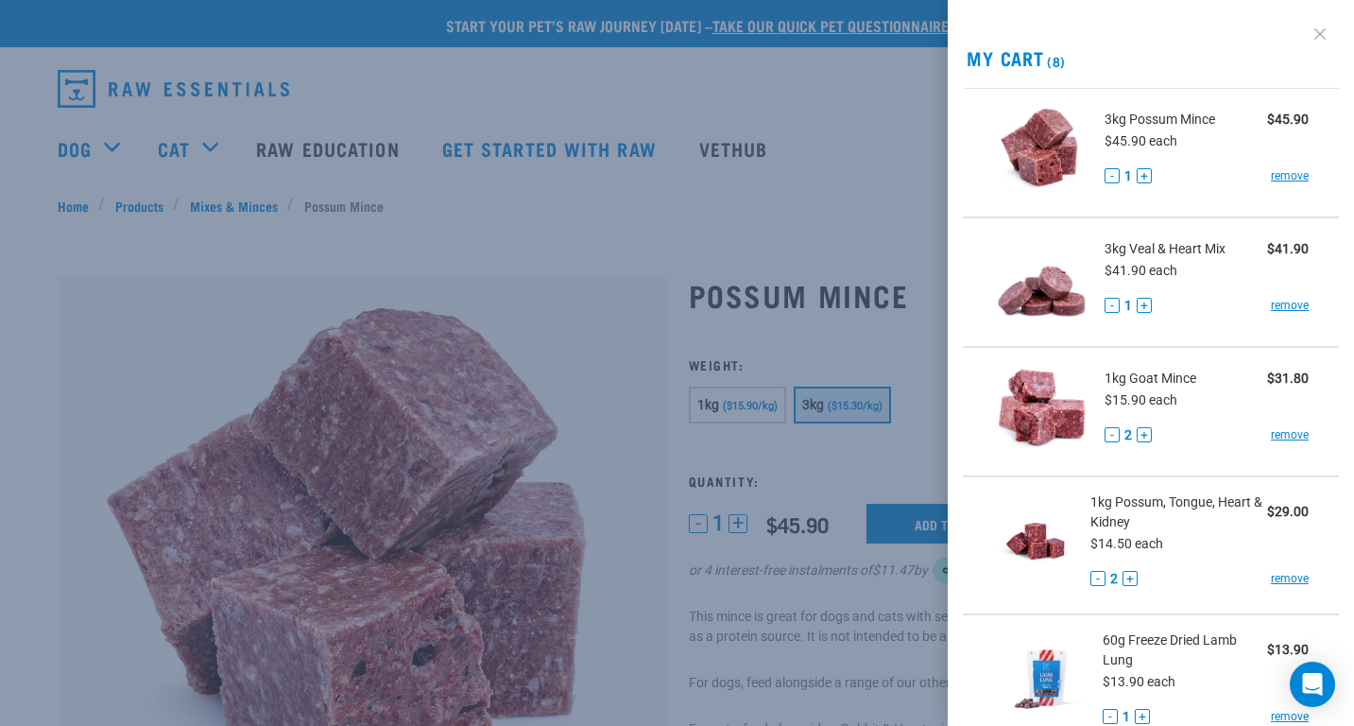
click at [1305, 32] on link at bounding box center [1320, 34] width 30 height 30
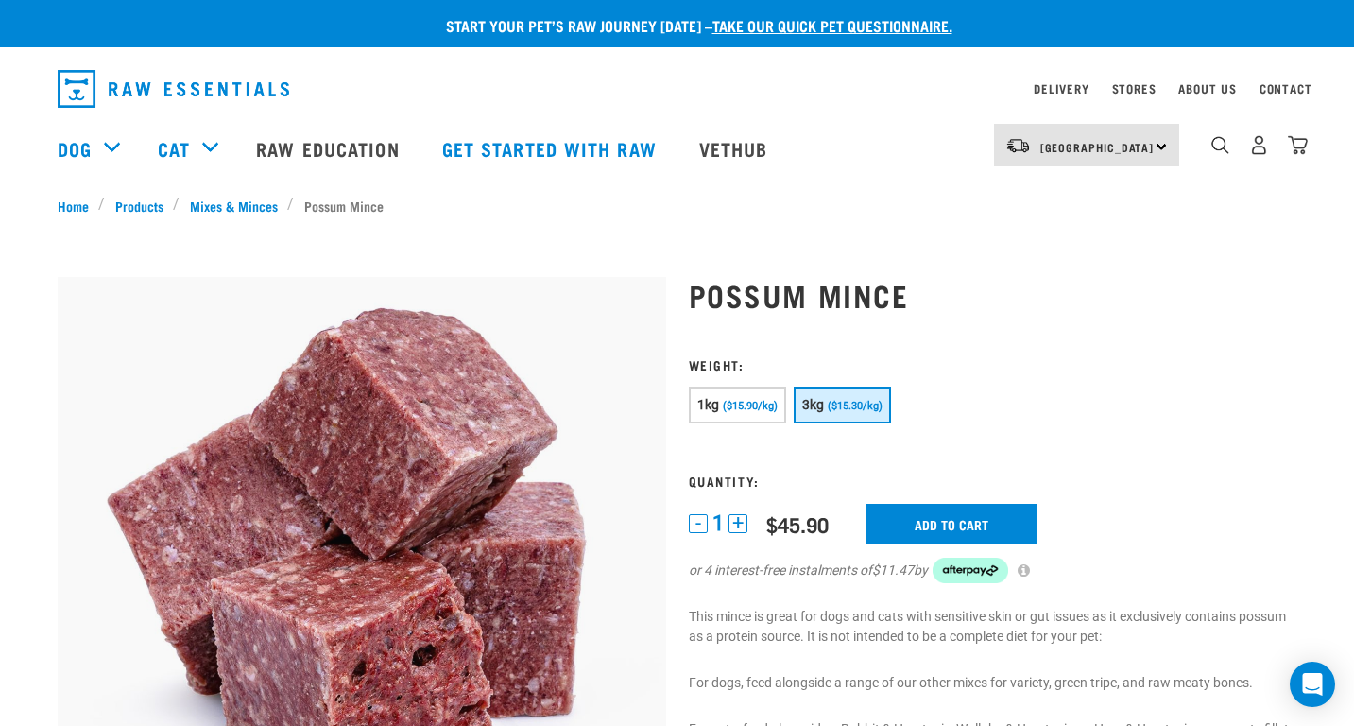
click at [1281, 150] on div "14" at bounding box center [1258, 145] width 97 height 43
click at [1282, 149] on div "14" at bounding box center [1258, 145] width 97 height 43
click at [1292, 142] on img "dropdown navigation" at bounding box center [1298, 145] width 20 height 20
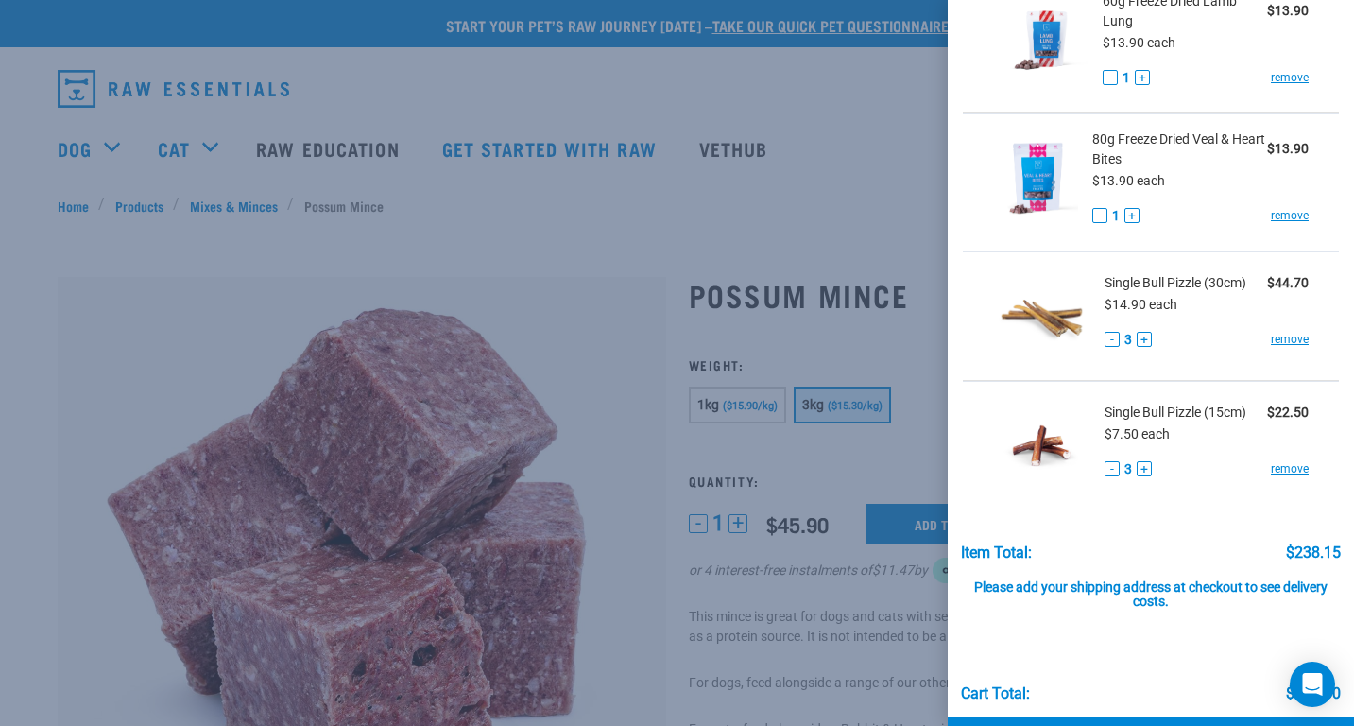
scroll to position [710, 0]
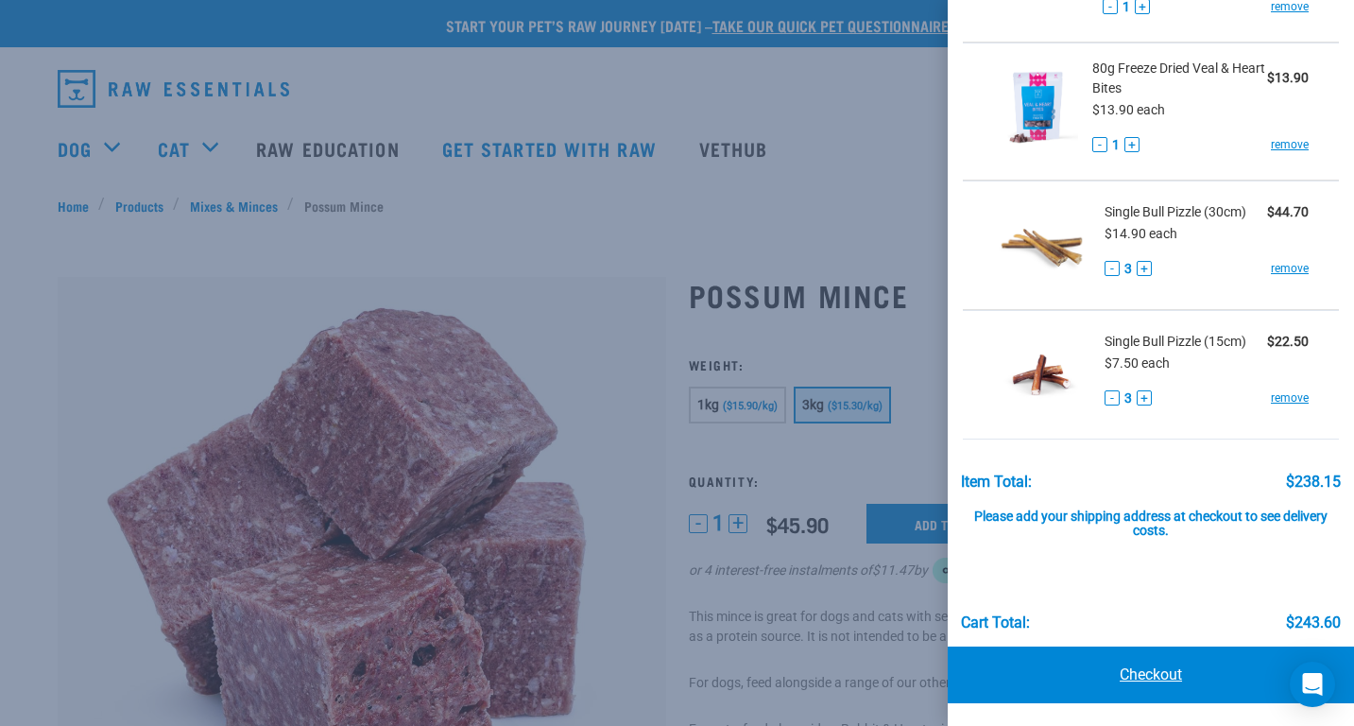
click at [1129, 680] on link "Checkout" at bounding box center [1151, 674] width 406 height 57
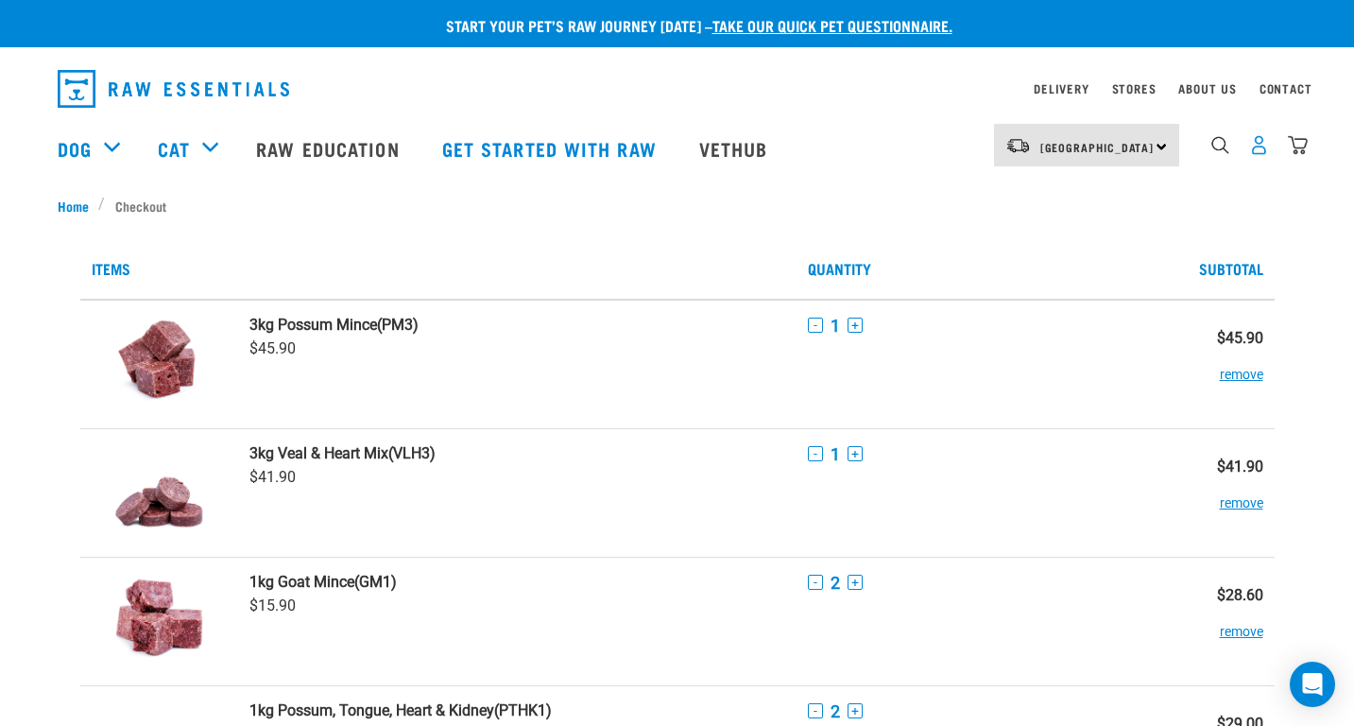
click at [1251, 147] on img "dropdown navigation" at bounding box center [1259, 145] width 20 height 20
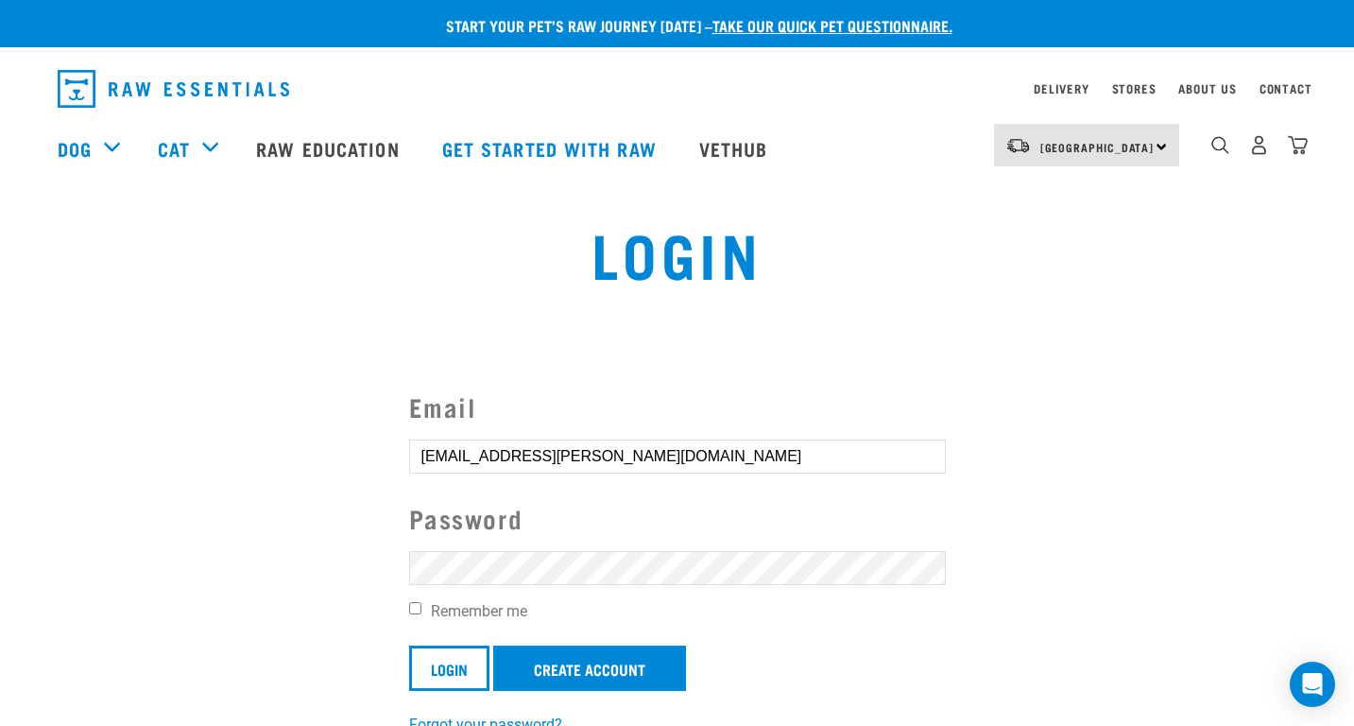
click at [577, 532] on label "Password" at bounding box center [677, 518] width 537 height 39
click at [572, 546] on form "Email kaayylaa.anne@gmail.com Password Remember me Login Create Account" at bounding box center [677, 538] width 537 height 303
click at [444, 610] on label "Remember me" at bounding box center [677, 611] width 537 height 23
click at [421, 610] on input "Remember me" at bounding box center [415, 608] width 12 height 12
checkbox input "true"
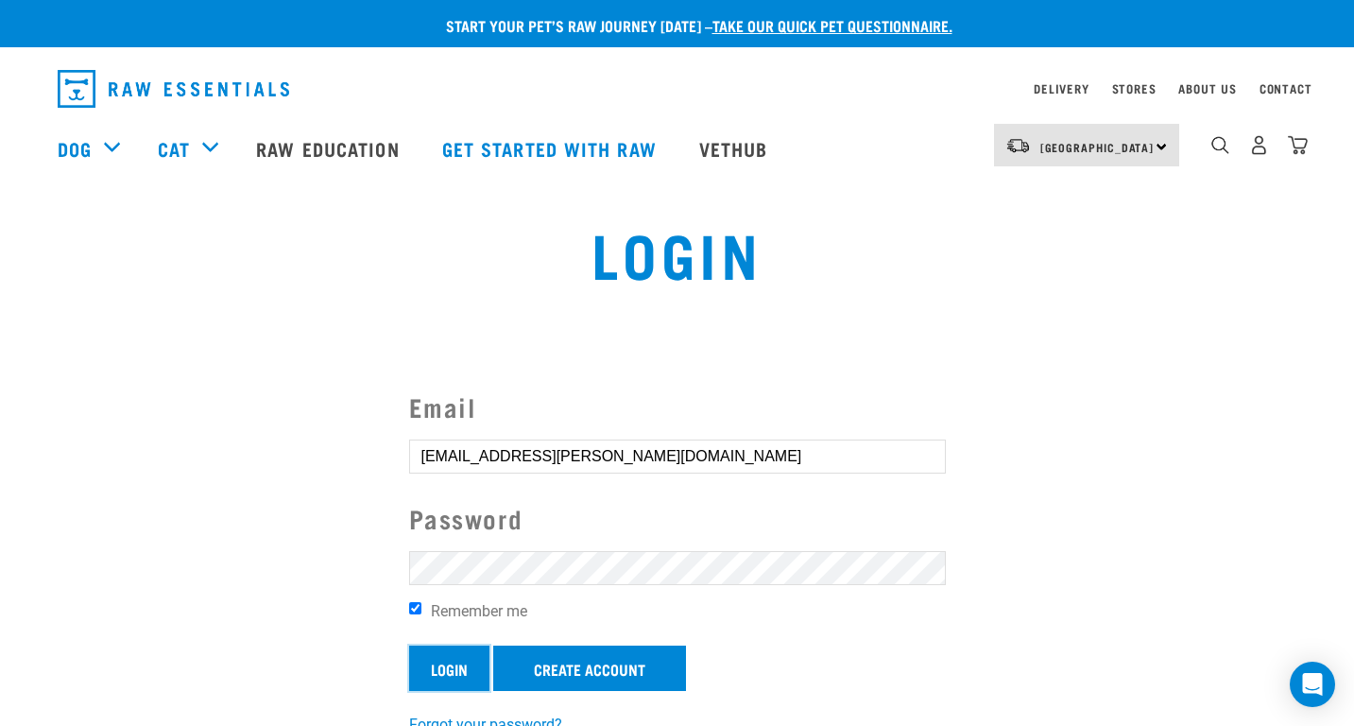
click at [437, 672] on input "Login" at bounding box center [449, 667] width 80 height 45
click at [43, 327] on button "delete" at bounding box center [34, 317] width 19 height 19
click at [0, 566] on article "Invalid username or password." at bounding box center [0, 363] width 0 height 726
click at [43, 327] on button "delete" at bounding box center [34, 317] width 19 height 19
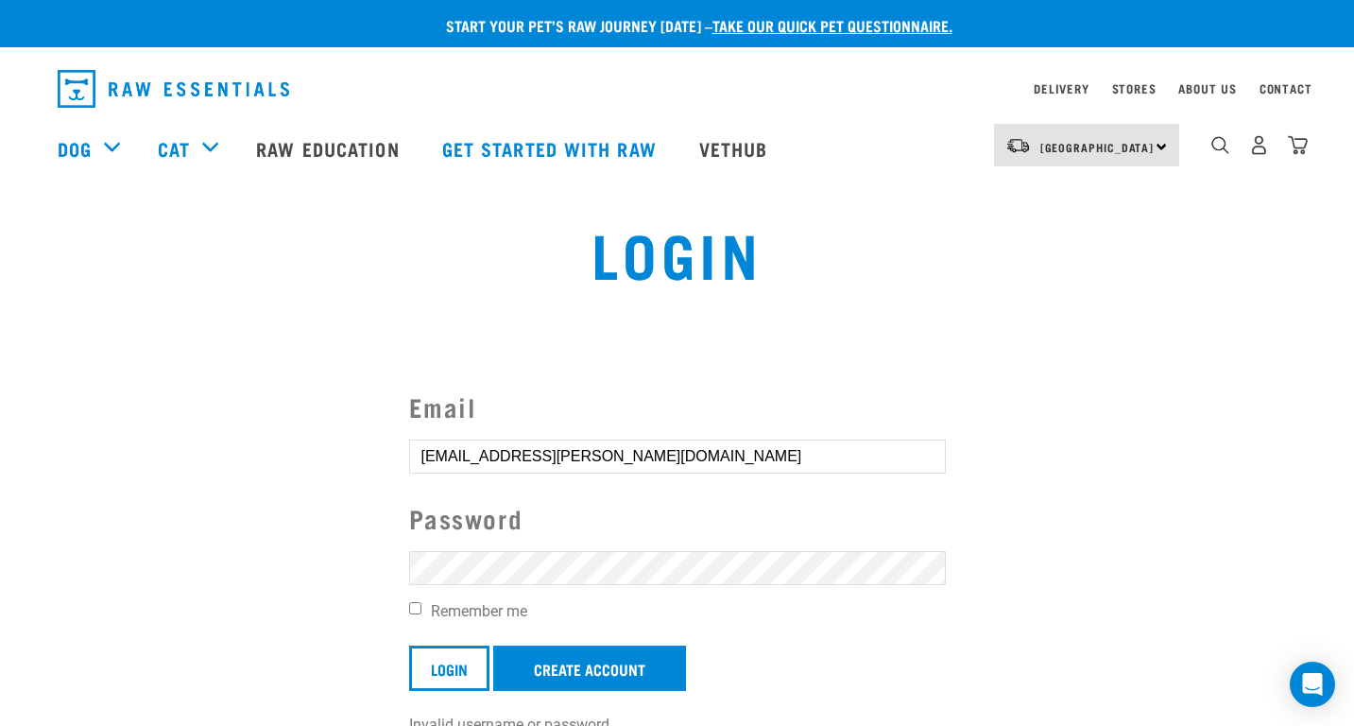
click at [448, 677] on input "Login" at bounding box center [449, 667] width 80 height 45
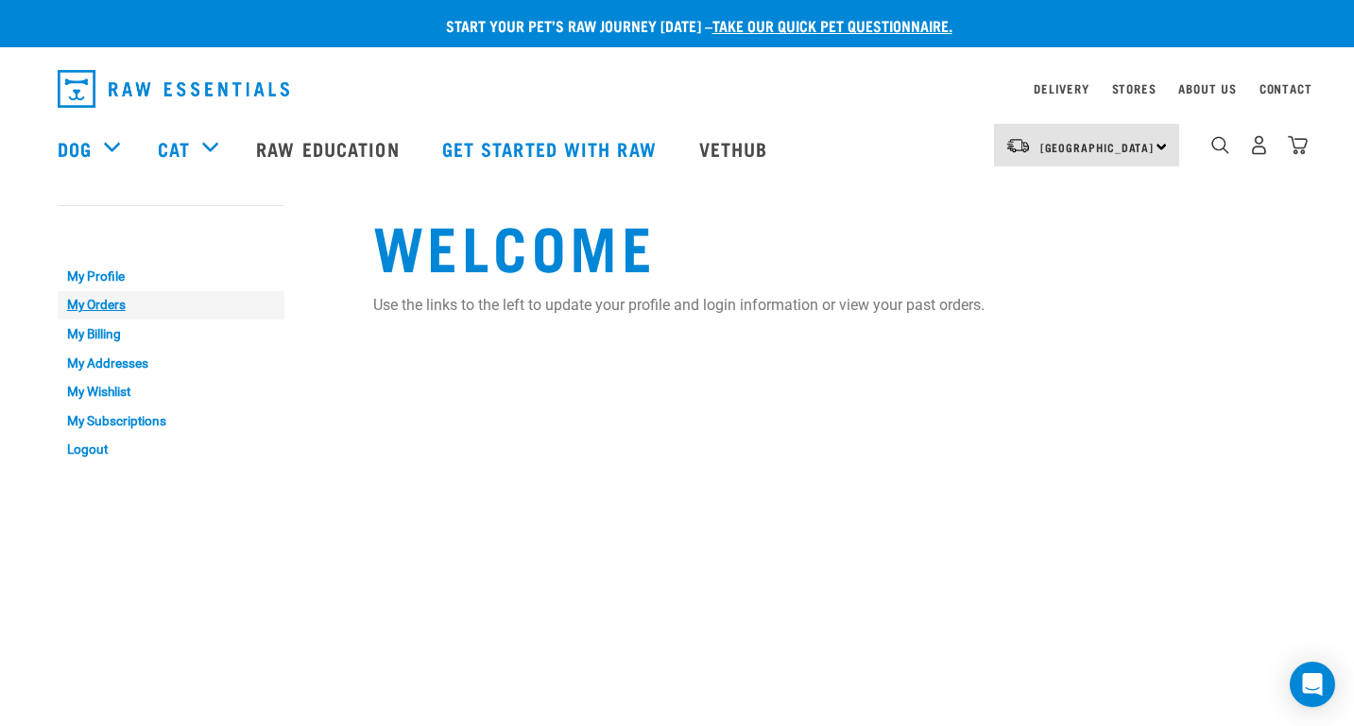
click at [120, 306] on link "My Orders" at bounding box center [171, 305] width 227 height 29
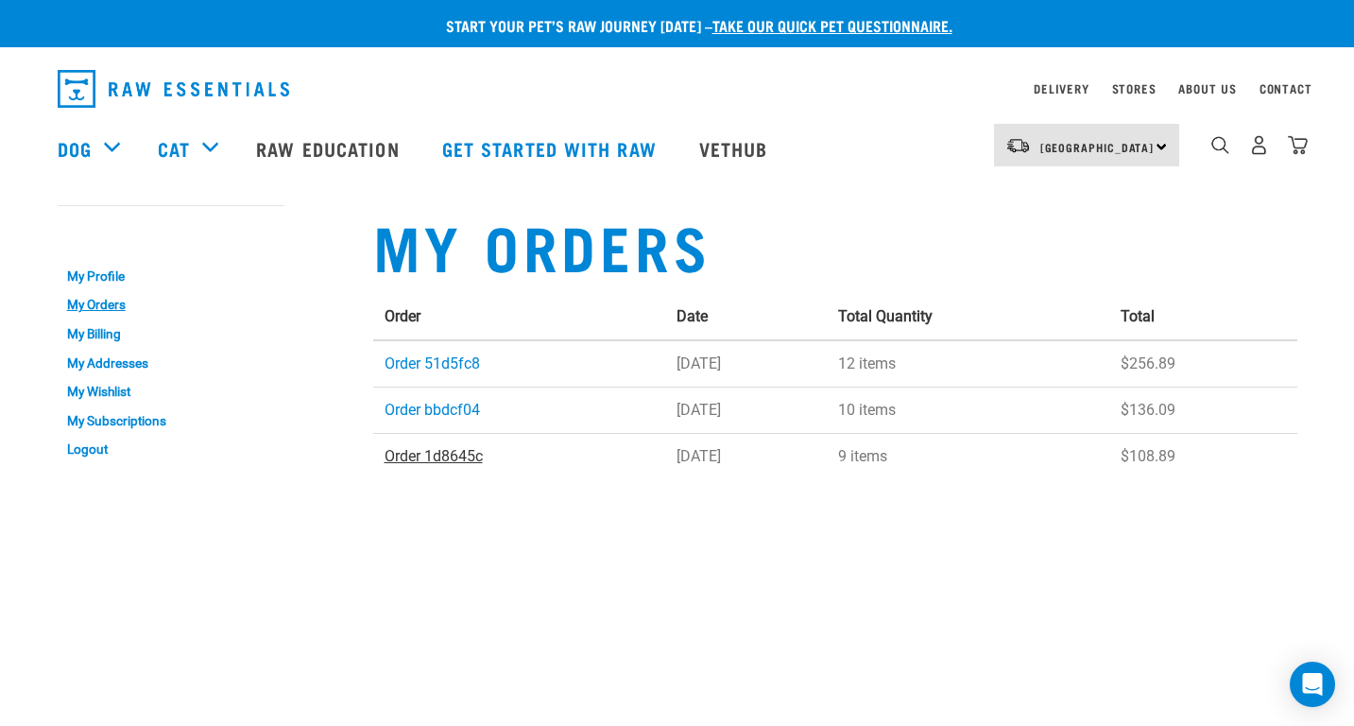
click at [460, 452] on link "Order 1d8645c" at bounding box center [434, 456] width 98 height 18
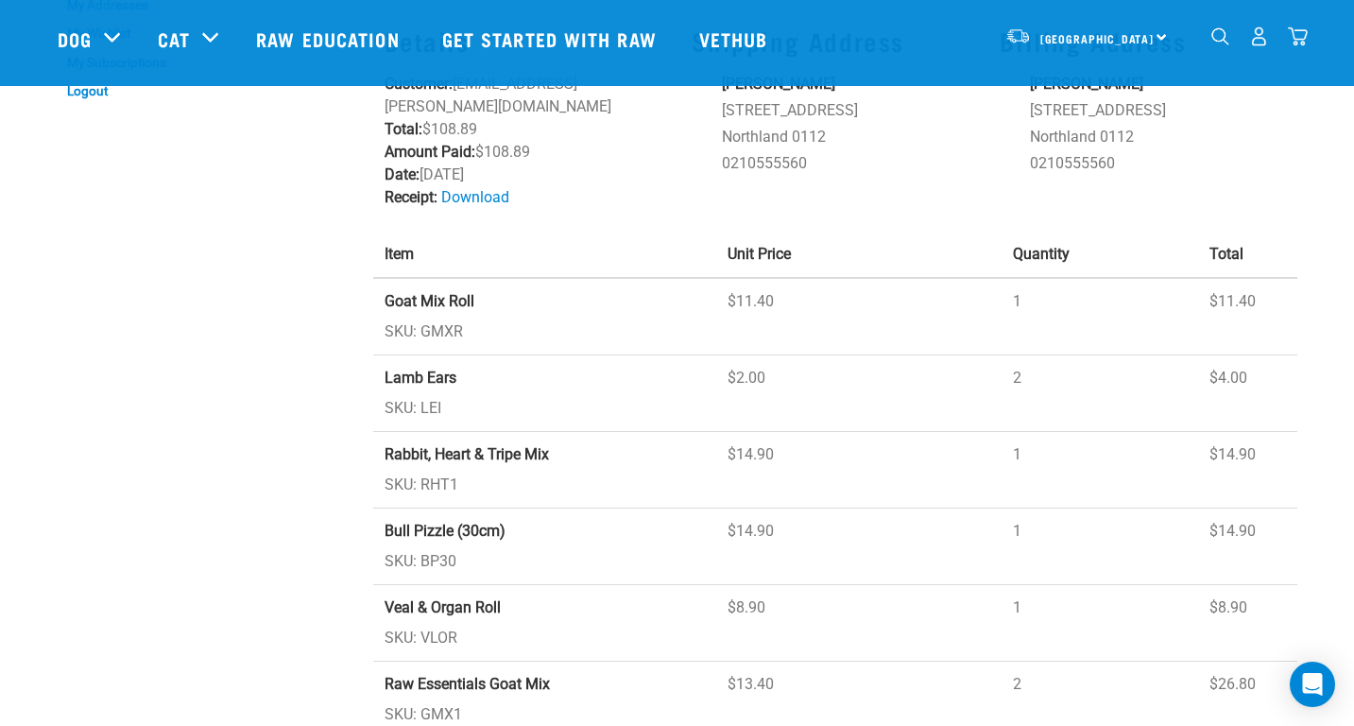
scroll to position [189, 0]
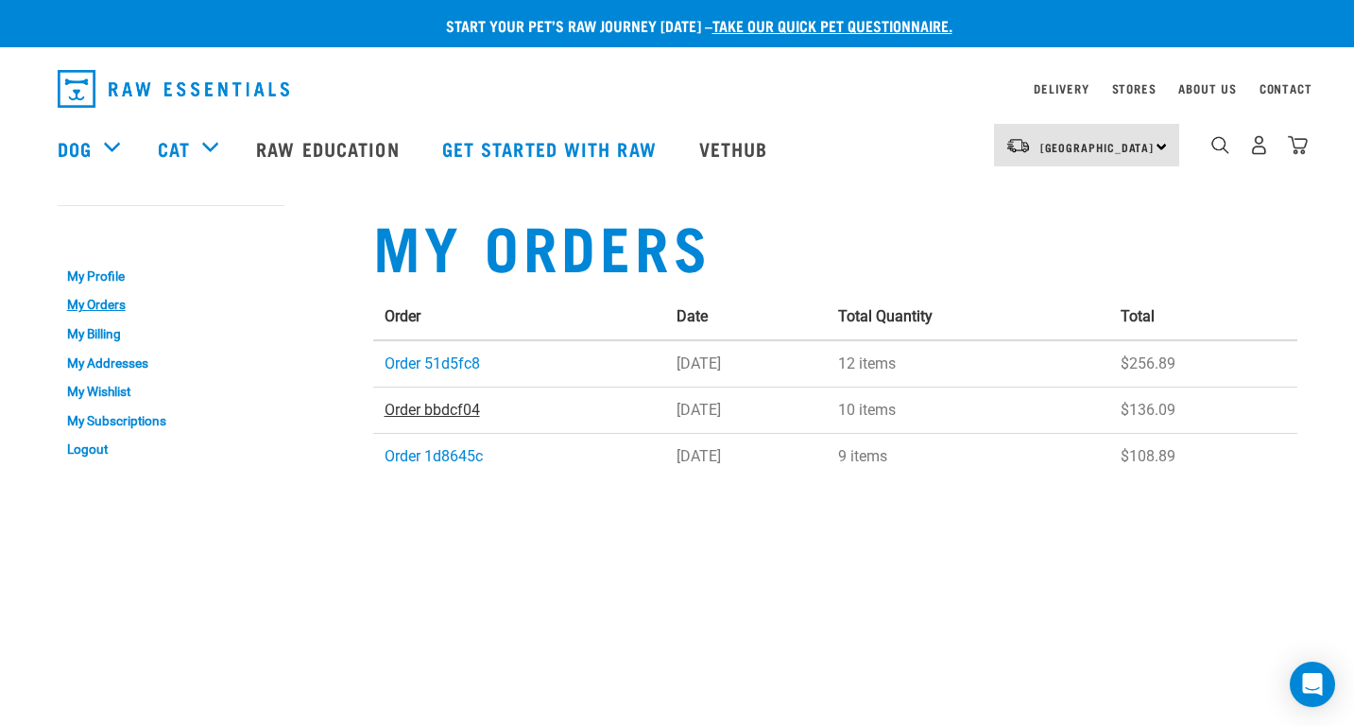
click at [446, 406] on link "Order bbdcf04" at bounding box center [432, 410] width 95 height 18
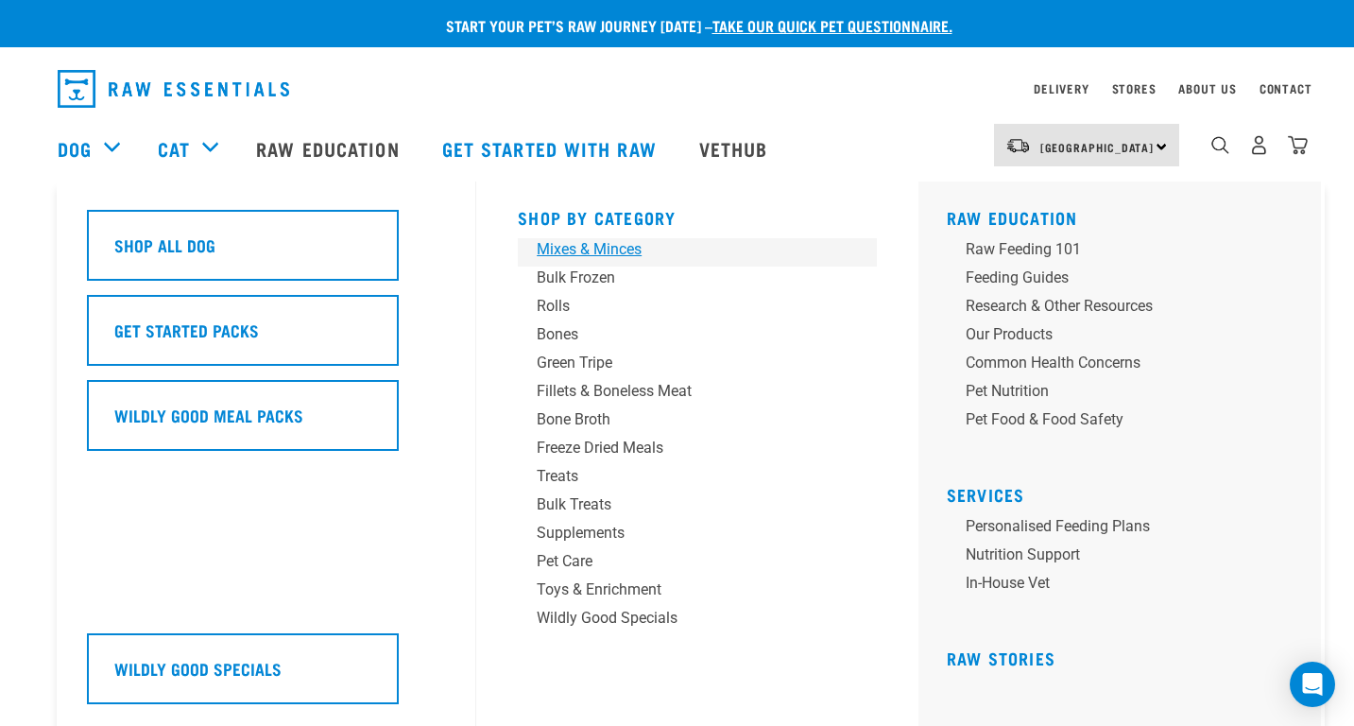
click at [621, 258] on div "Mixes & Minces" at bounding box center [684, 249] width 295 height 23
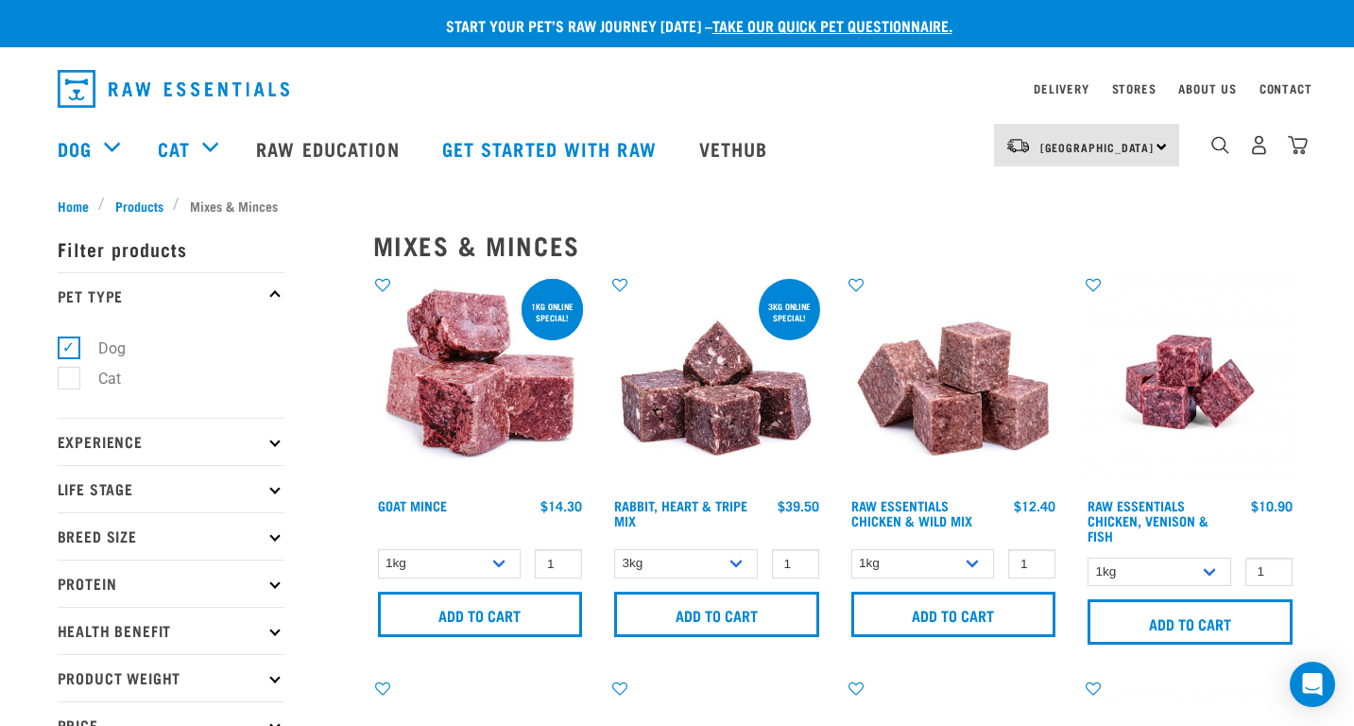
click at [729, 544] on div "3kg online special! Rabbit, Heart & Tripe Mix 1 0 100 0 0" at bounding box center [716, 466] width 237 height 404
click at [732, 614] on input "Add to cart" at bounding box center [716, 614] width 205 height 45
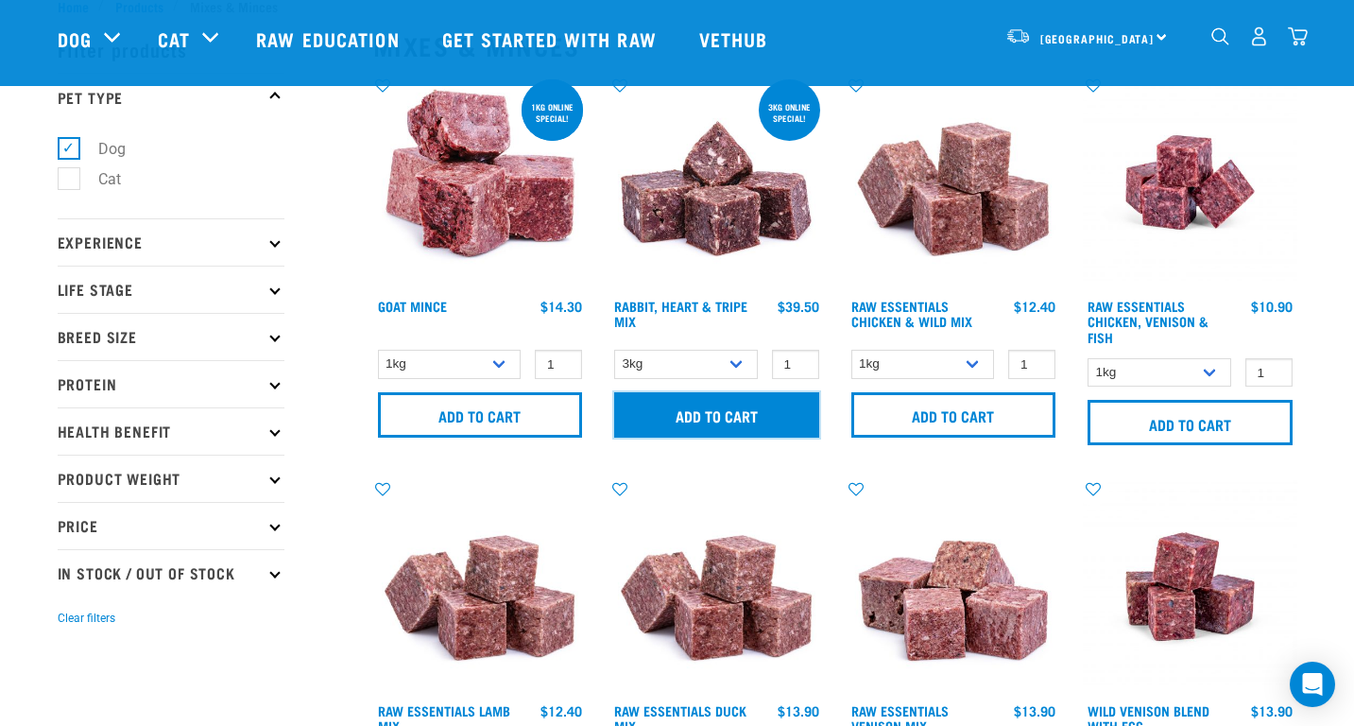
scroll to position [94, 0]
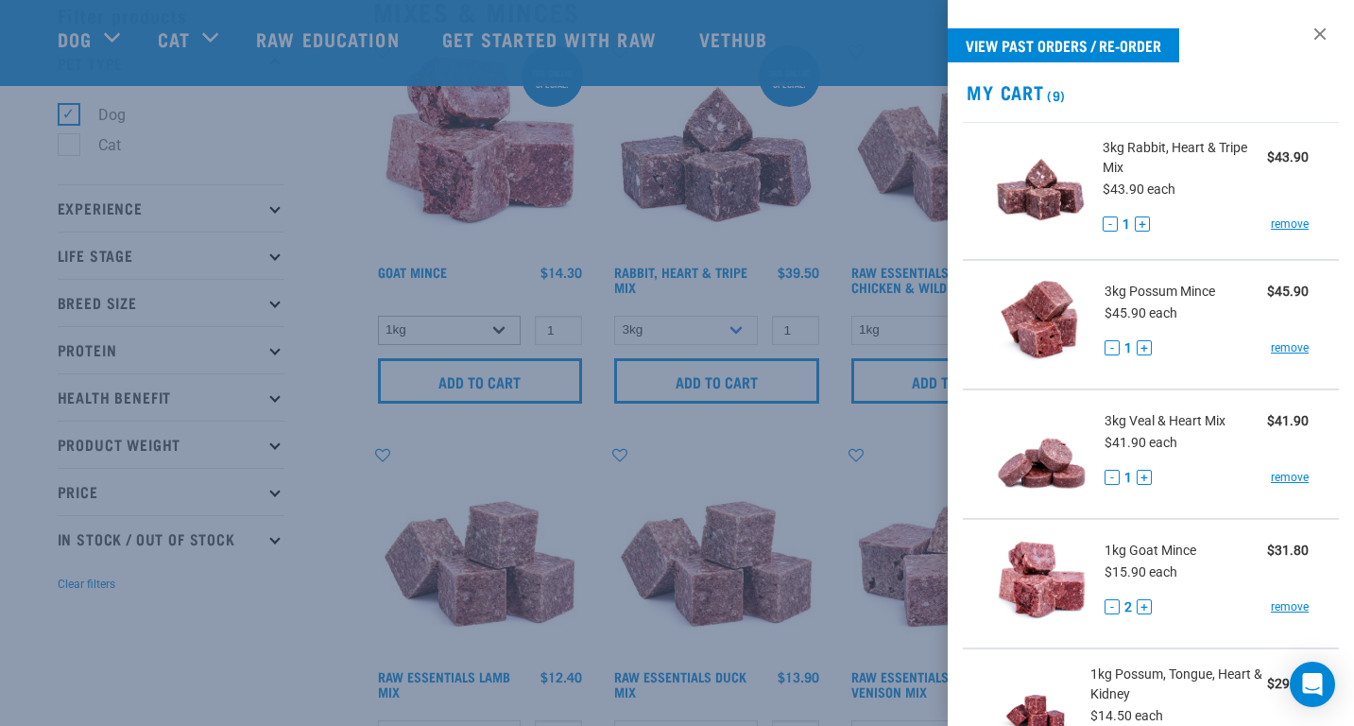
click at [472, 321] on div at bounding box center [677, 363] width 1354 height 726
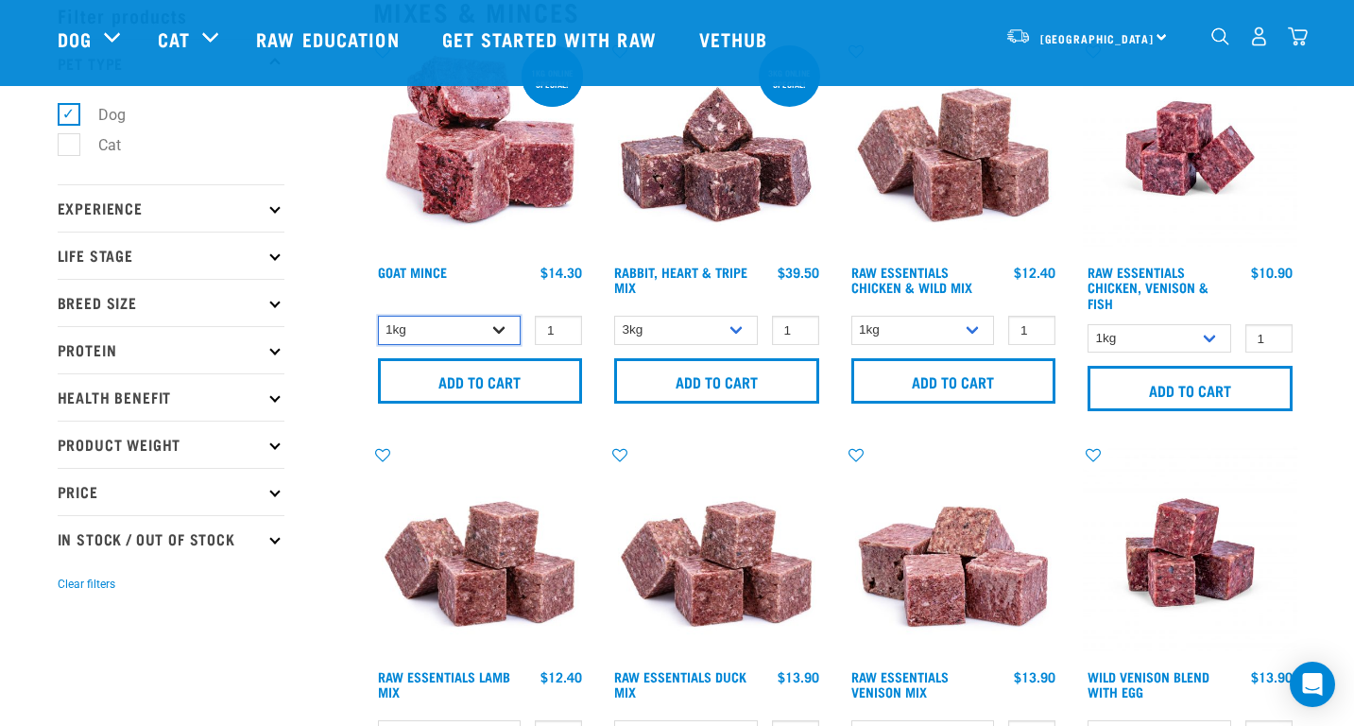
click at [474, 328] on select "1kg 3kg" at bounding box center [450, 330] width 144 height 29
select select "432"
click at [378, 316] on select "1kg 3kg" at bounding box center [450, 330] width 144 height 29
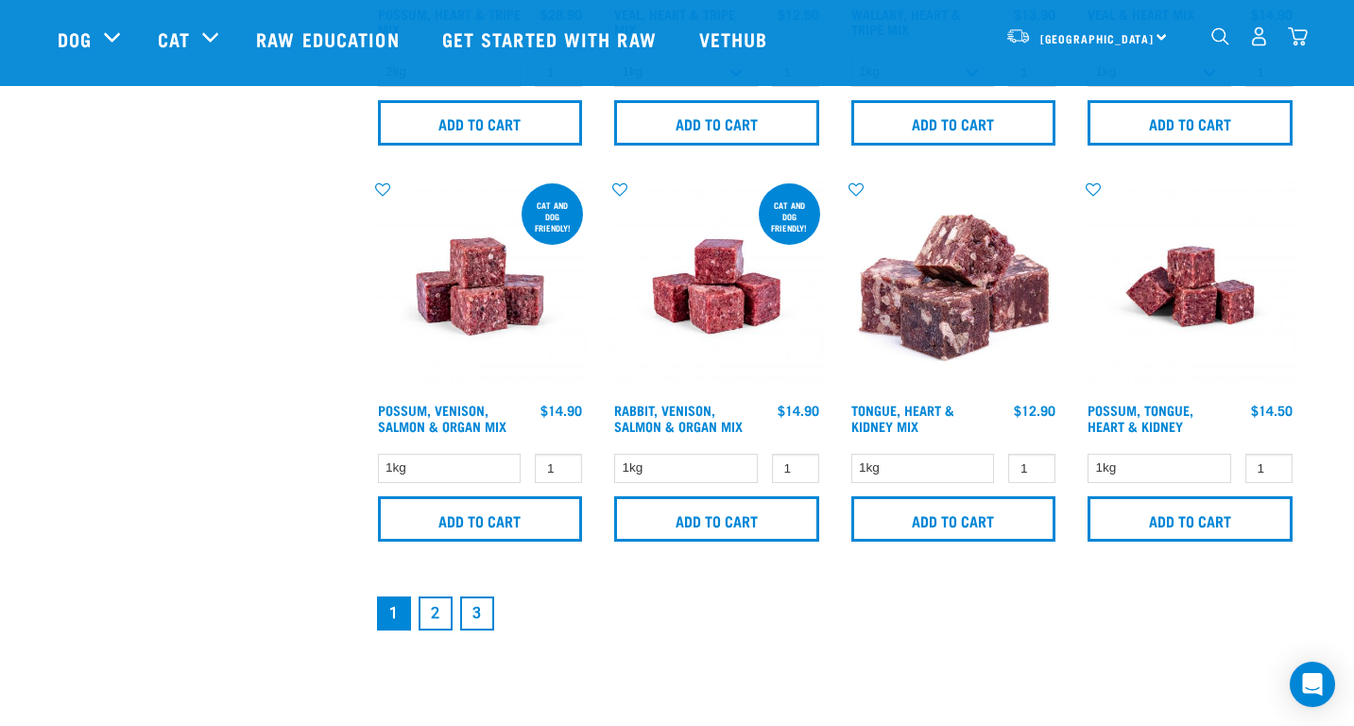
scroll to position [2740, 0]
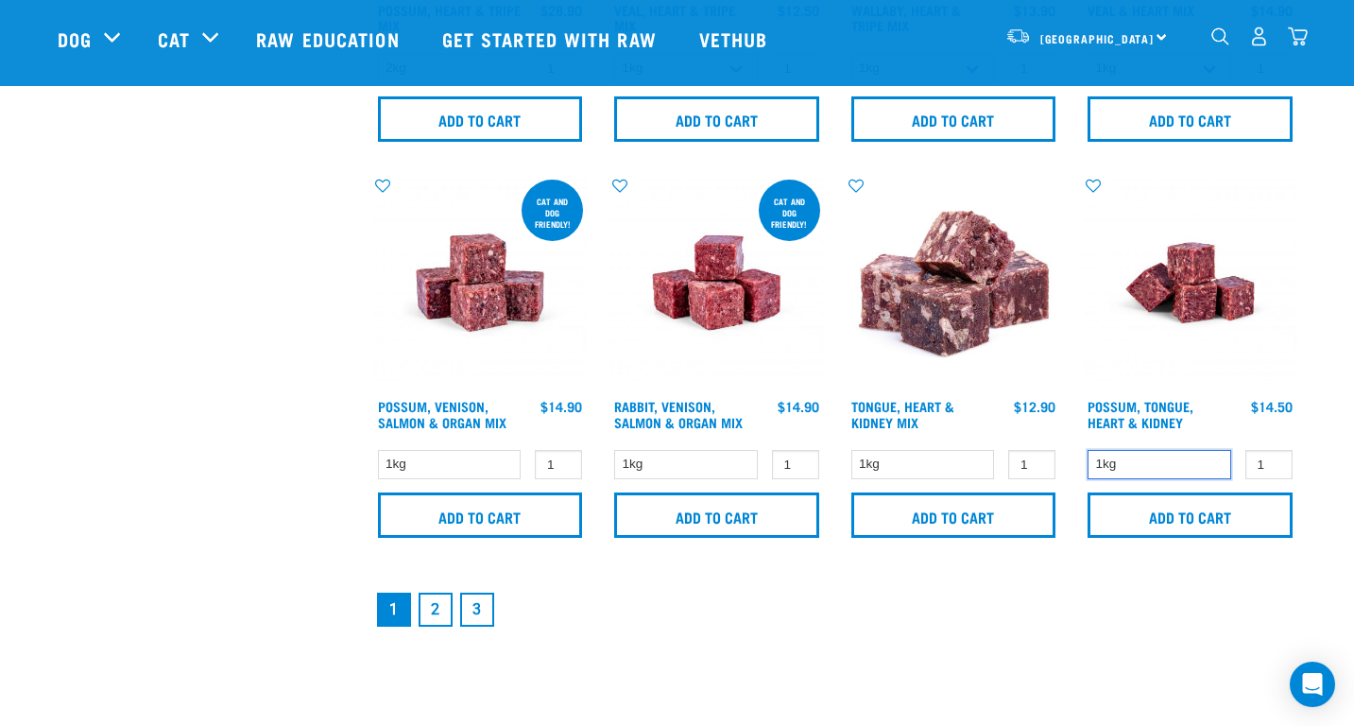
click at [1202, 461] on select "1kg" at bounding box center [1160, 464] width 144 height 29
click at [438, 618] on link "2" at bounding box center [436, 609] width 34 height 34
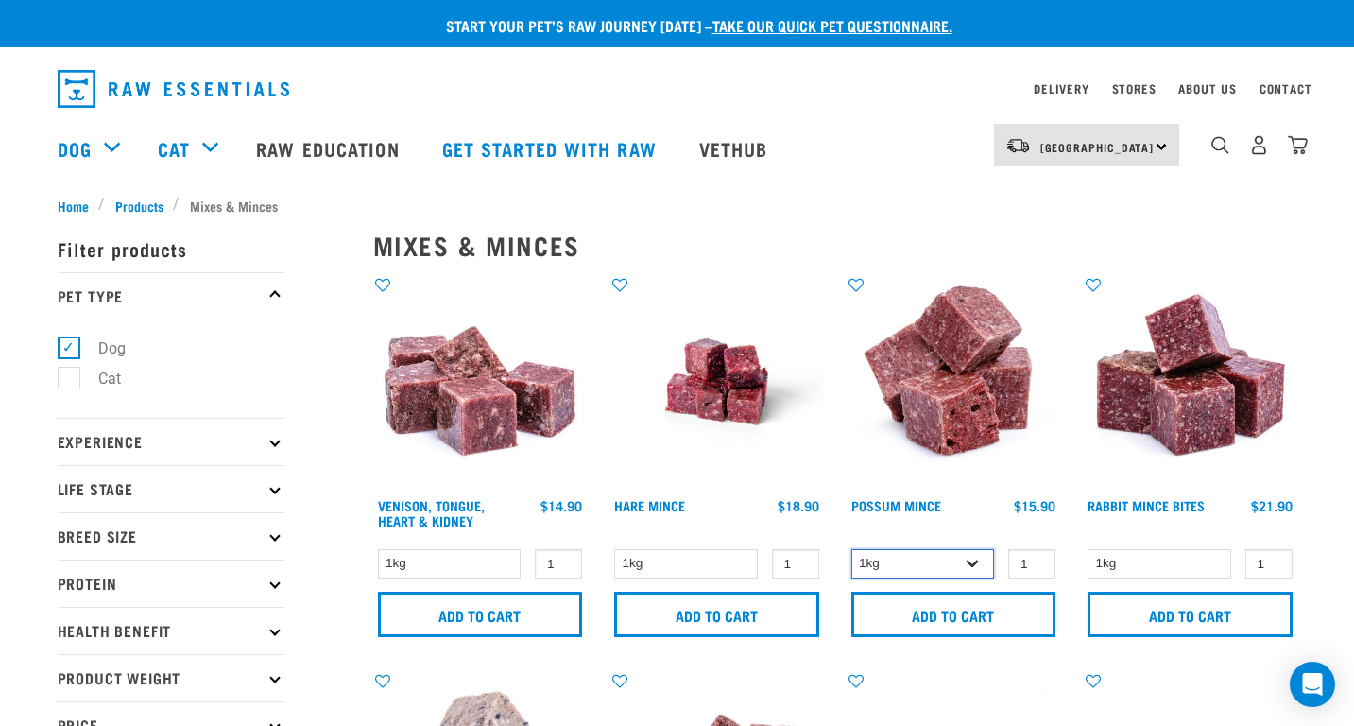
click at [930, 563] on select "1kg 3kg" at bounding box center [923, 563] width 144 height 29
click at [1293, 142] on img "dropdown navigation" at bounding box center [1298, 145] width 20 height 20
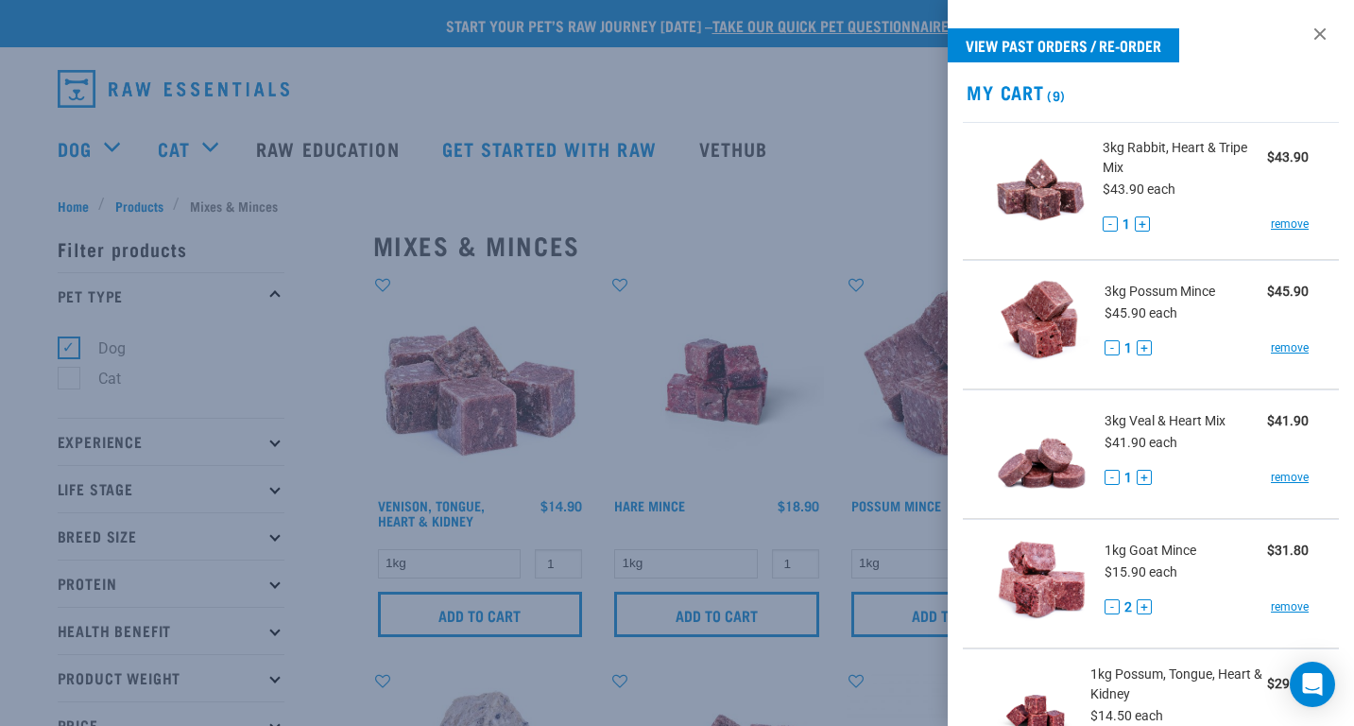
click at [1140, 226] on button "+" at bounding box center [1142, 223] width 15 height 15
click at [1150, 348] on button "+" at bounding box center [1144, 347] width 15 height 15
click at [1143, 479] on button "+" at bounding box center [1144, 477] width 15 height 15
click at [1144, 604] on button "+" at bounding box center [1144, 606] width 15 height 15
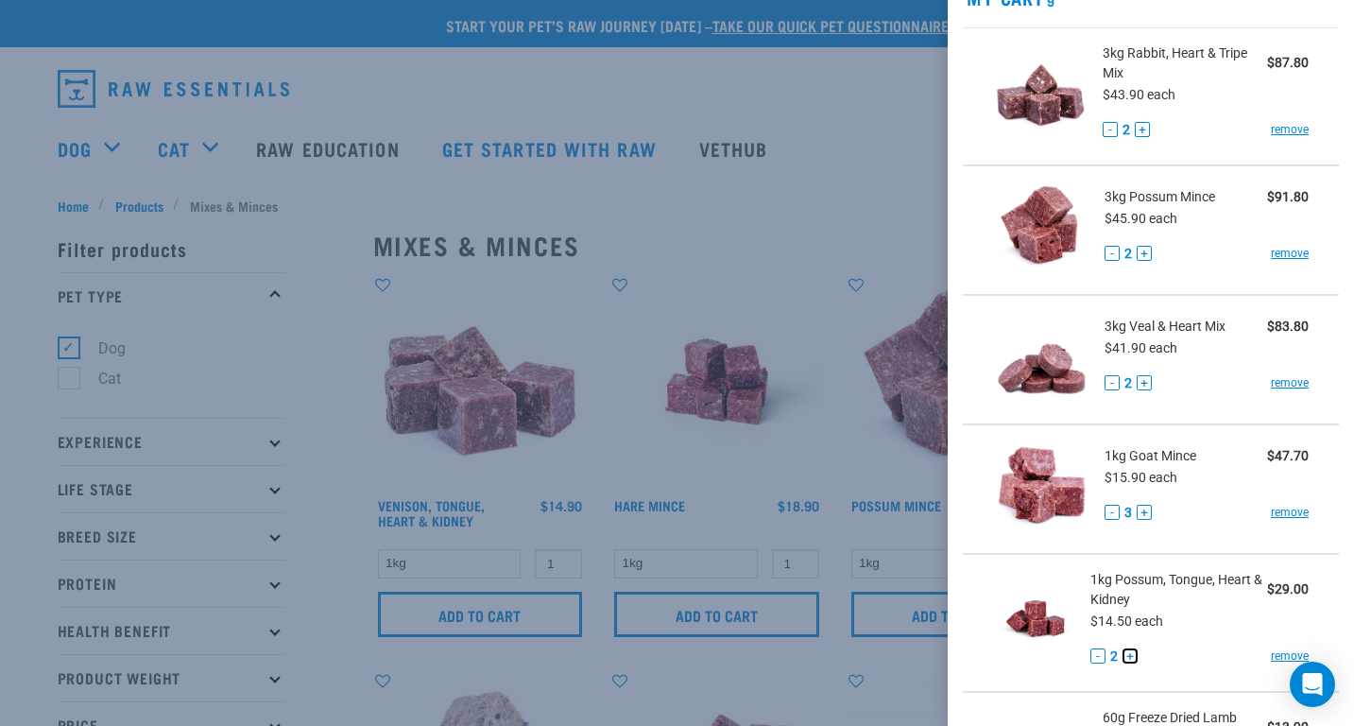
click at [1132, 649] on button "+" at bounding box center [1130, 655] width 15 height 15
click at [1113, 511] on button "-" at bounding box center [1112, 512] width 15 height 15
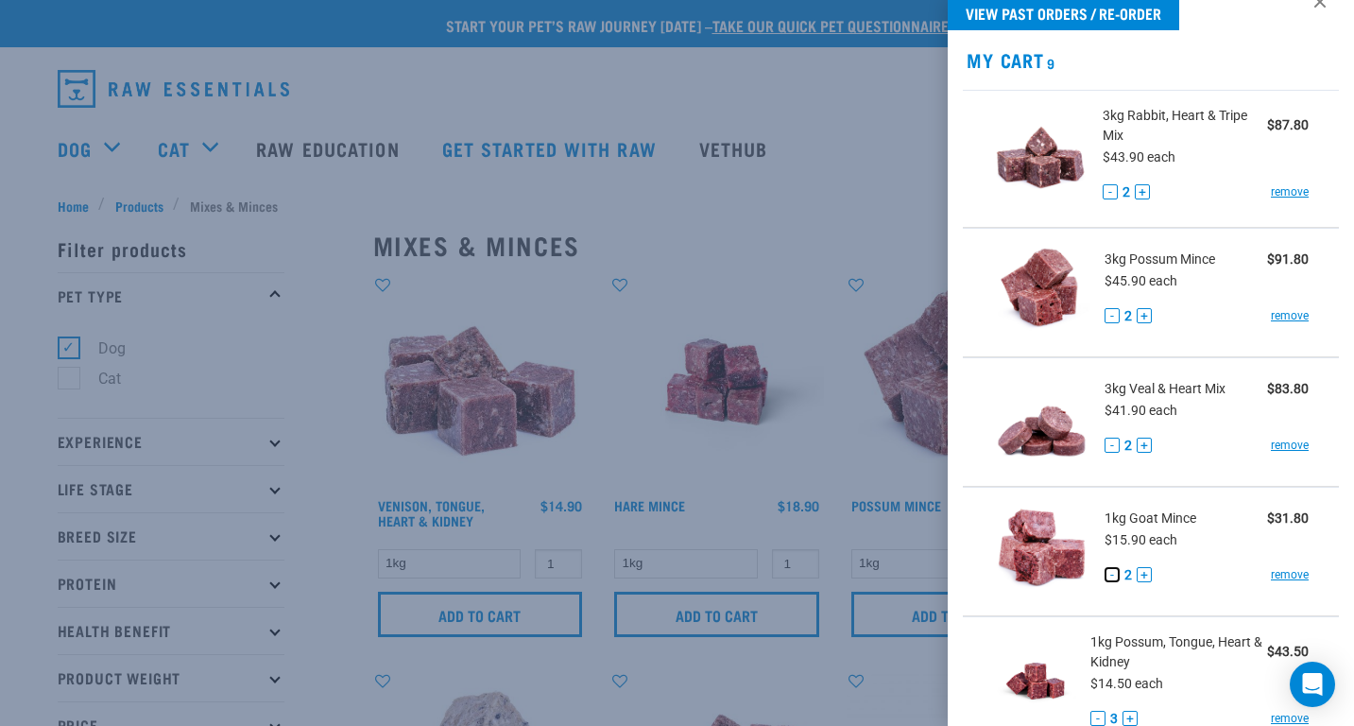
scroll to position [0, 0]
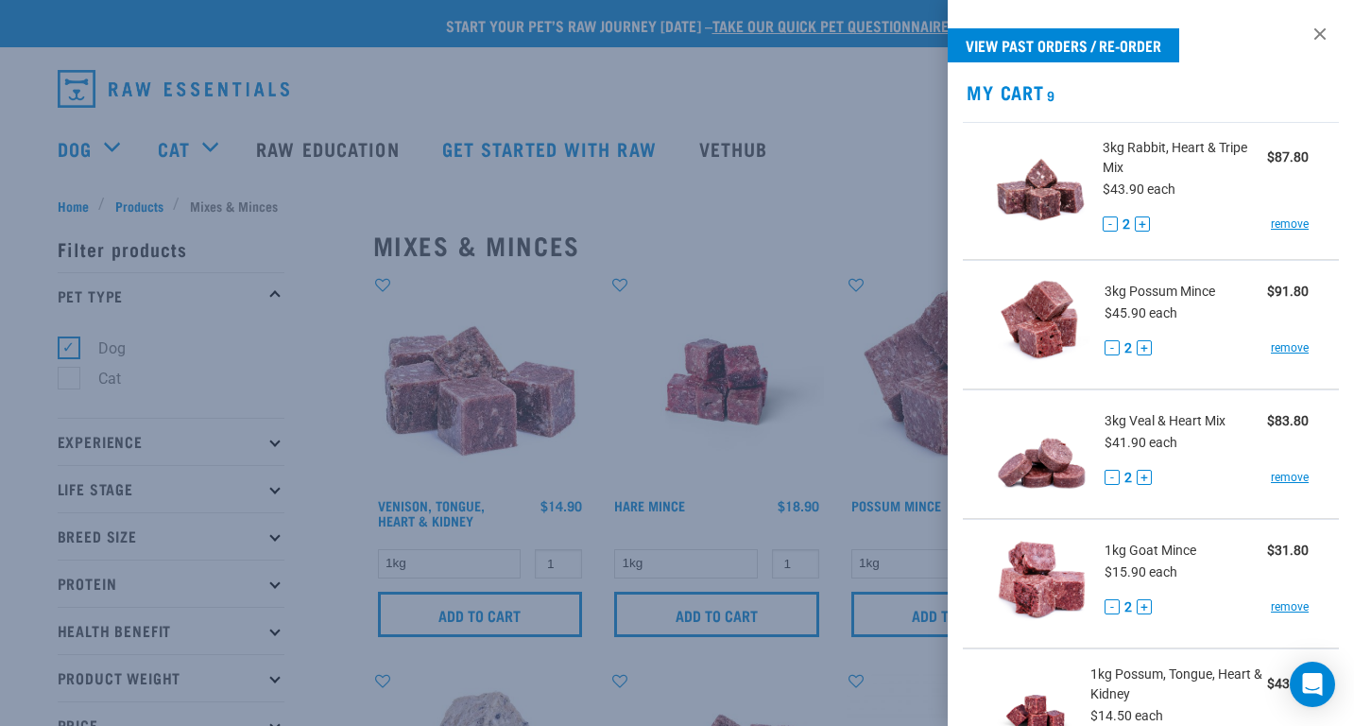
click at [834, 387] on div at bounding box center [677, 363] width 1354 height 726
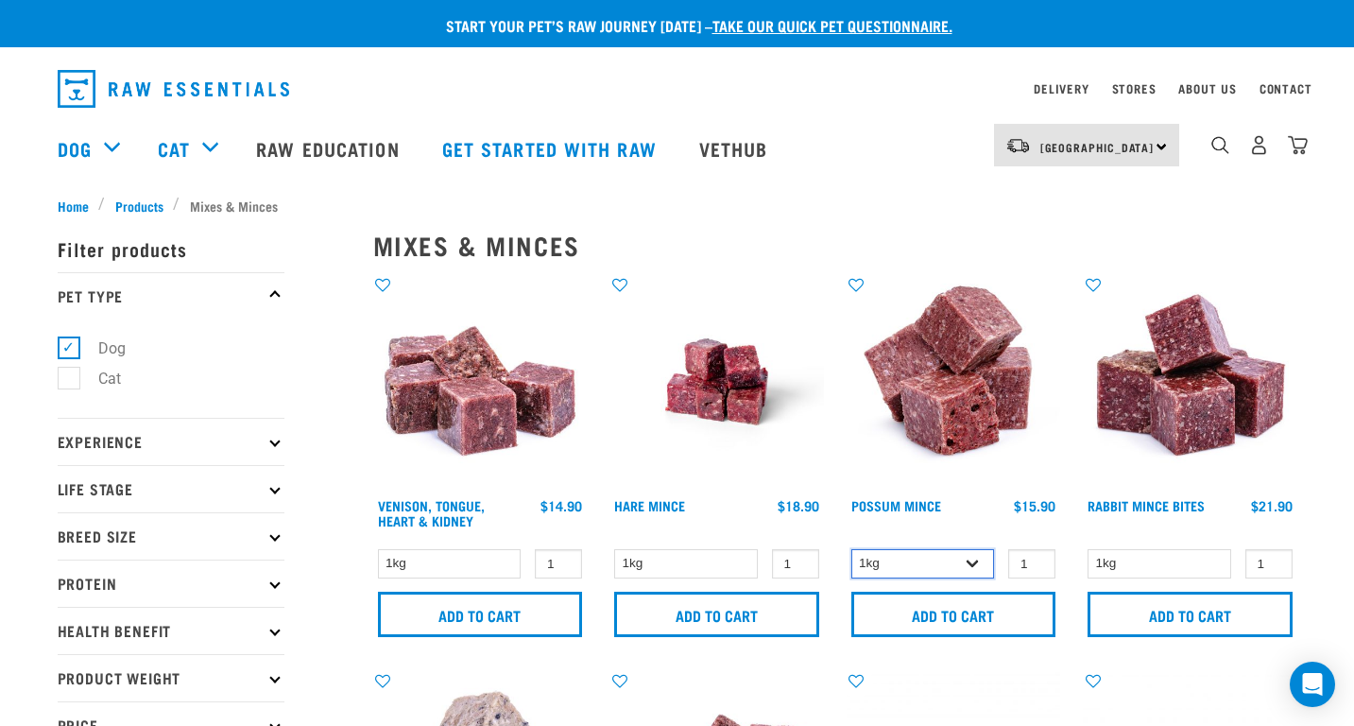
click at [942, 567] on select "1kg 3kg" at bounding box center [923, 563] width 144 height 29
select select "457"
click at [851, 549] on select "1kg 3kg" at bounding box center [923, 563] width 144 height 29
click at [949, 410] on img at bounding box center [954, 382] width 214 height 214
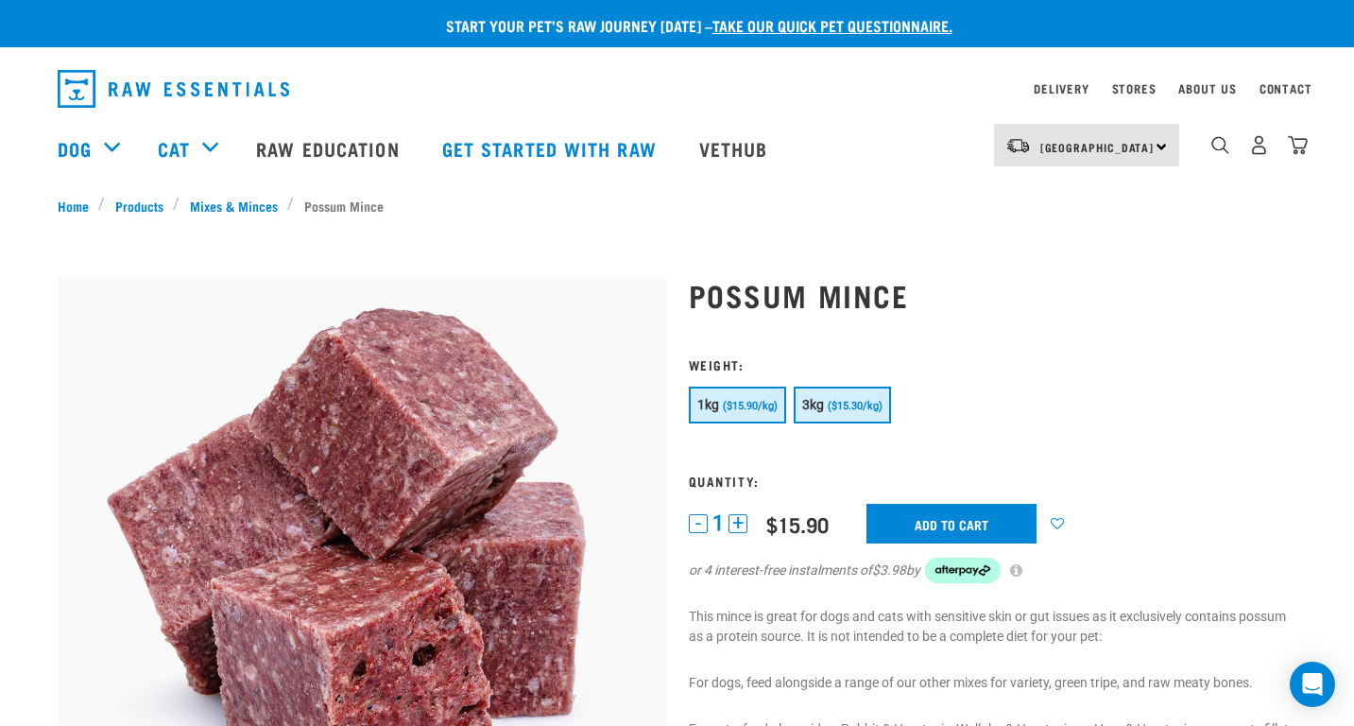
click at [815, 390] on button "3kg ($15.30/kg)" at bounding box center [842, 404] width 97 height 37
click at [914, 527] on input "Add to cart" at bounding box center [951, 524] width 170 height 40
click at [74, 365] on button "delete" at bounding box center [64, 362] width 19 height 19
click at [1292, 147] on img "dropdown navigation" at bounding box center [1298, 145] width 20 height 20
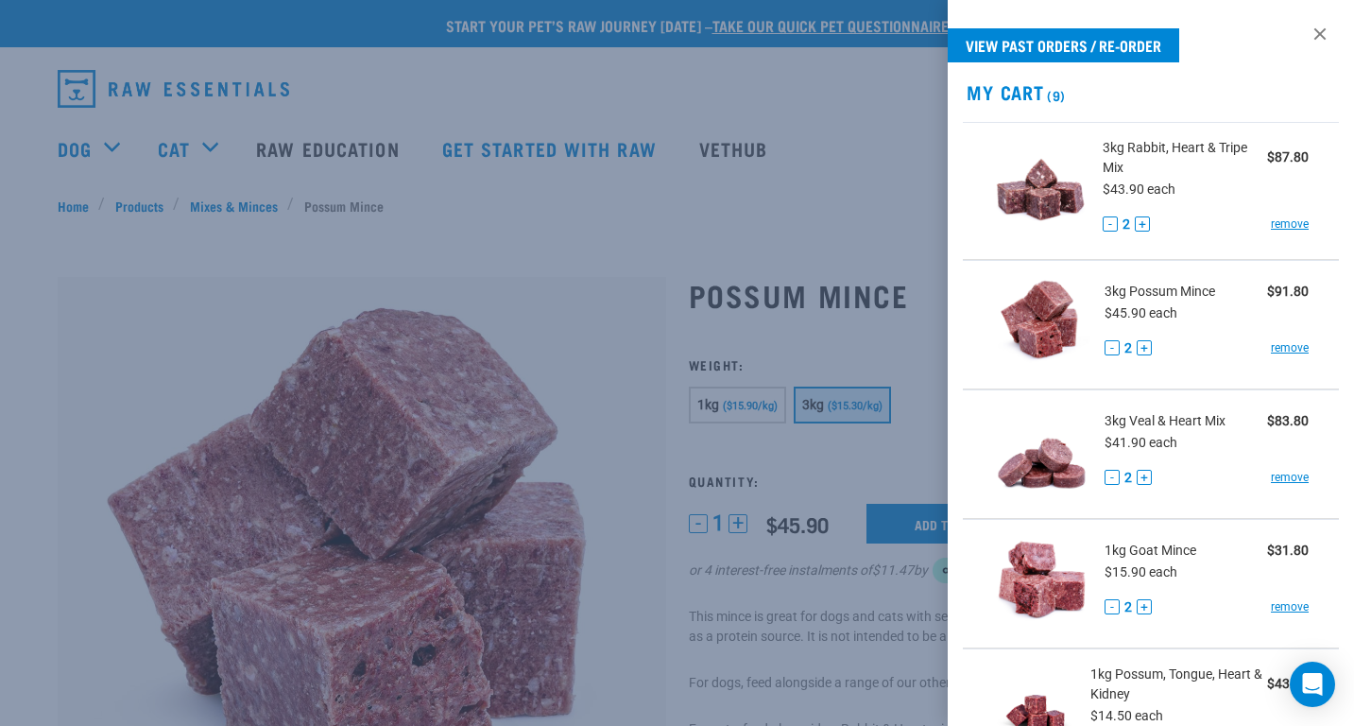
click at [885, 625] on div at bounding box center [677, 363] width 1354 height 726
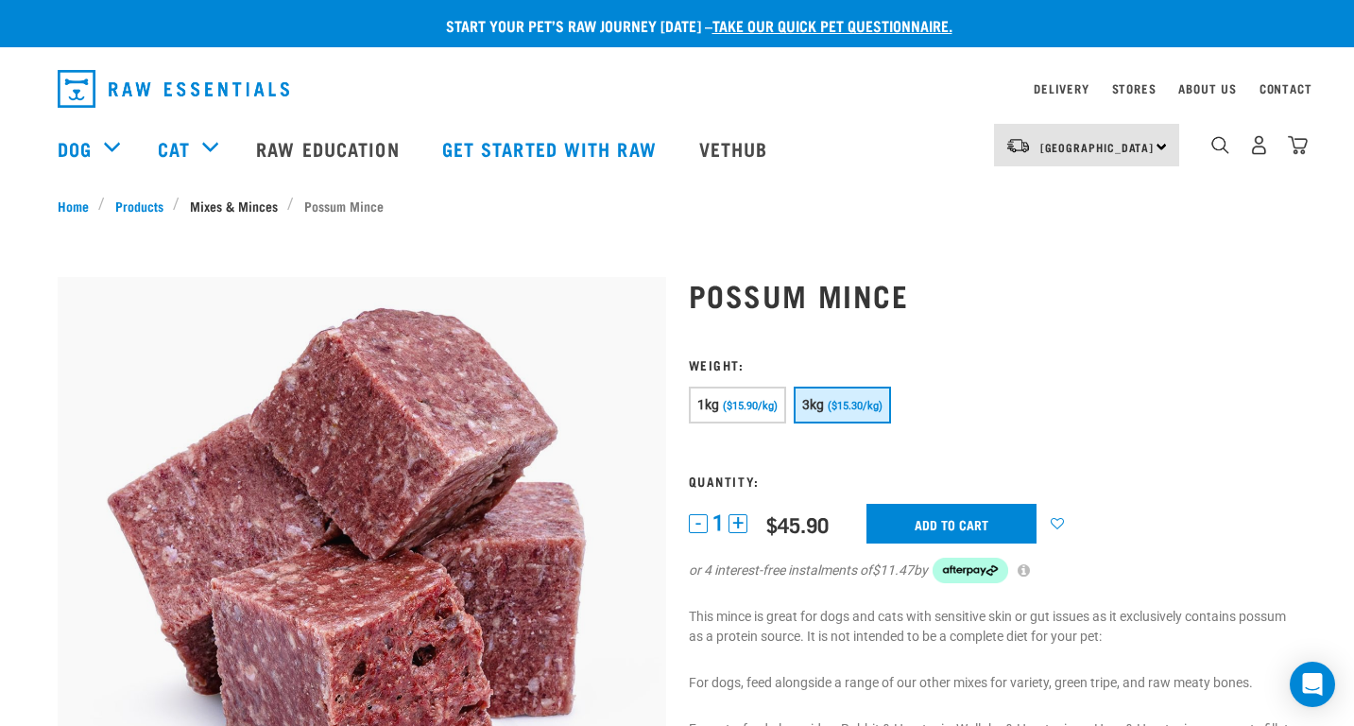
click at [195, 199] on link "Mixes & Minces" at bounding box center [234, 206] width 108 height 20
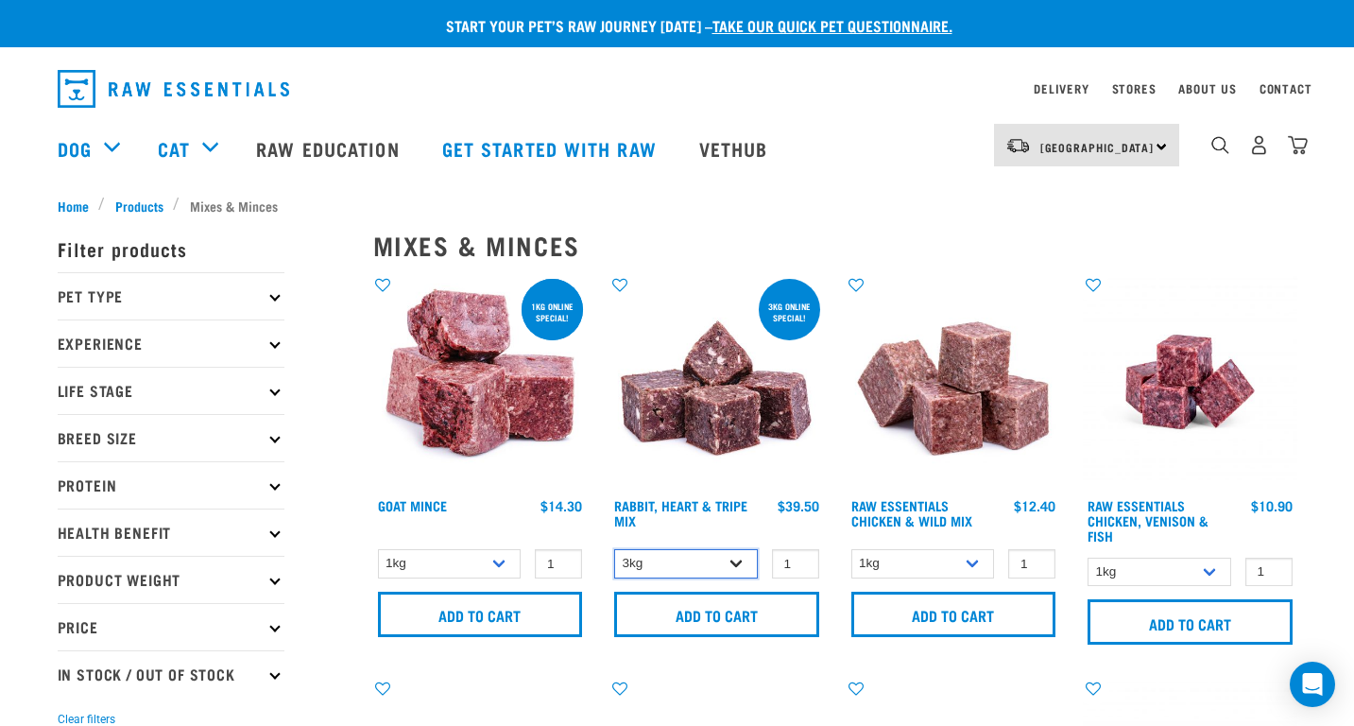
click at [719, 564] on select "3kg 1kg" at bounding box center [686, 563] width 144 height 29
select select "705"
click at [614, 549] on select "3kg 1kg" at bounding box center [686, 563] width 144 height 29
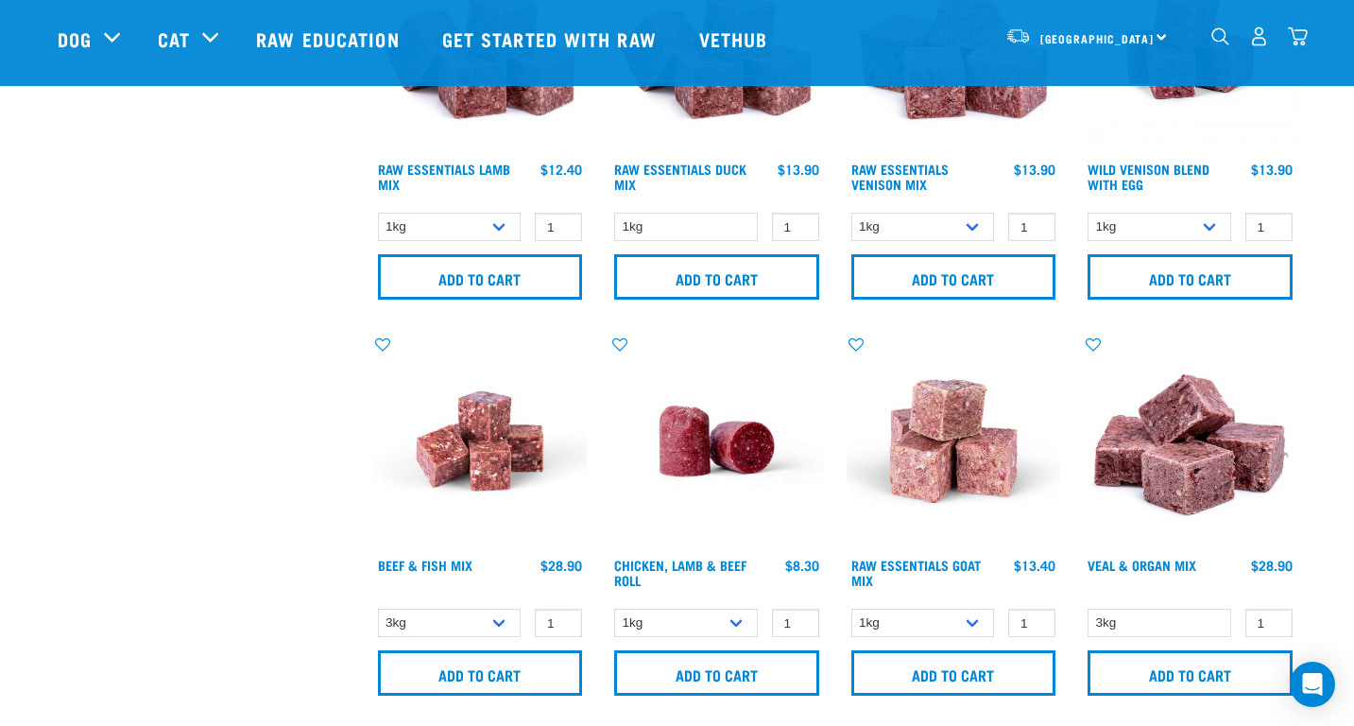
scroll to position [661, 0]
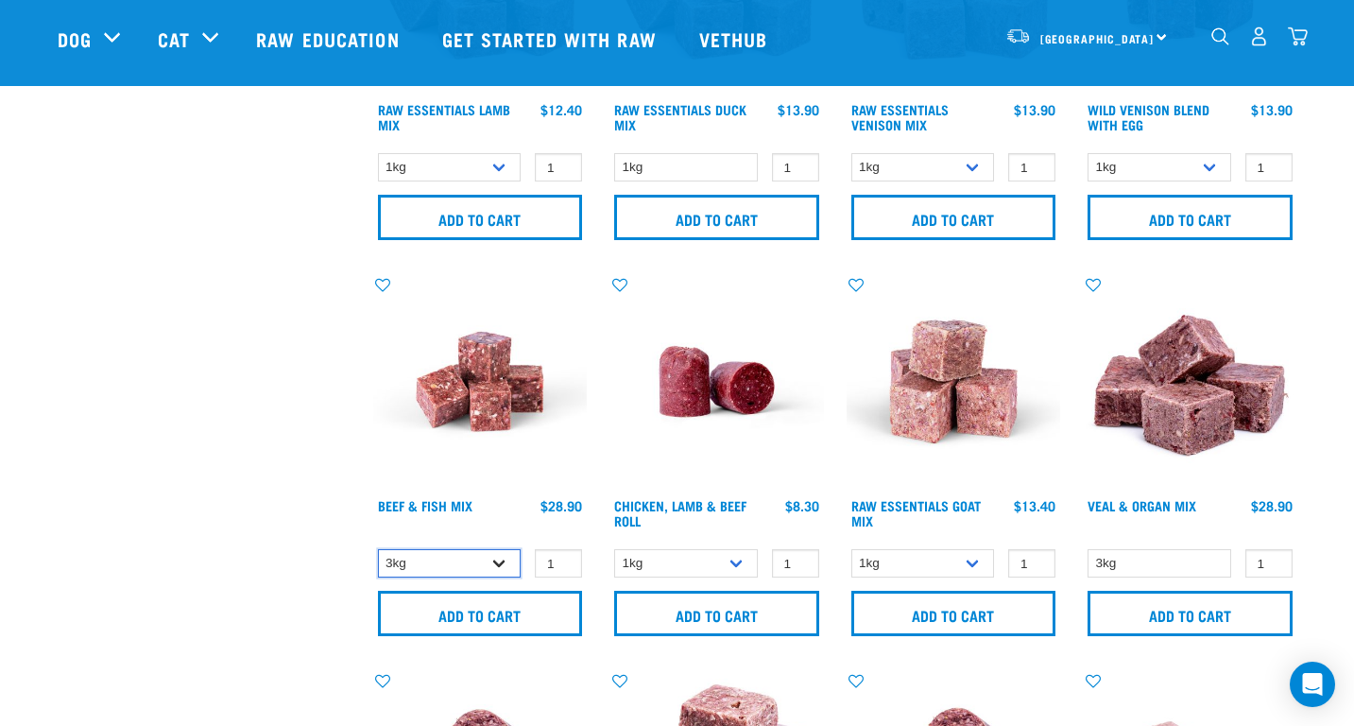
click at [461, 572] on select "3kg Bulk (10kg)" at bounding box center [450, 563] width 144 height 29
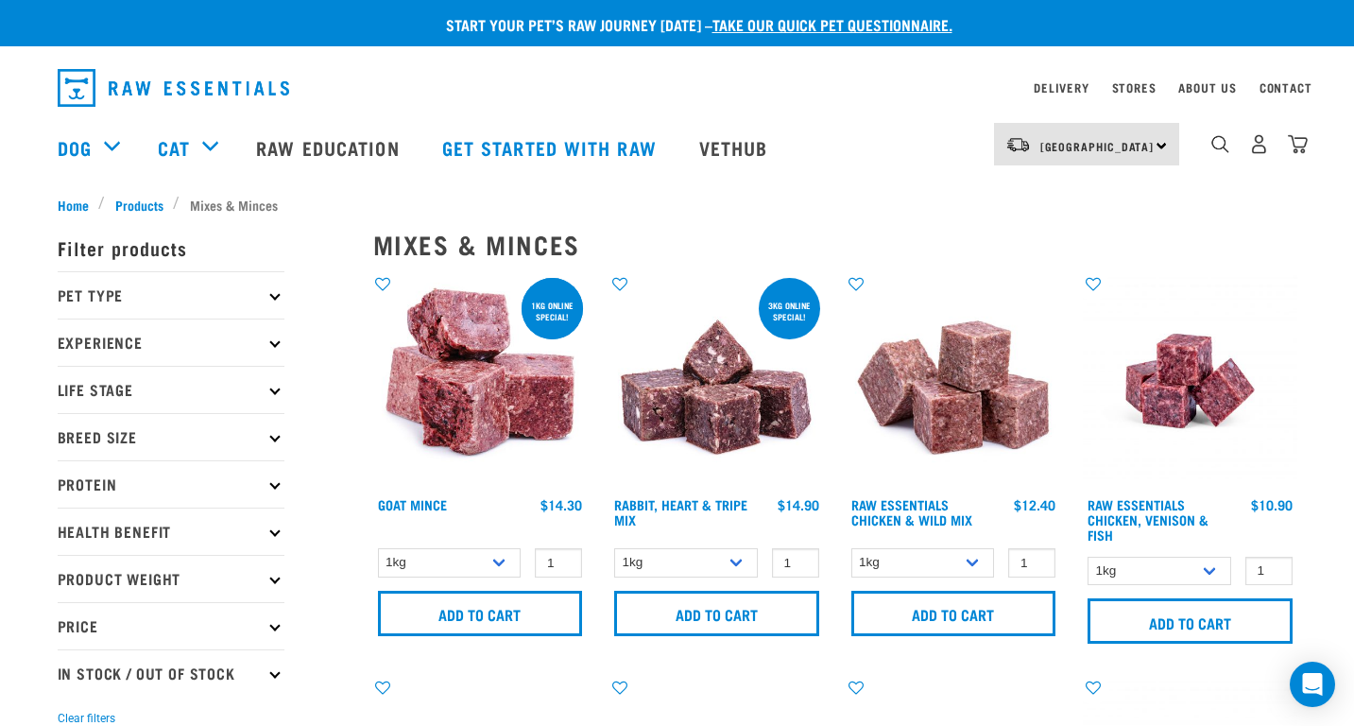
scroll to position [0, 0]
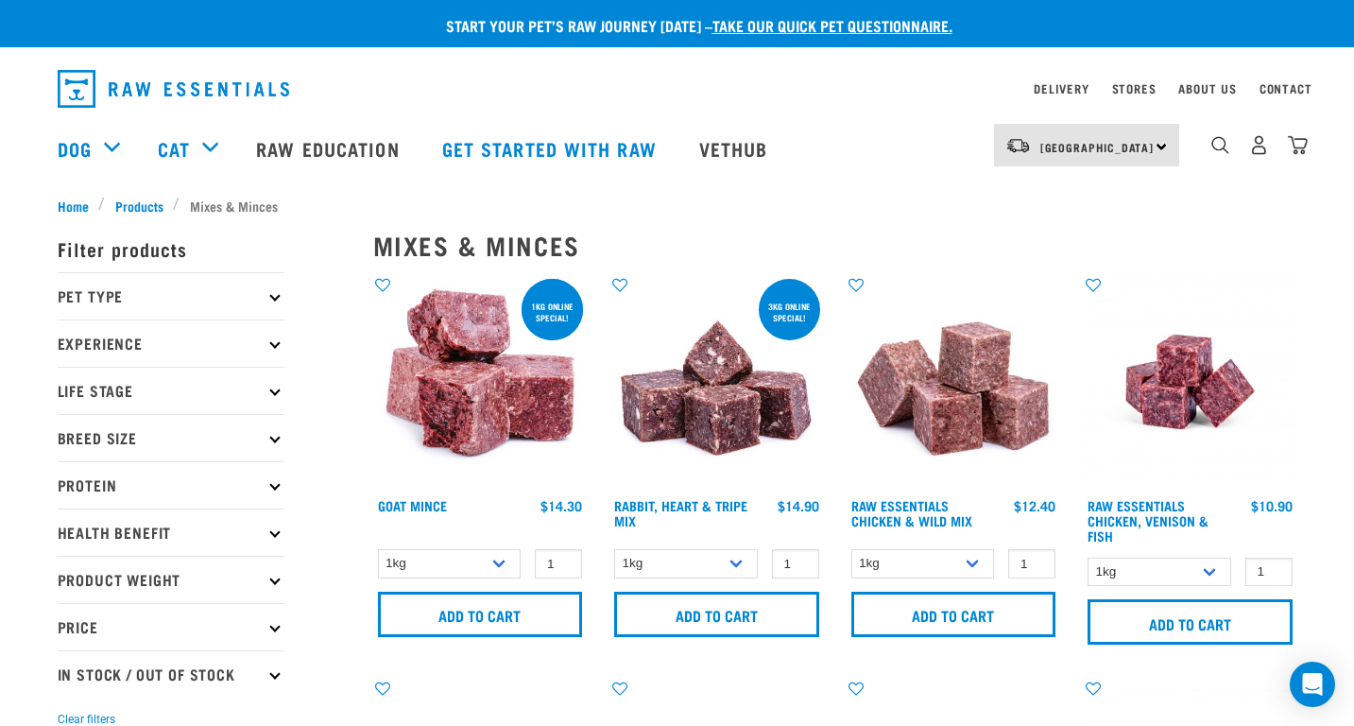
click at [103, 490] on p "Protein" at bounding box center [171, 484] width 227 height 47
click at [90, 534] on label "Beef" at bounding box center [102, 537] width 68 height 24
click at [70, 534] on input "Beef" at bounding box center [64, 533] width 12 height 12
checkbox input "true"
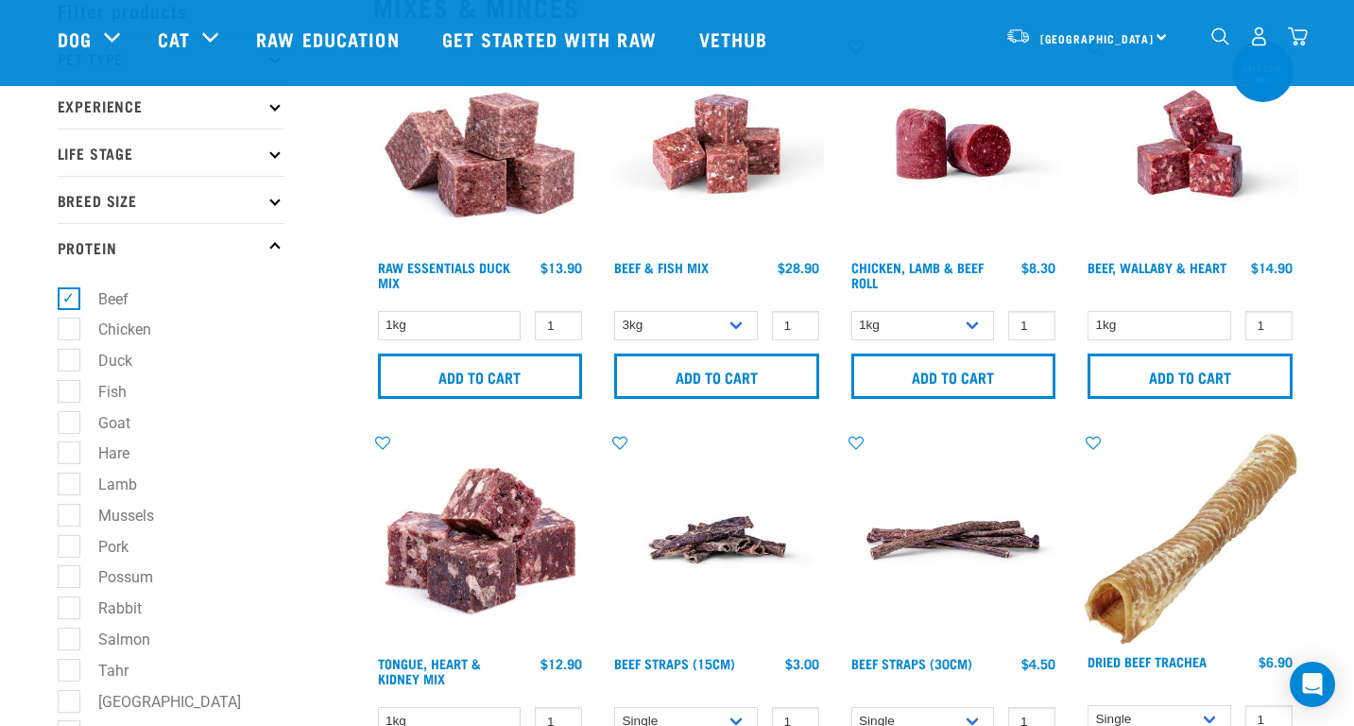
scroll to position [94, 0]
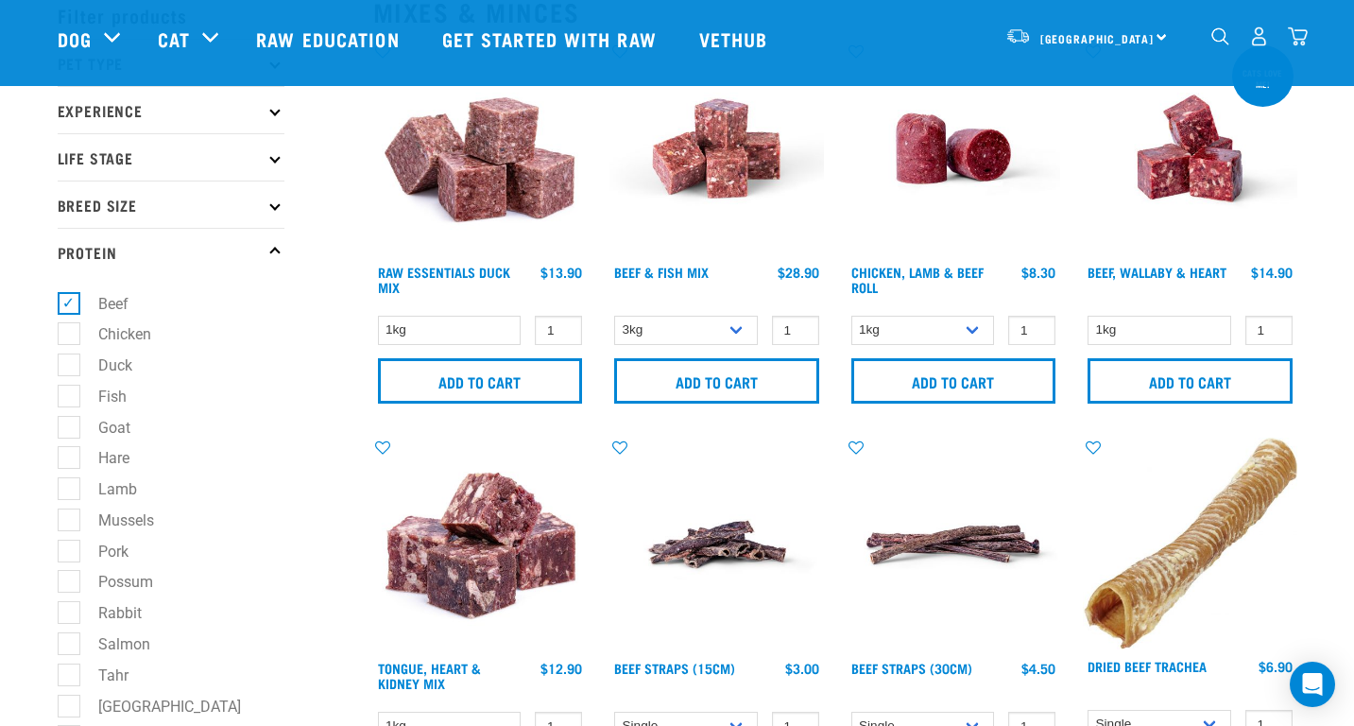
click at [1208, 176] on img at bounding box center [1190, 149] width 214 height 214
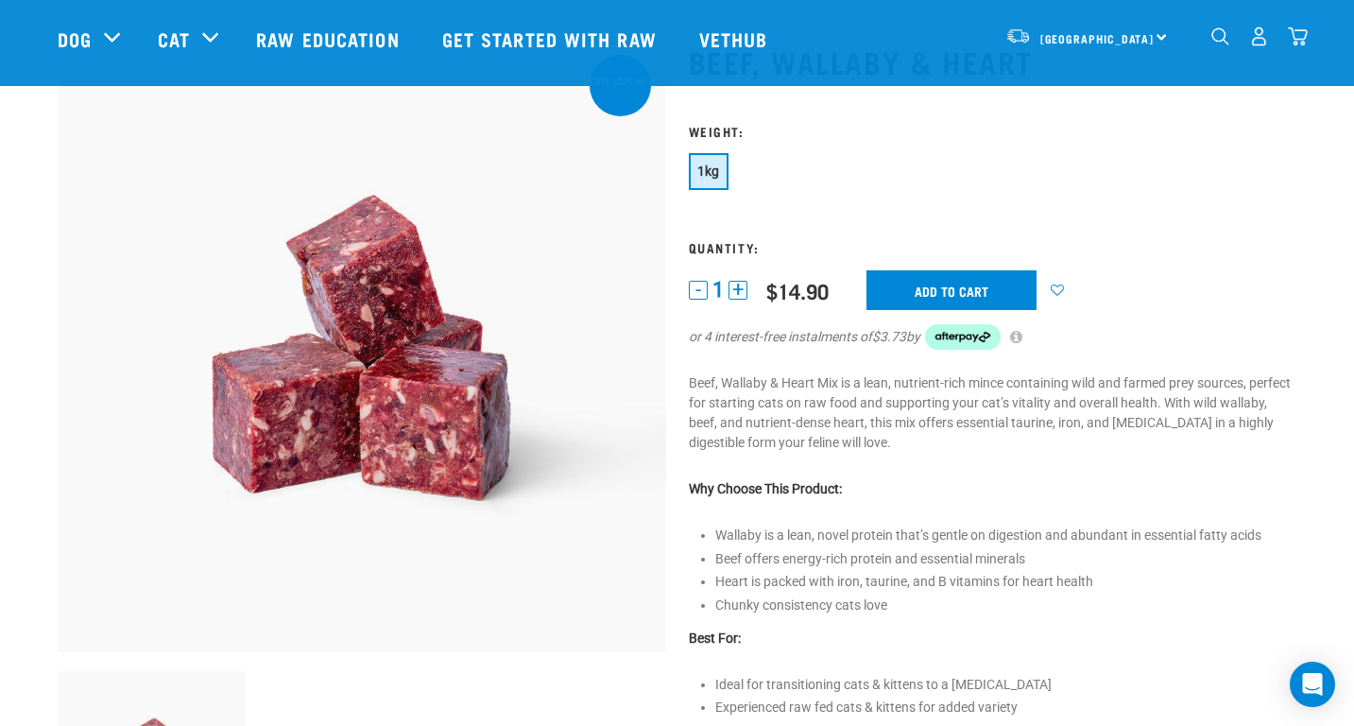
scroll to position [189, 0]
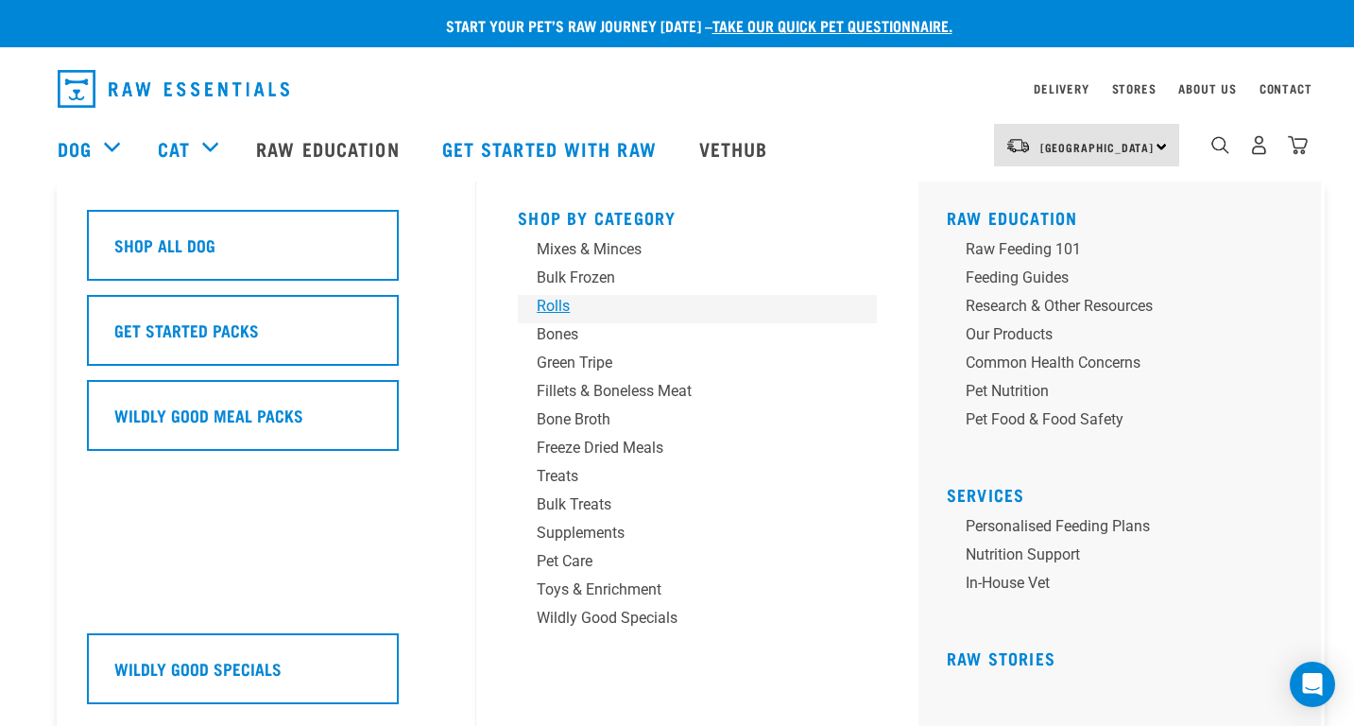
click at [548, 304] on div "Rolls" at bounding box center [684, 306] width 295 height 23
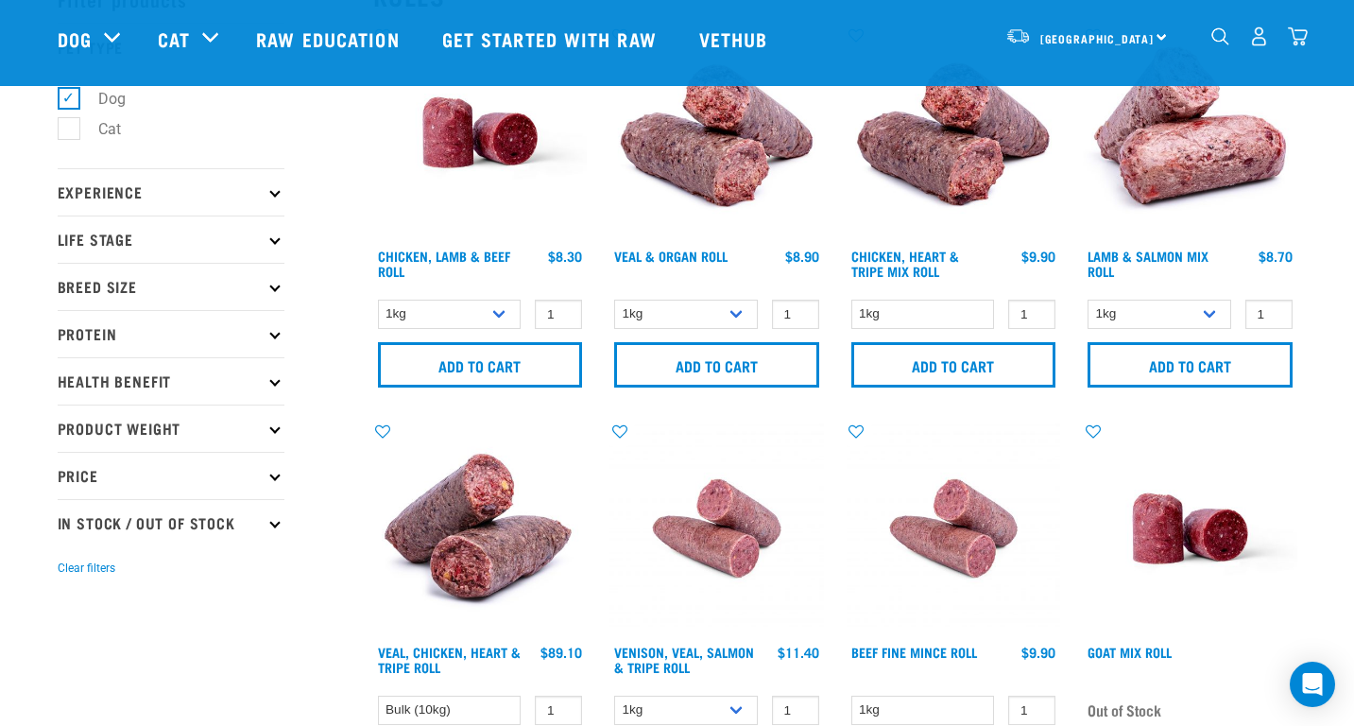
scroll to position [283, 0]
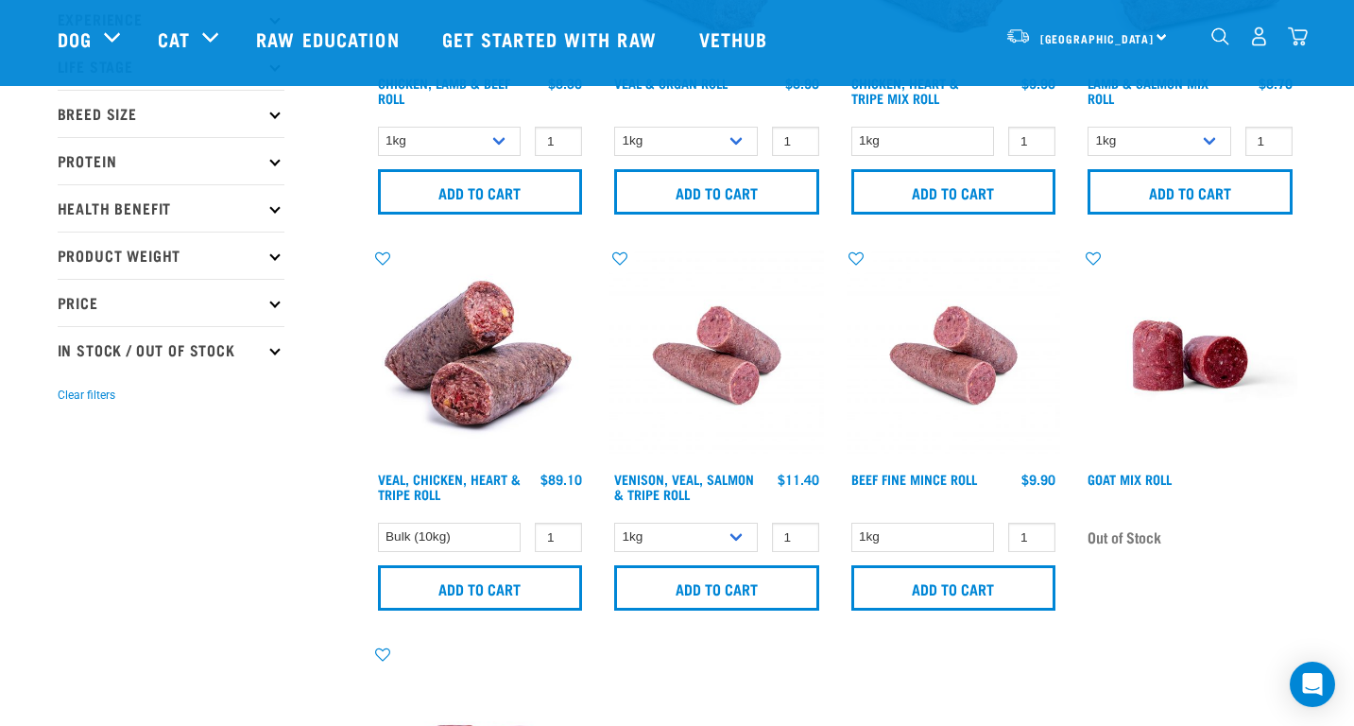
click at [959, 374] on img at bounding box center [954, 356] width 214 height 214
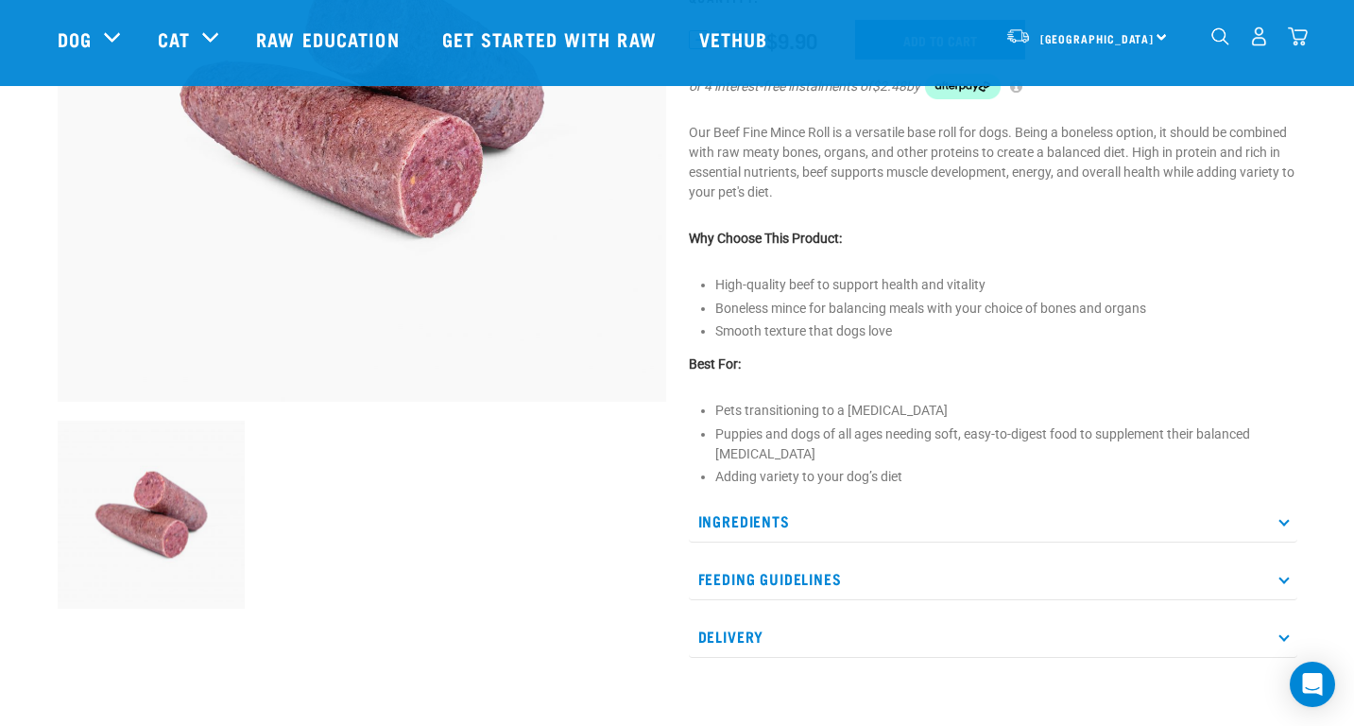
scroll to position [378, 0]
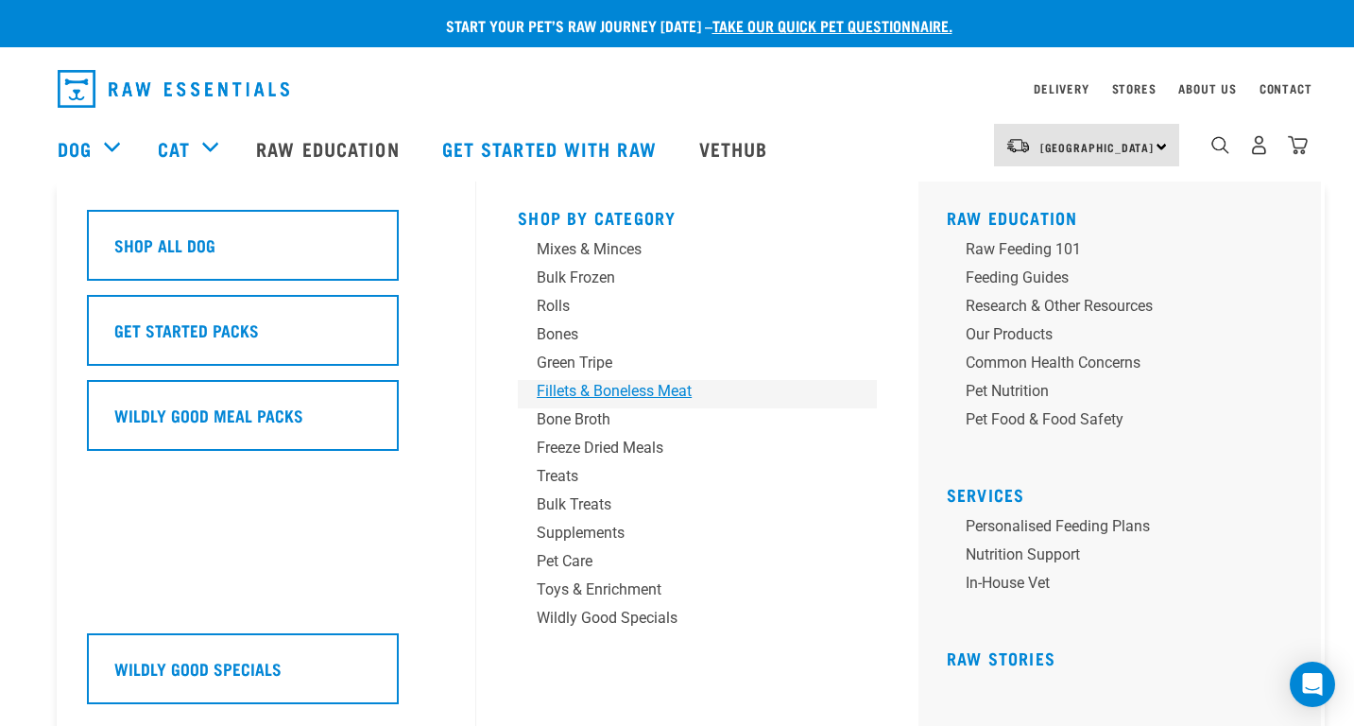
click at [598, 399] on div "Fillets & Boneless Meat" at bounding box center [684, 391] width 295 height 23
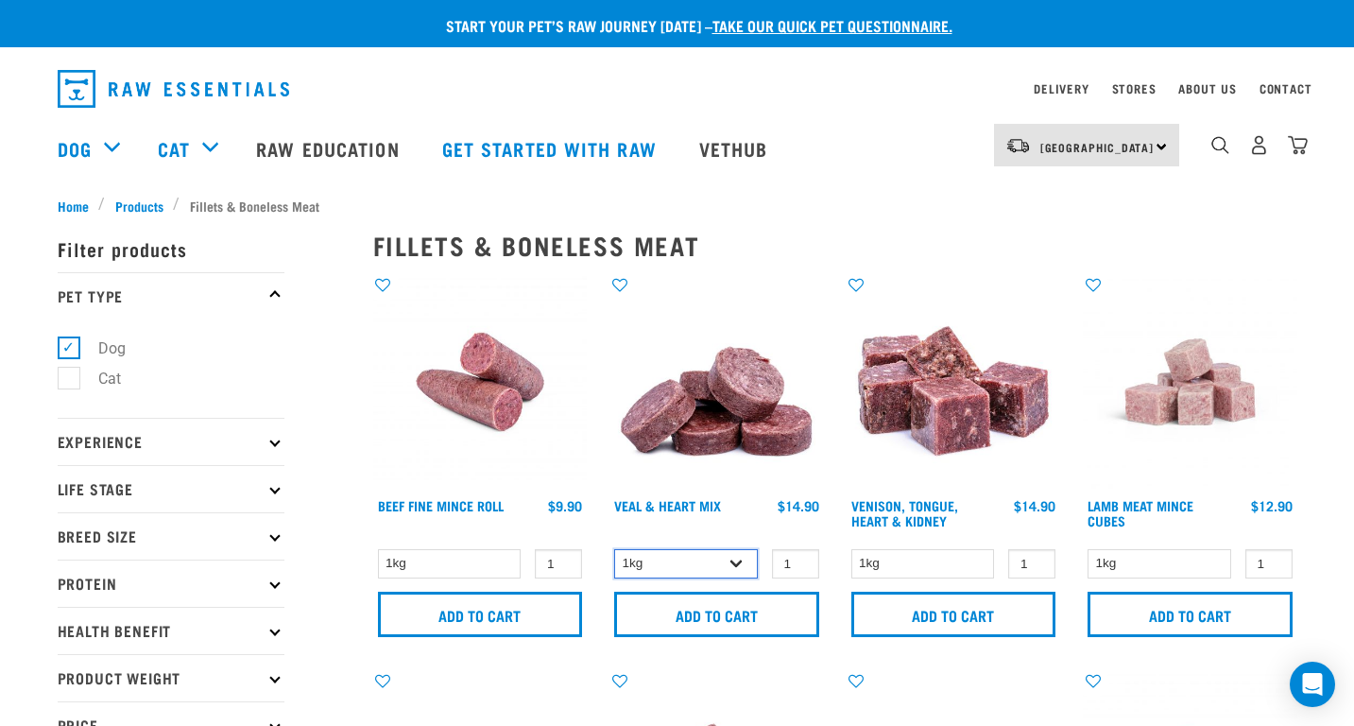
click at [723, 554] on select "1kg 3kg" at bounding box center [686, 563] width 144 height 29
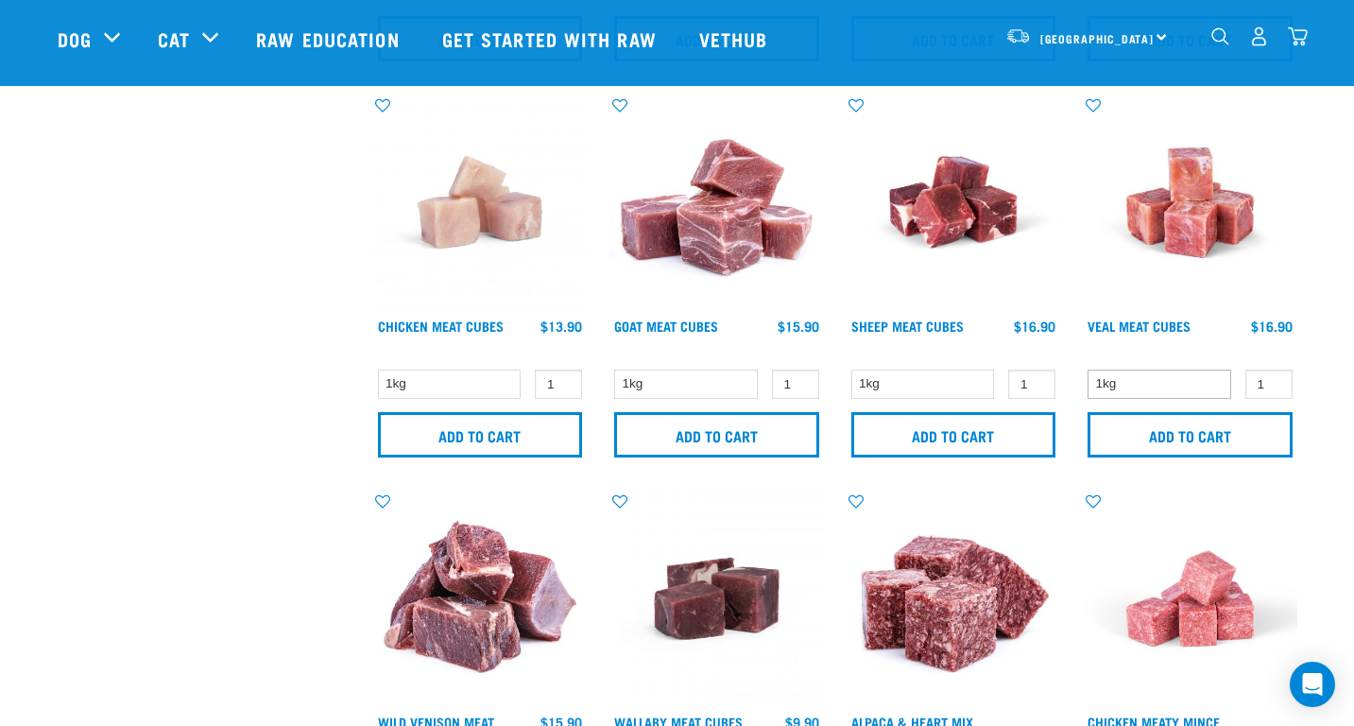
scroll to position [1039, 0]
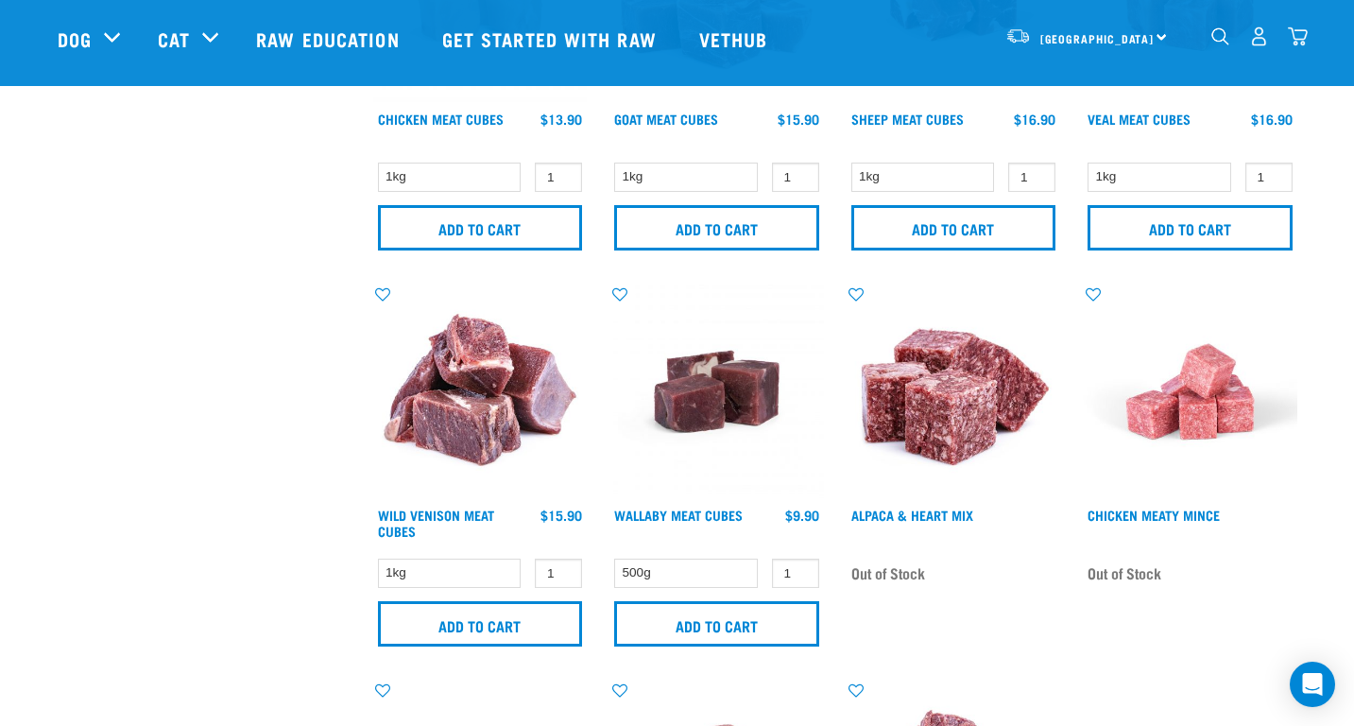
click at [1260, 44] on img "dropdown navigation" at bounding box center [1259, 36] width 20 height 20
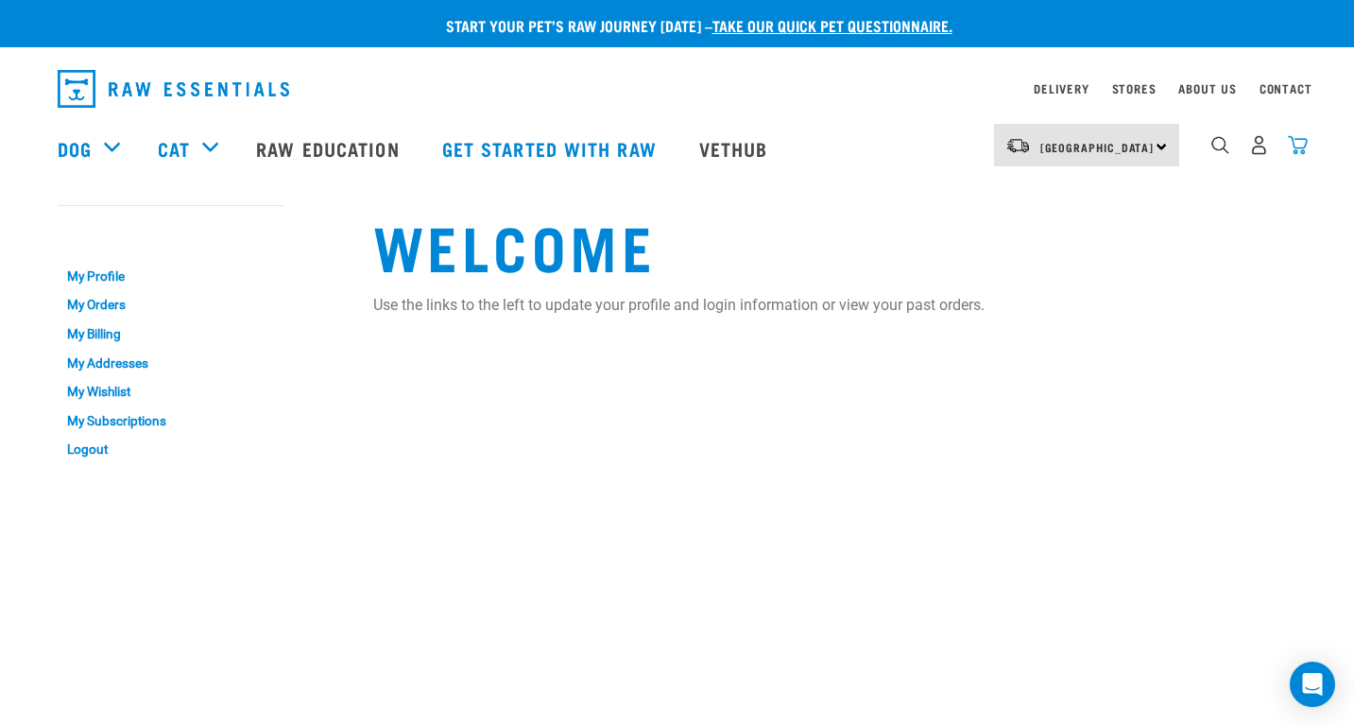
click at [1304, 144] on img "dropdown navigation" at bounding box center [1298, 145] width 20 height 20
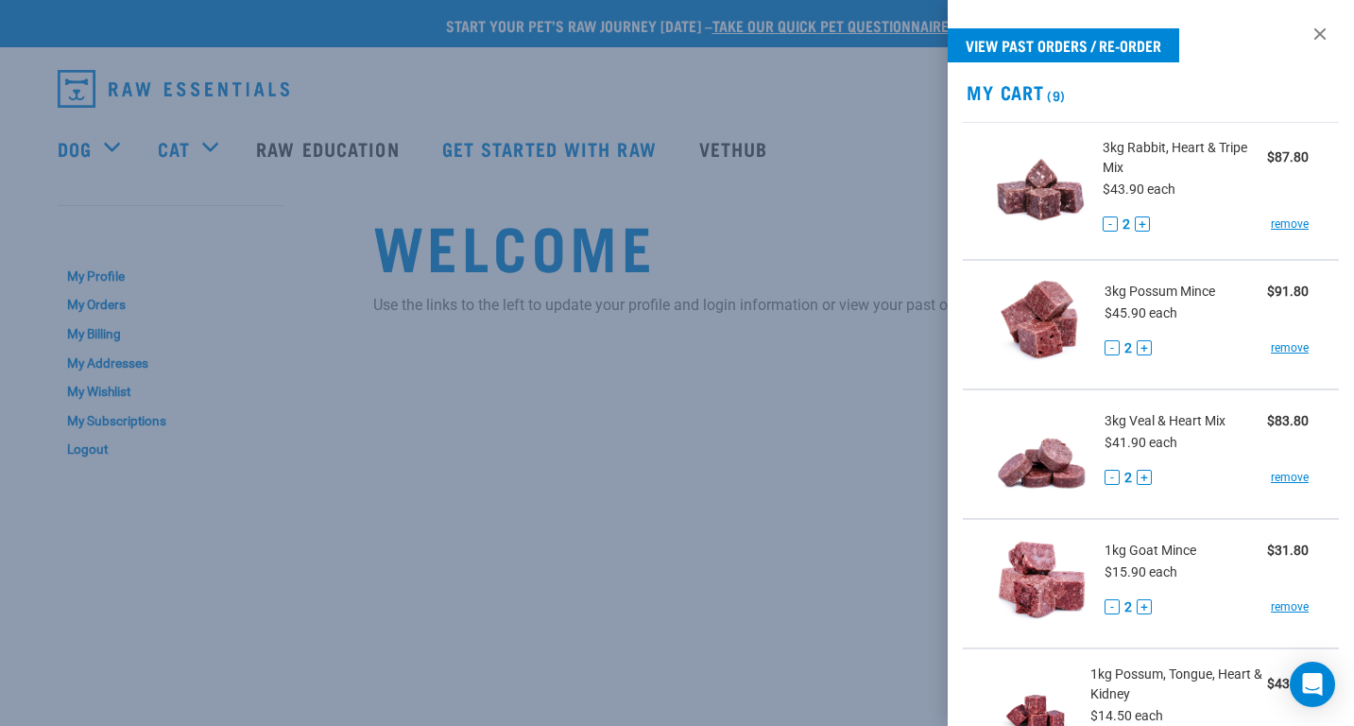
click at [843, 81] on div at bounding box center [677, 363] width 1354 height 726
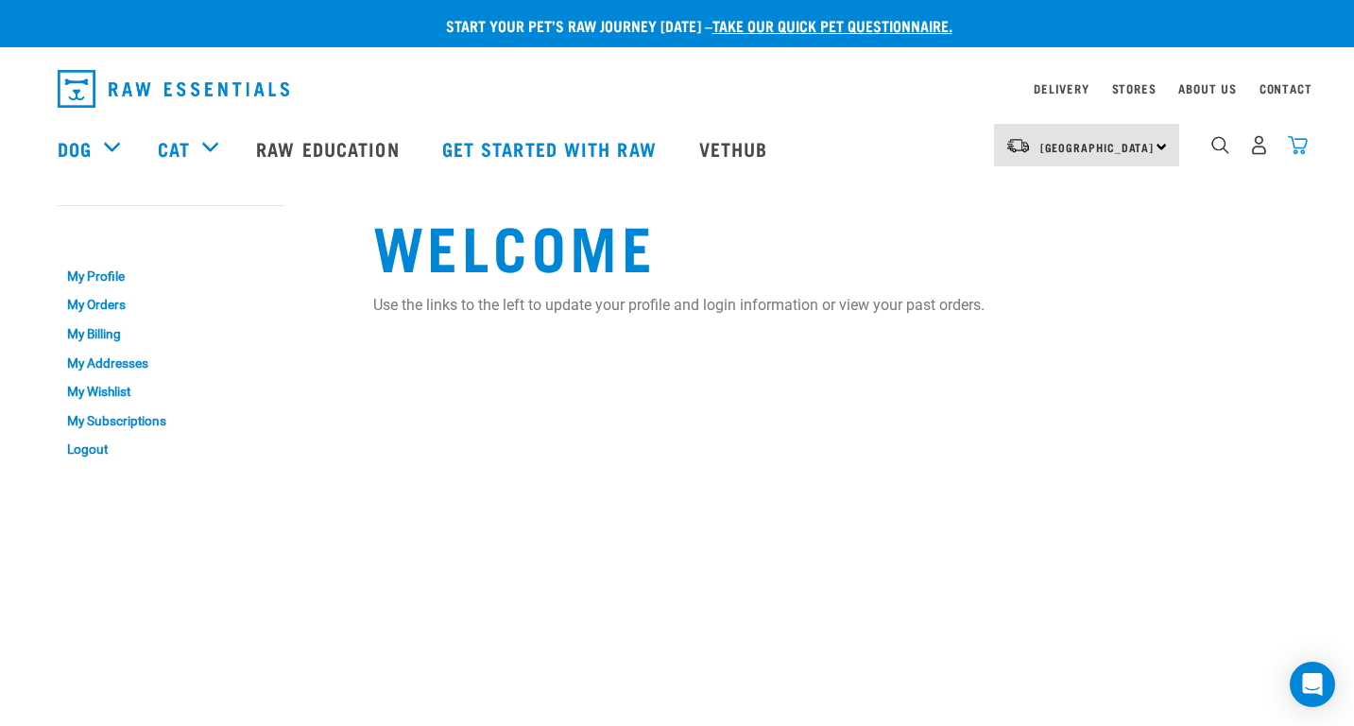
click at [1298, 151] on img "dropdown navigation" at bounding box center [1298, 145] width 20 height 20
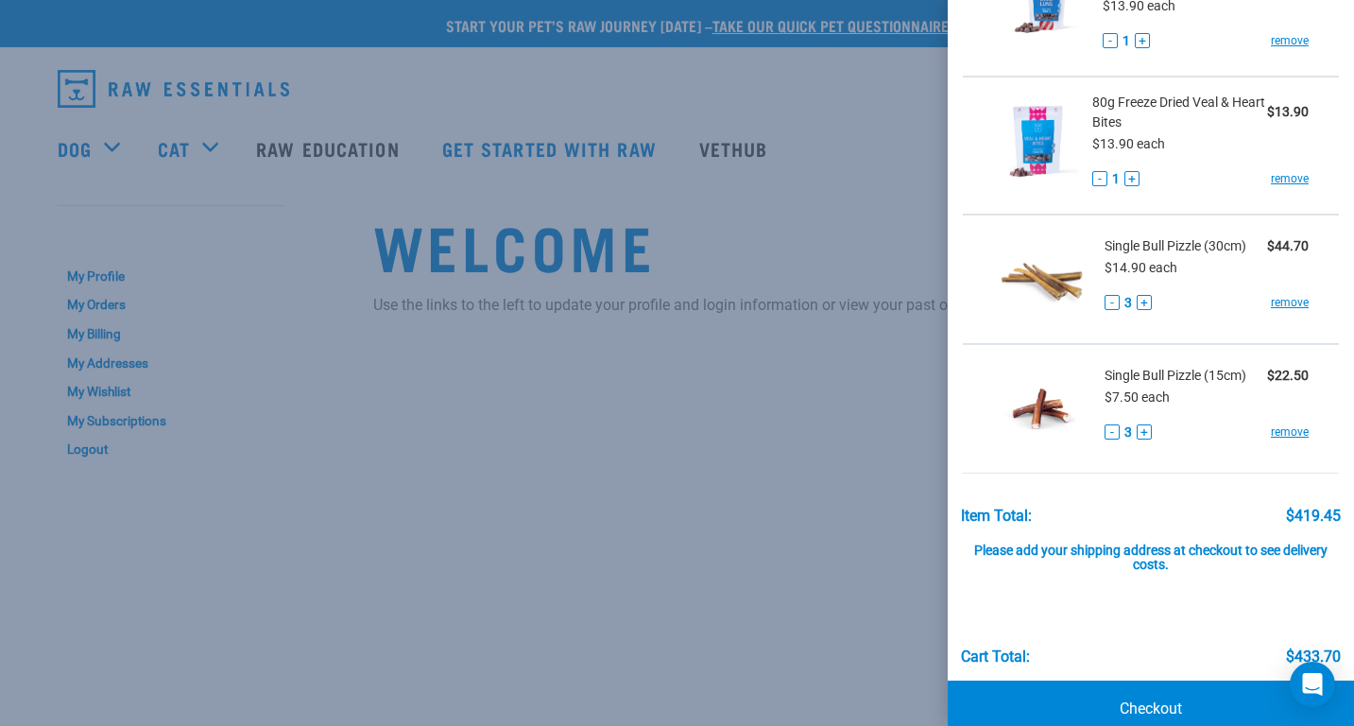
scroll to position [882, 0]
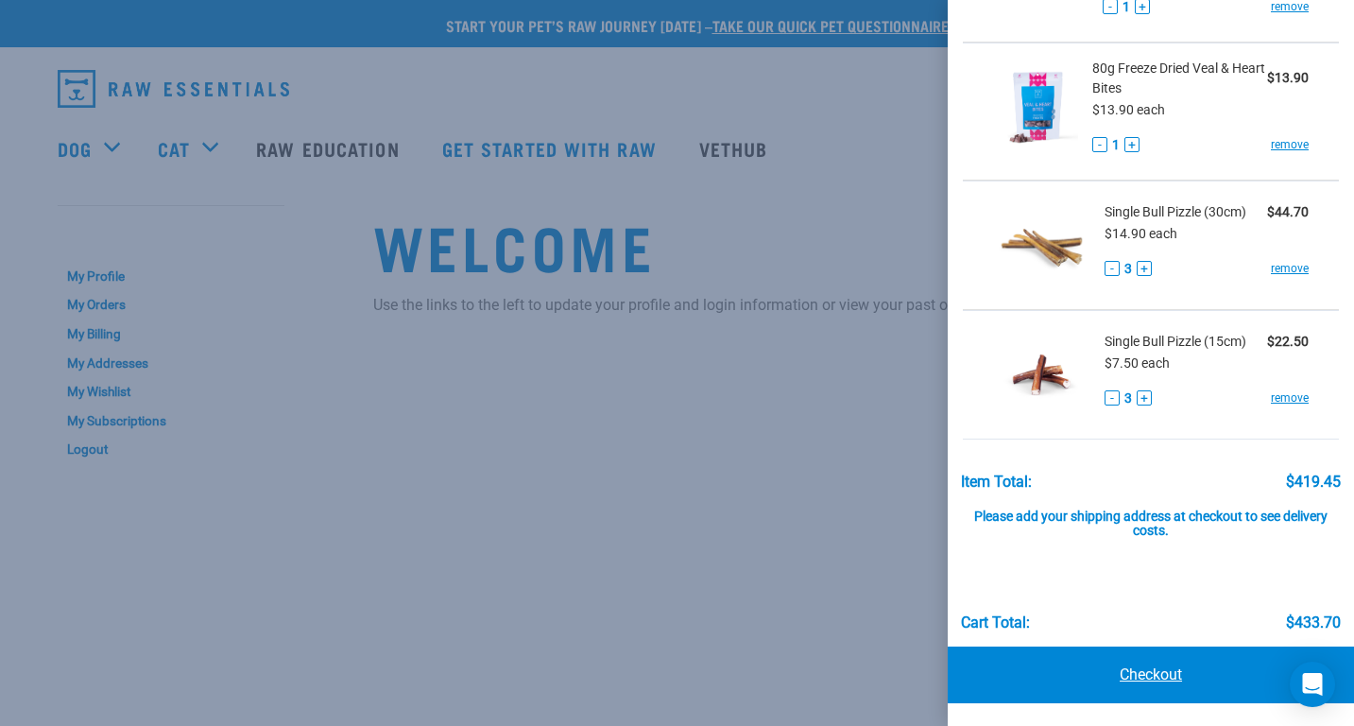
click at [1218, 673] on link "Checkout" at bounding box center [1151, 674] width 406 height 57
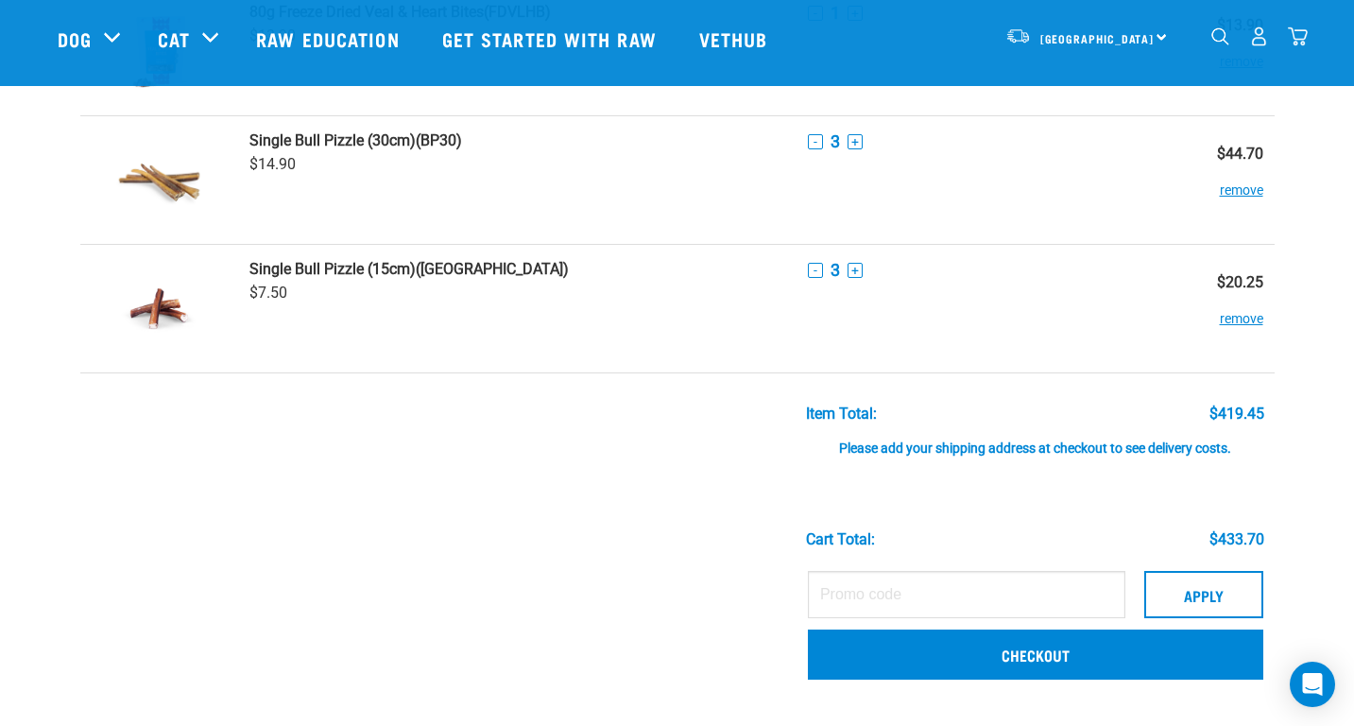
scroll to position [1134, 0]
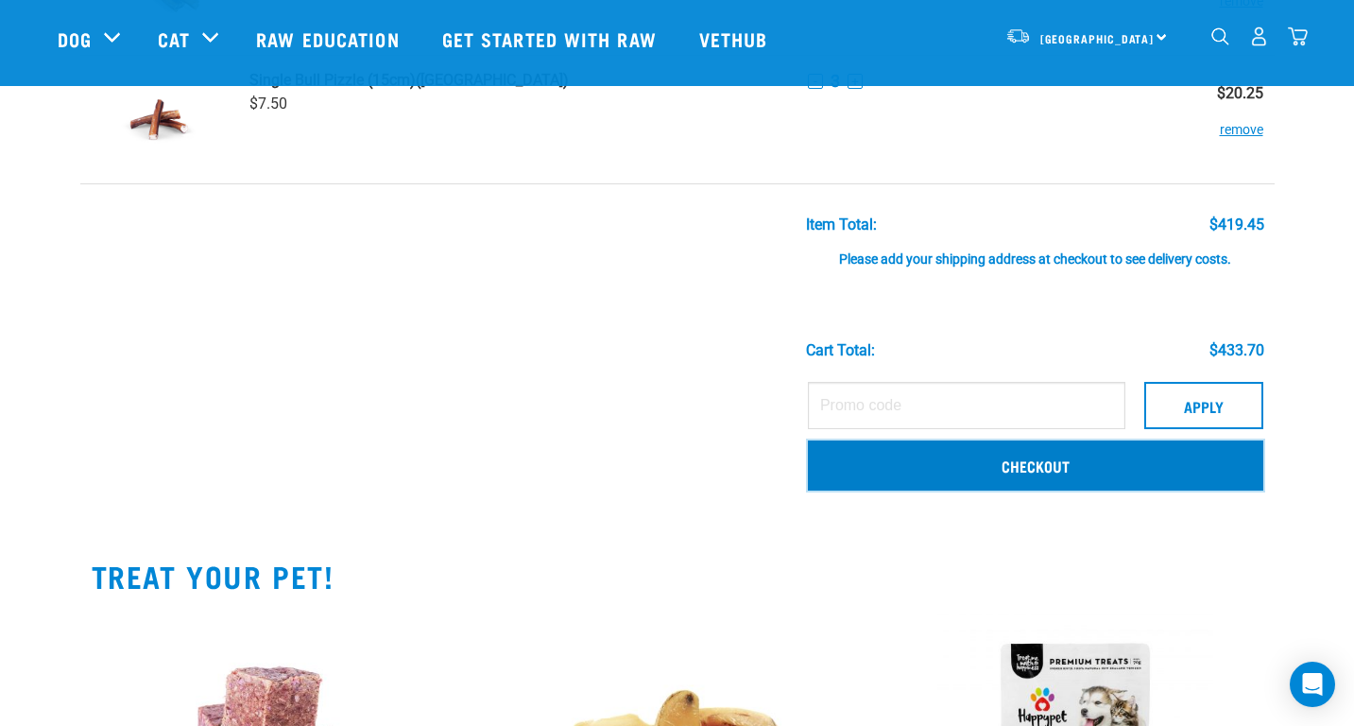
click at [1092, 456] on link "Checkout" at bounding box center [1035, 464] width 455 height 49
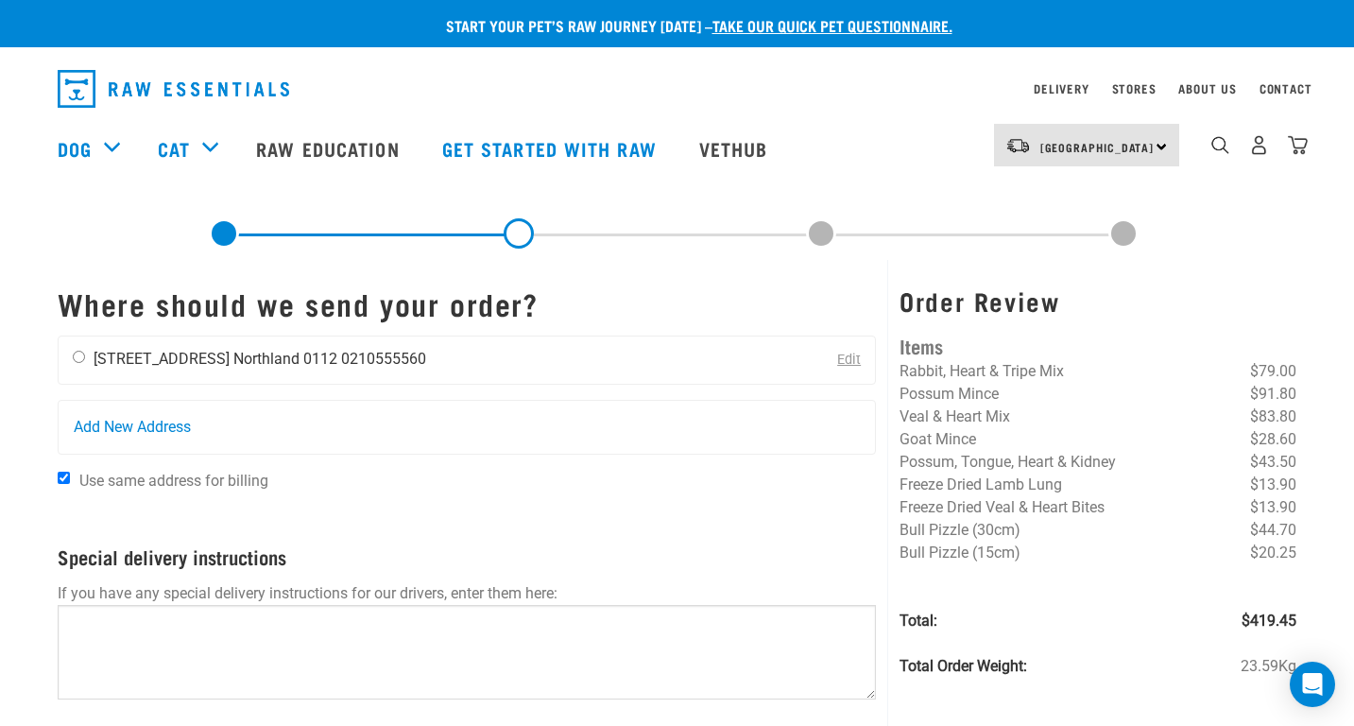
click at [174, 362] on li "[STREET_ADDRESS]" at bounding box center [162, 359] width 136 height 18
click at [74, 357] on input "radio" at bounding box center [79, 357] width 12 height 12
radio input "true"
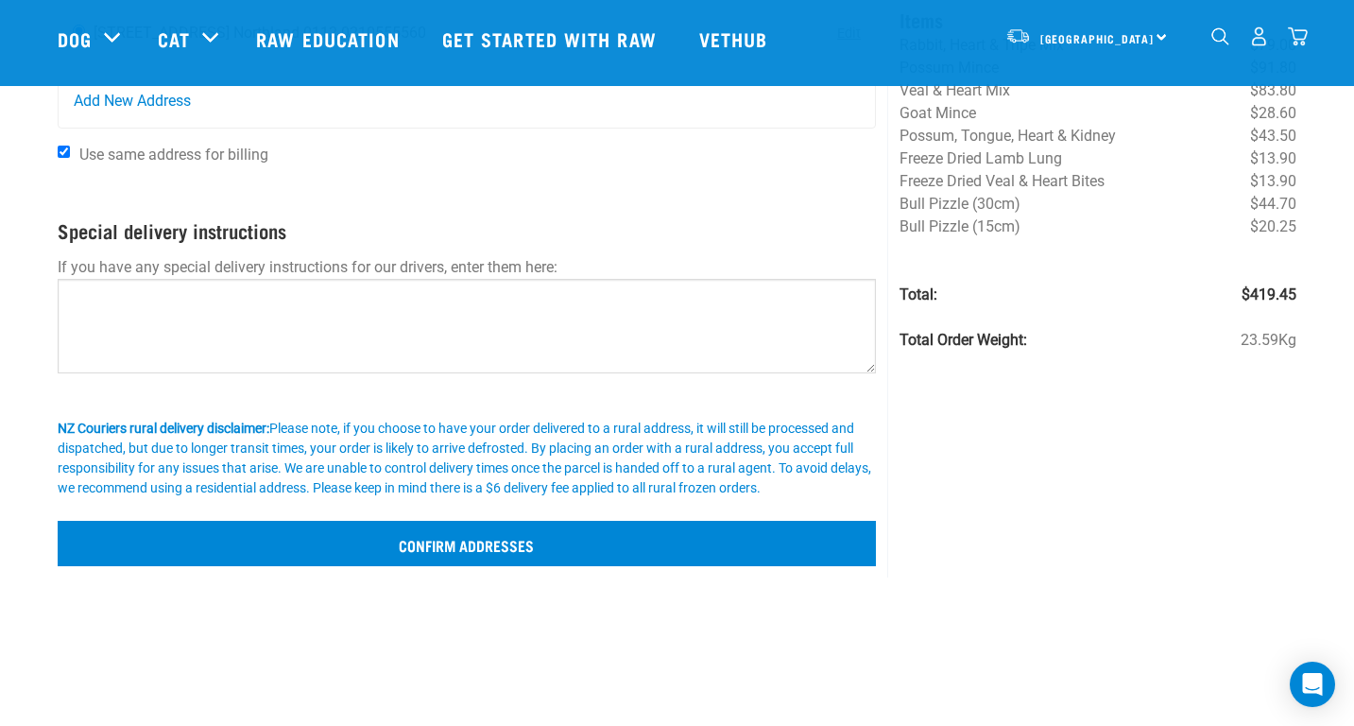
scroll to position [189, 0]
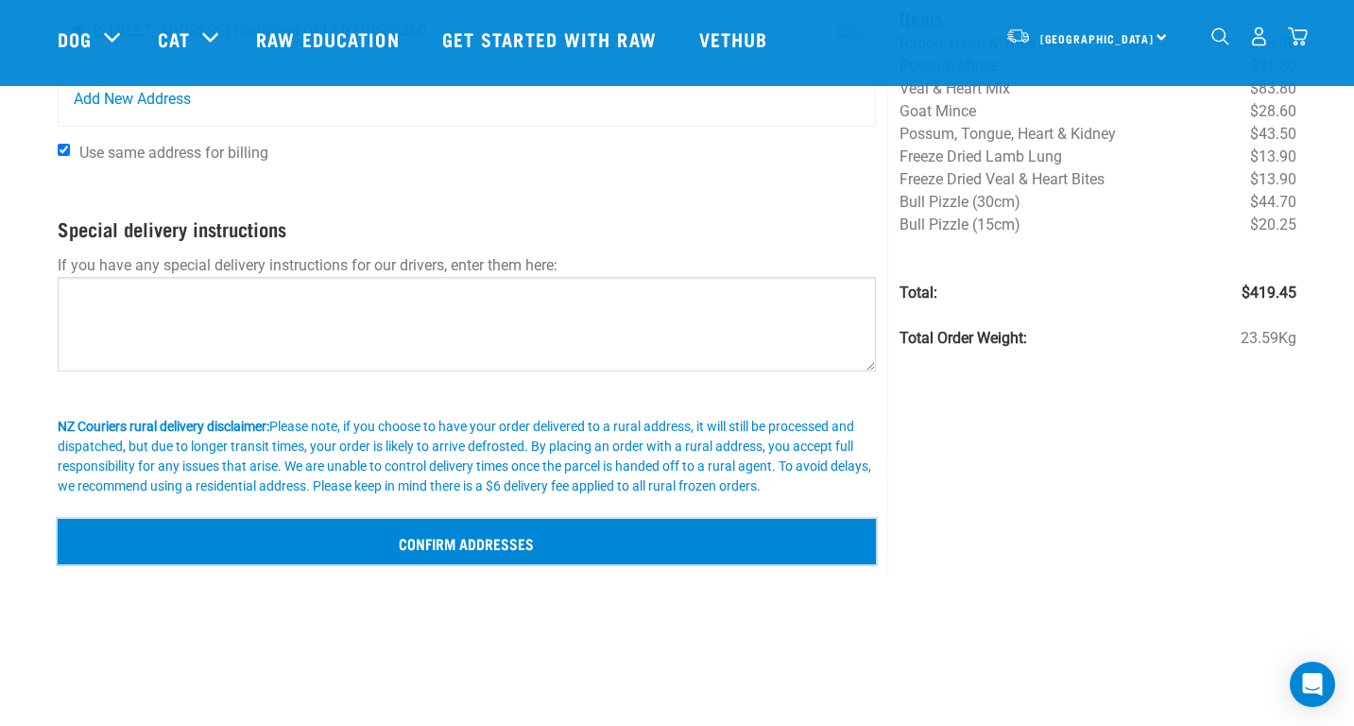
click at [316, 553] on input "Confirm addresses" at bounding box center [467, 541] width 819 height 45
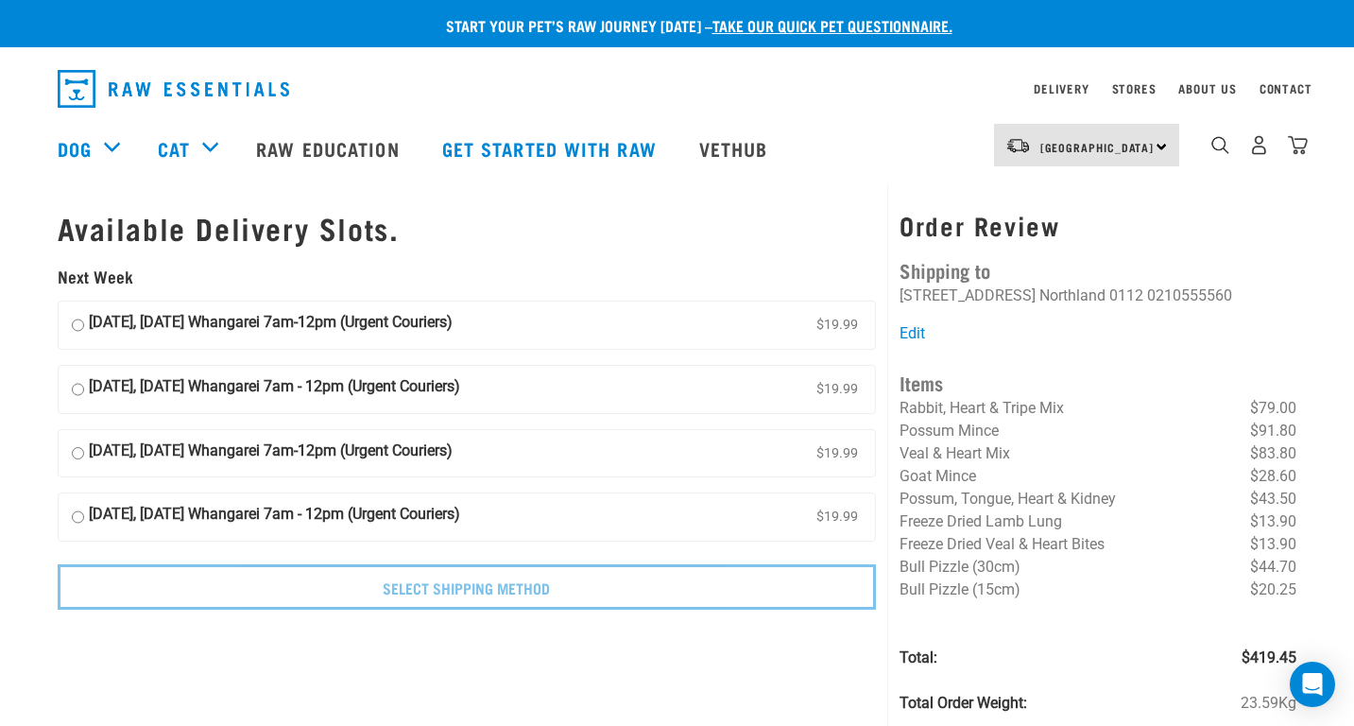
click at [543, 332] on label "23 September, Tuesday Whangarei 7am-12pm (Urgent Couriers) $19.99" at bounding box center [467, 324] width 817 height 47
click at [84, 332] on input "23 September, Tuesday Whangarei 7am-12pm (Urgent Couriers) $19.99" at bounding box center [78, 325] width 12 height 28
radio input "true"
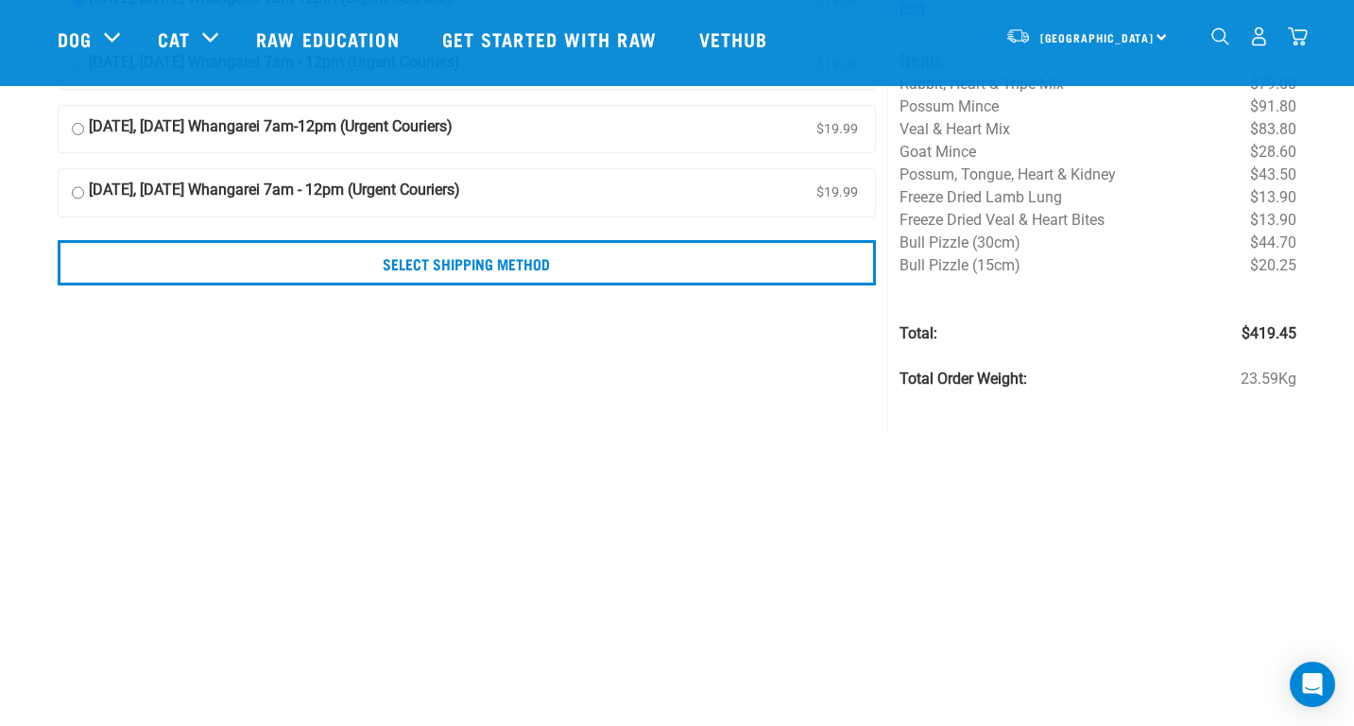
scroll to position [189, 0]
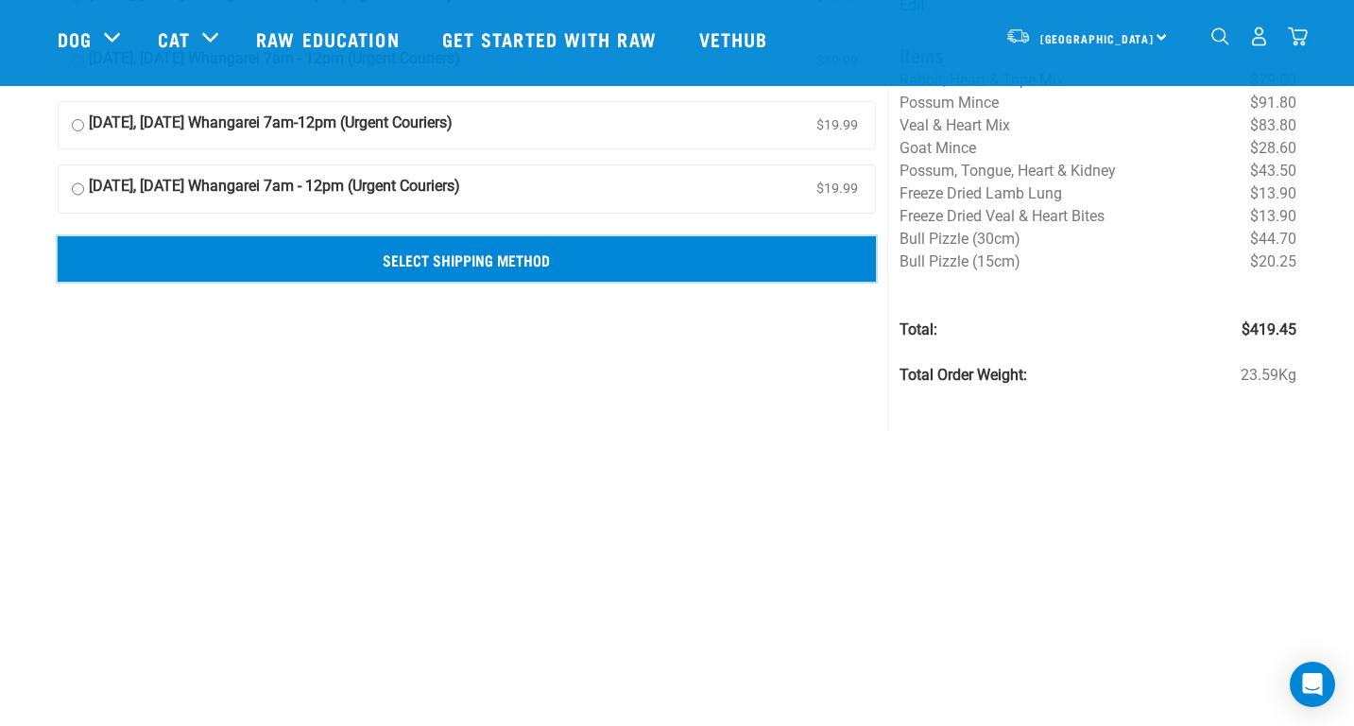
click at [522, 259] on input "Select Shipping Method" at bounding box center [467, 258] width 819 height 45
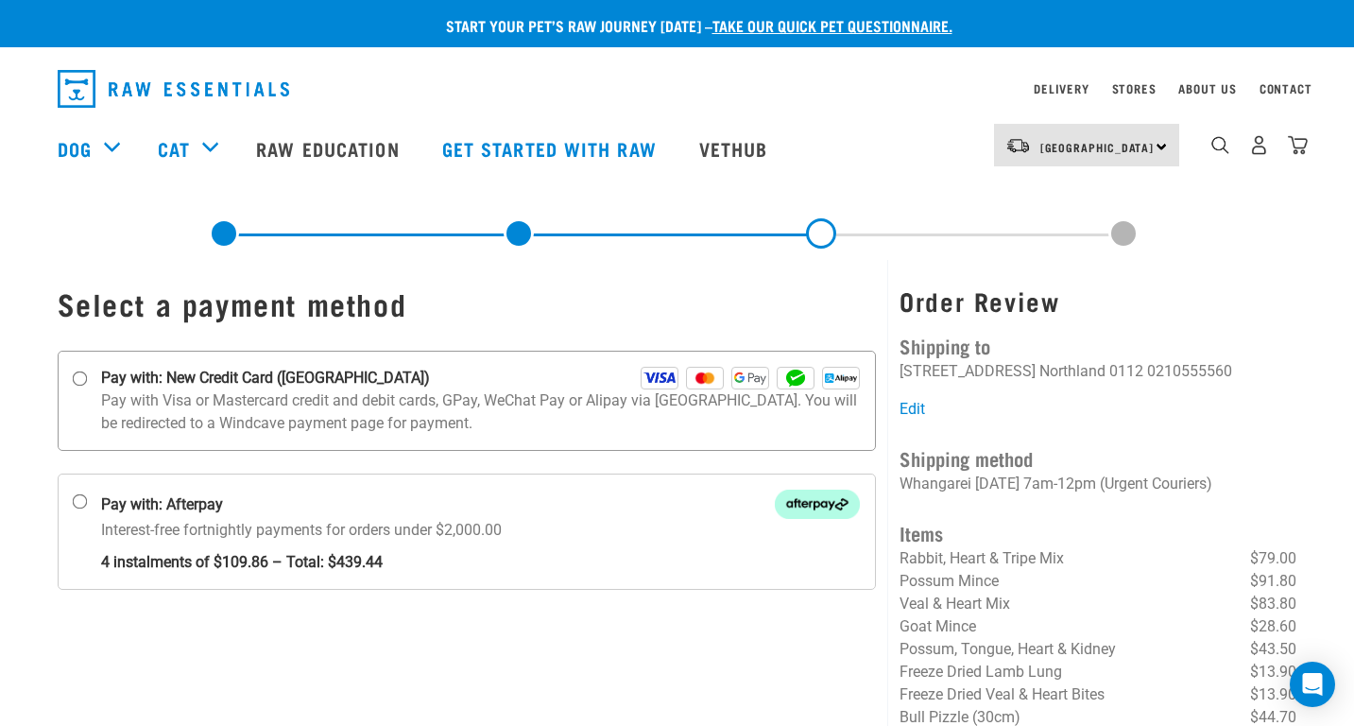
click at [245, 407] on p "Pay with Visa or Mastercard credit and debit cards, GPay, WeChat Pay or Alipay …" at bounding box center [481, 411] width 760 height 45
click at [87, 386] on input "Pay with: New Credit Card ([GEOGRAPHIC_DATA])" at bounding box center [79, 378] width 15 height 15
radio input "true"
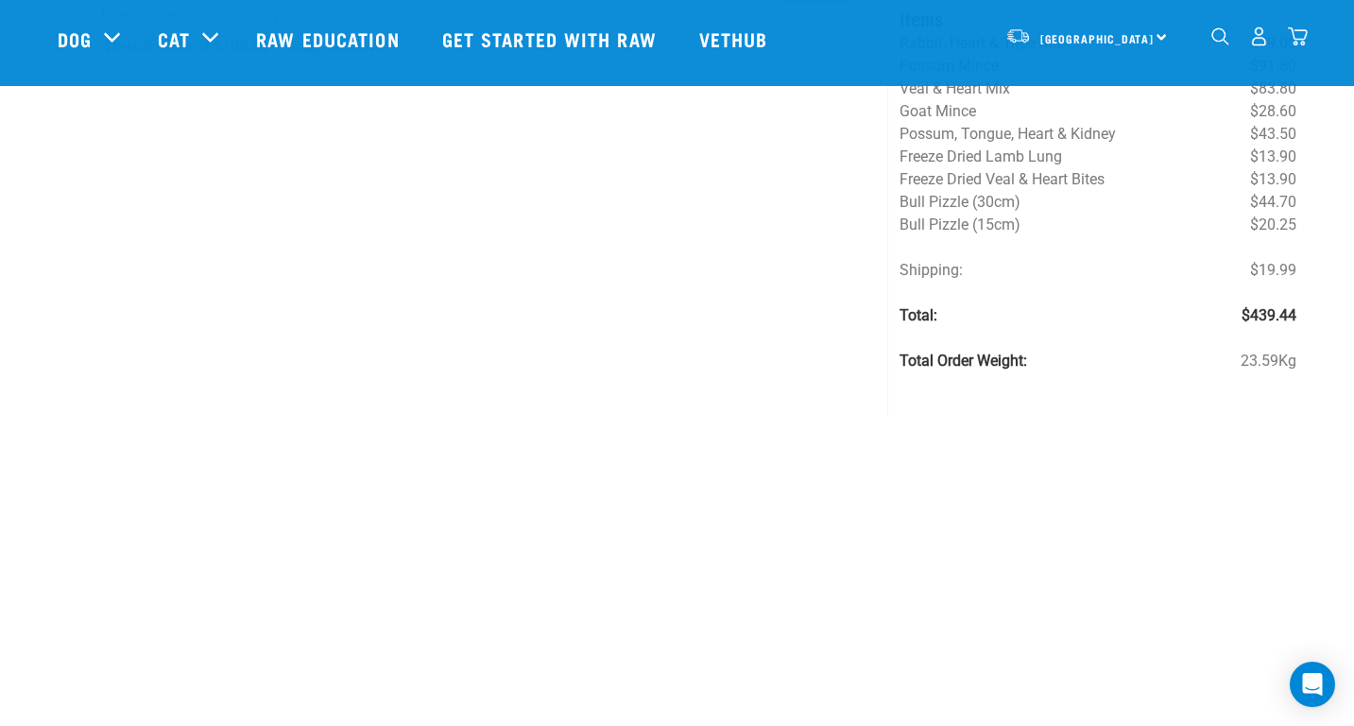
scroll to position [378, 0]
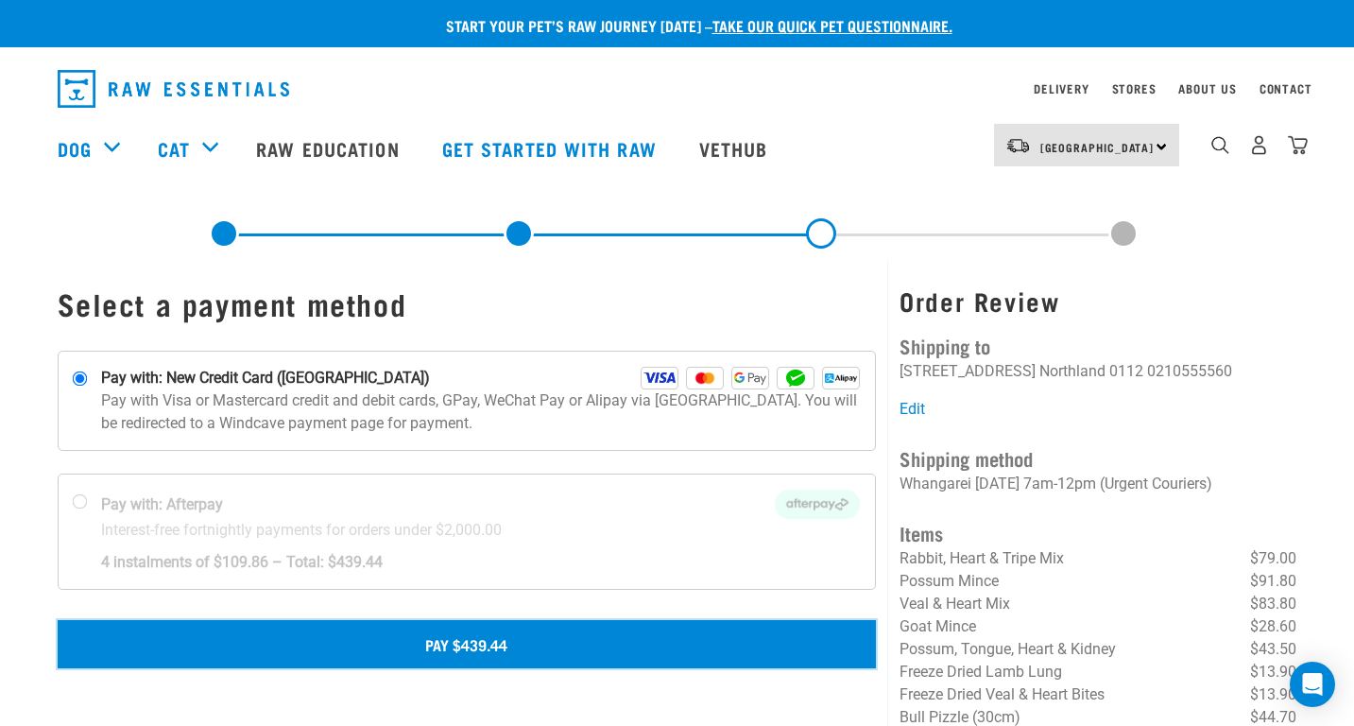
click at [493, 653] on button "Pay $439.44" at bounding box center [467, 643] width 819 height 47
